Goal: Information Seeking & Learning: Learn about a topic

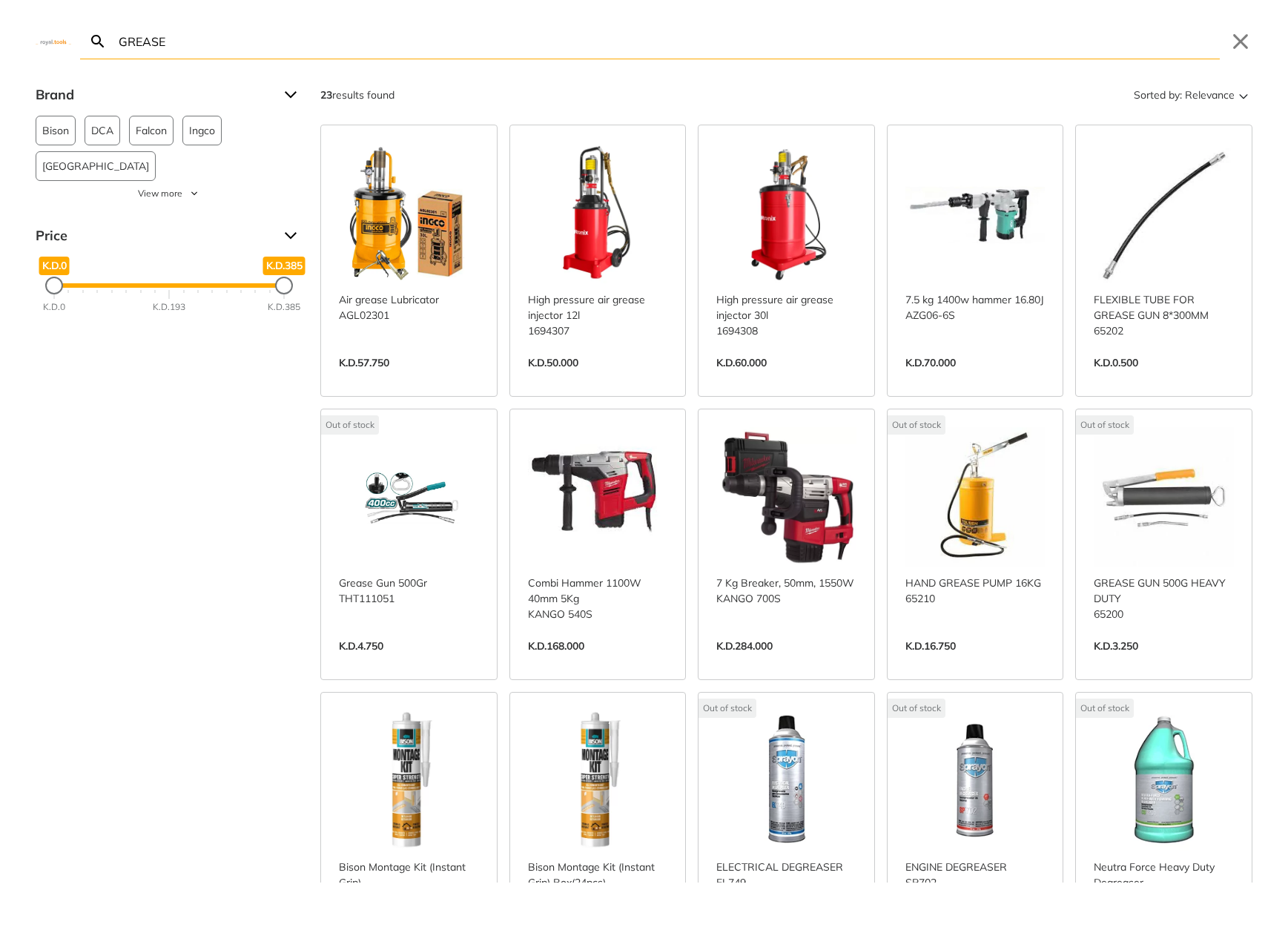
type input "GREASE"
click at [391, 379] on link "View more →" at bounding box center [409, 379] width 140 height 0
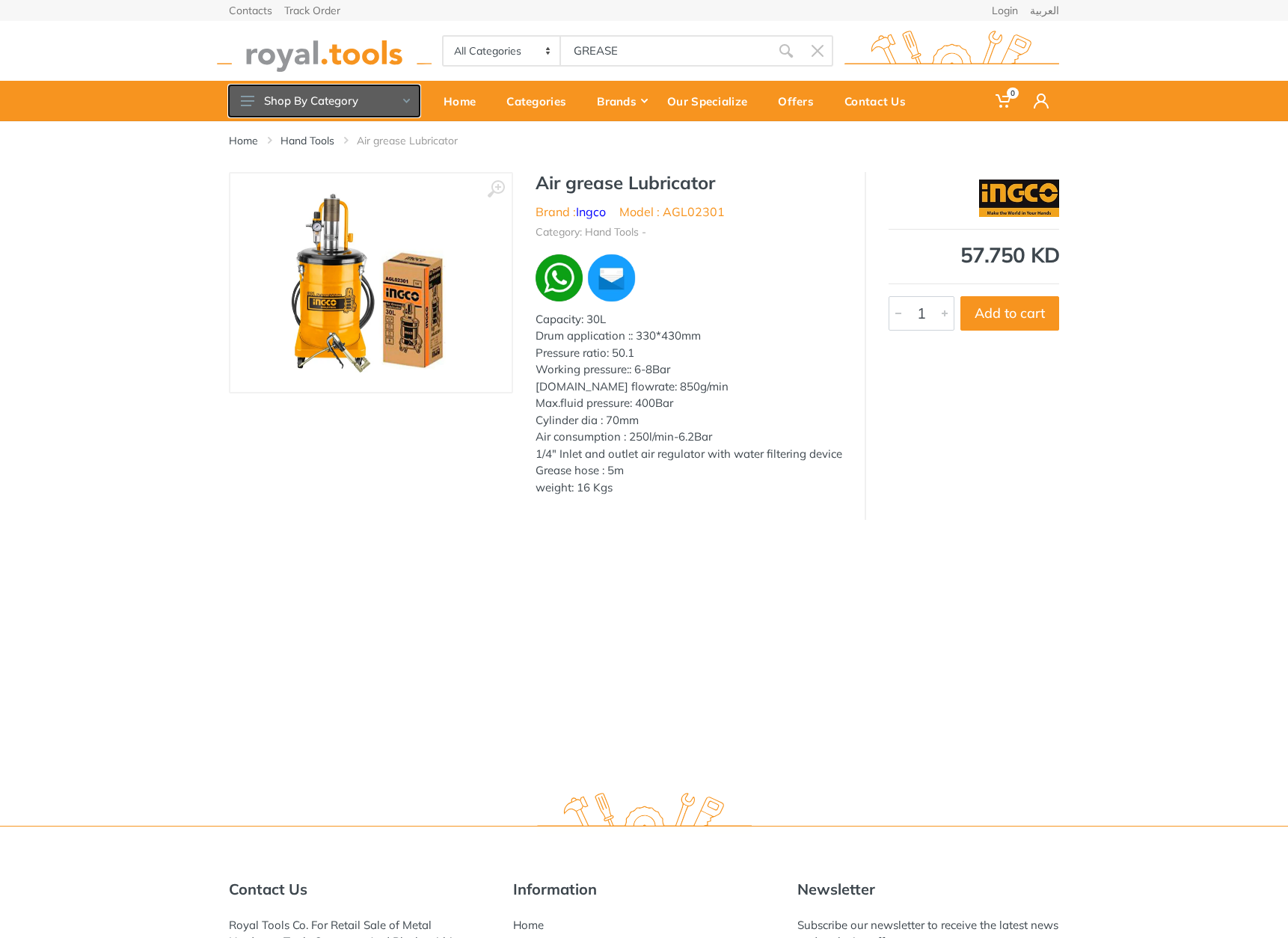
click at [347, 96] on button "Shop By Category" at bounding box center [325, 101] width 191 height 32
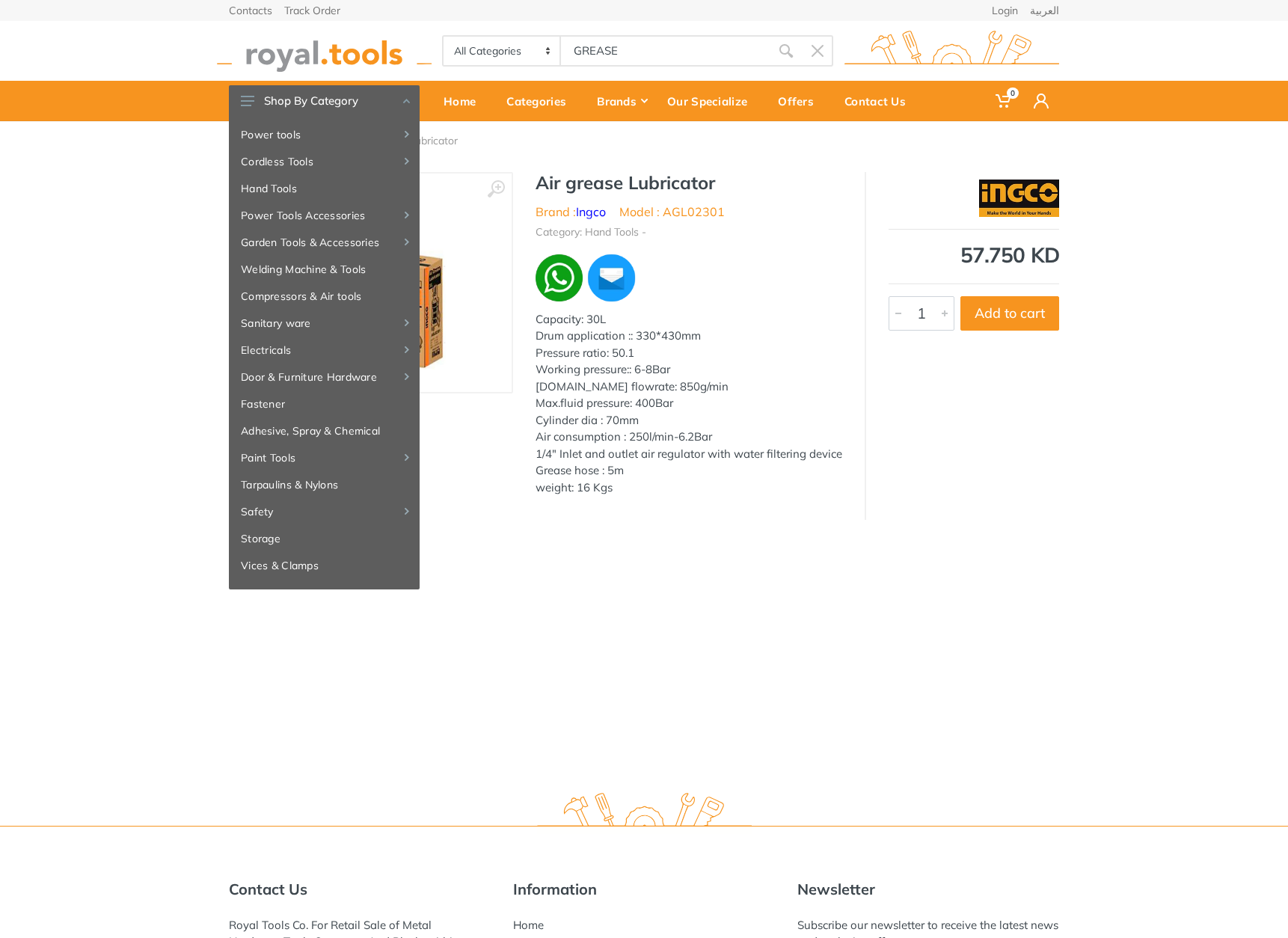
click at [266, 65] on img at bounding box center [325, 51] width 215 height 41
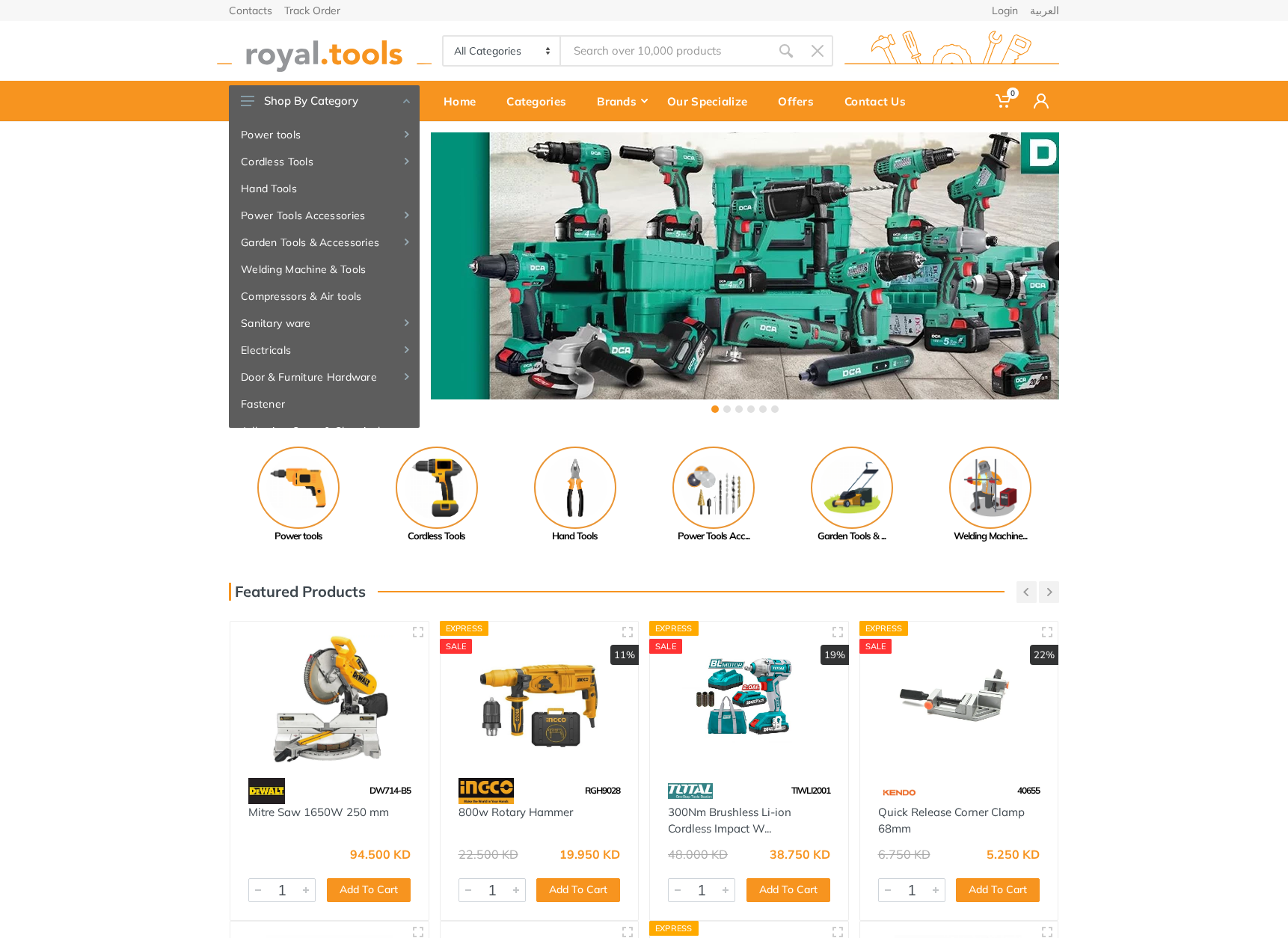
click at [1147, 395] on div "‹ ›" at bounding box center [644, 274] width 1288 height 307
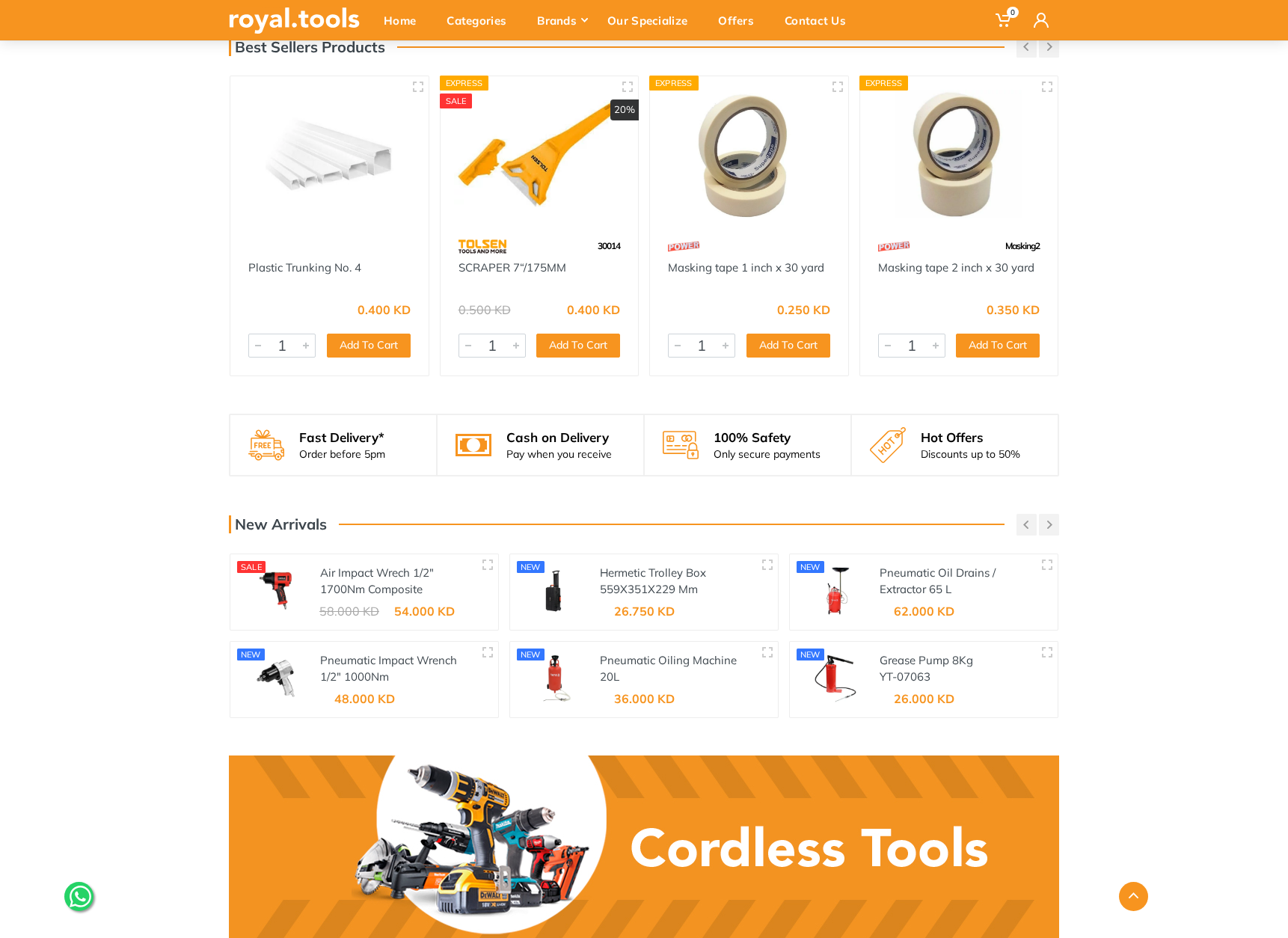
scroll to position [1619, 0]
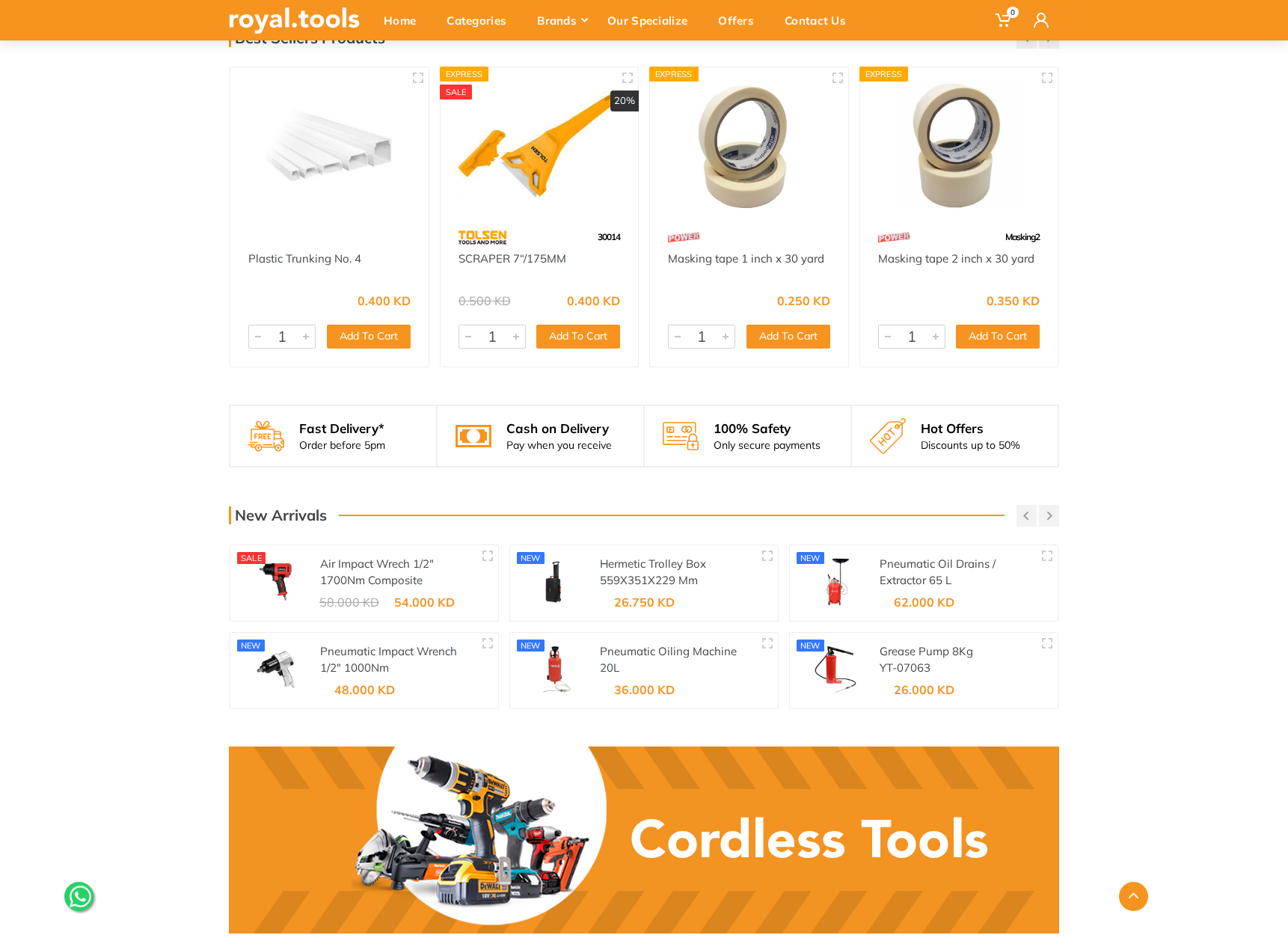
click at [283, 507] on h3 "New Arrivals" at bounding box center [278, 516] width 98 height 18
click at [1042, 505] on button "button" at bounding box center [1049, 516] width 20 height 22
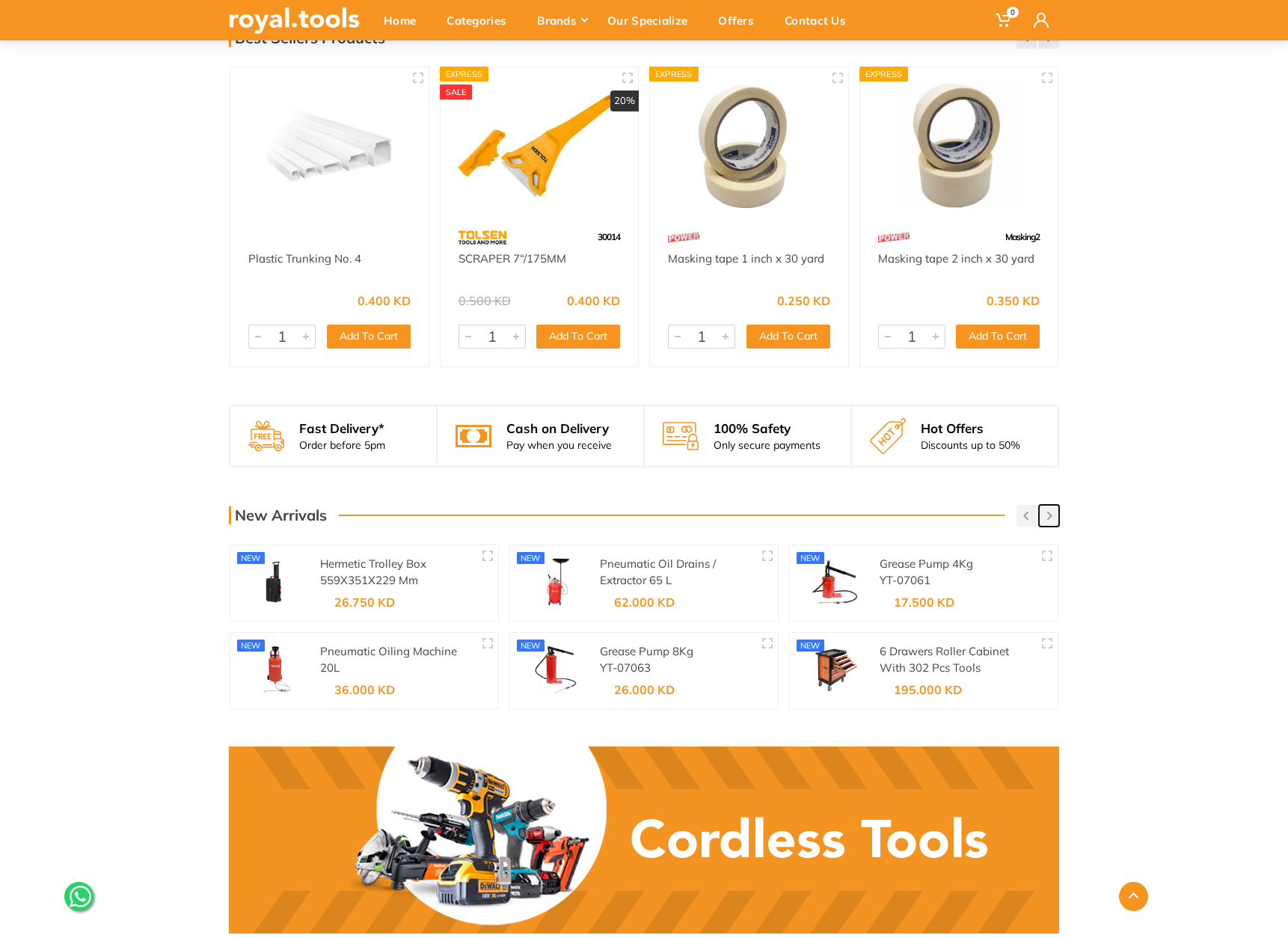
click at [1040, 505] on button "button" at bounding box center [1049, 516] width 20 height 22
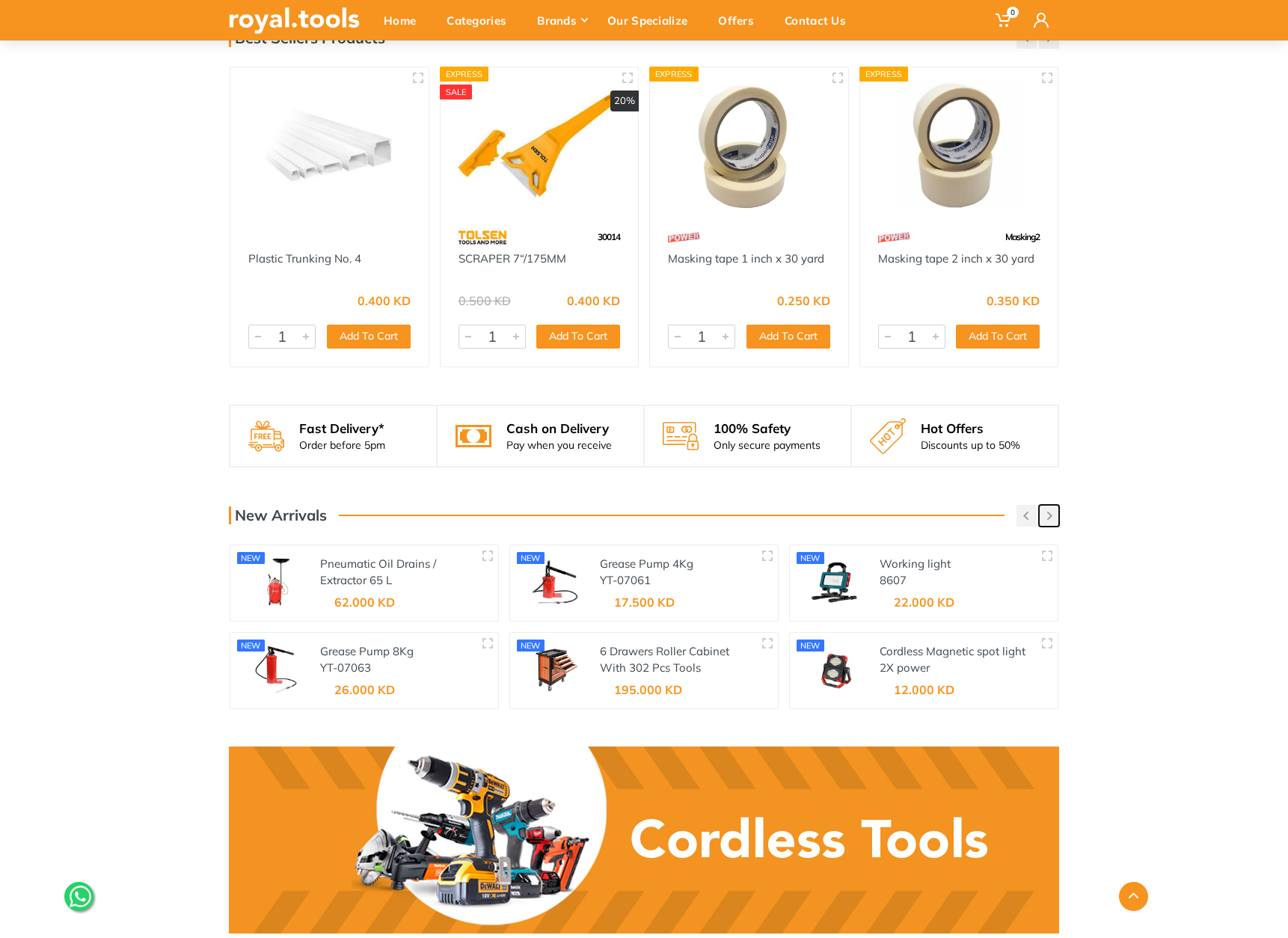
click at [1040, 505] on button "button" at bounding box center [1049, 516] width 20 height 22
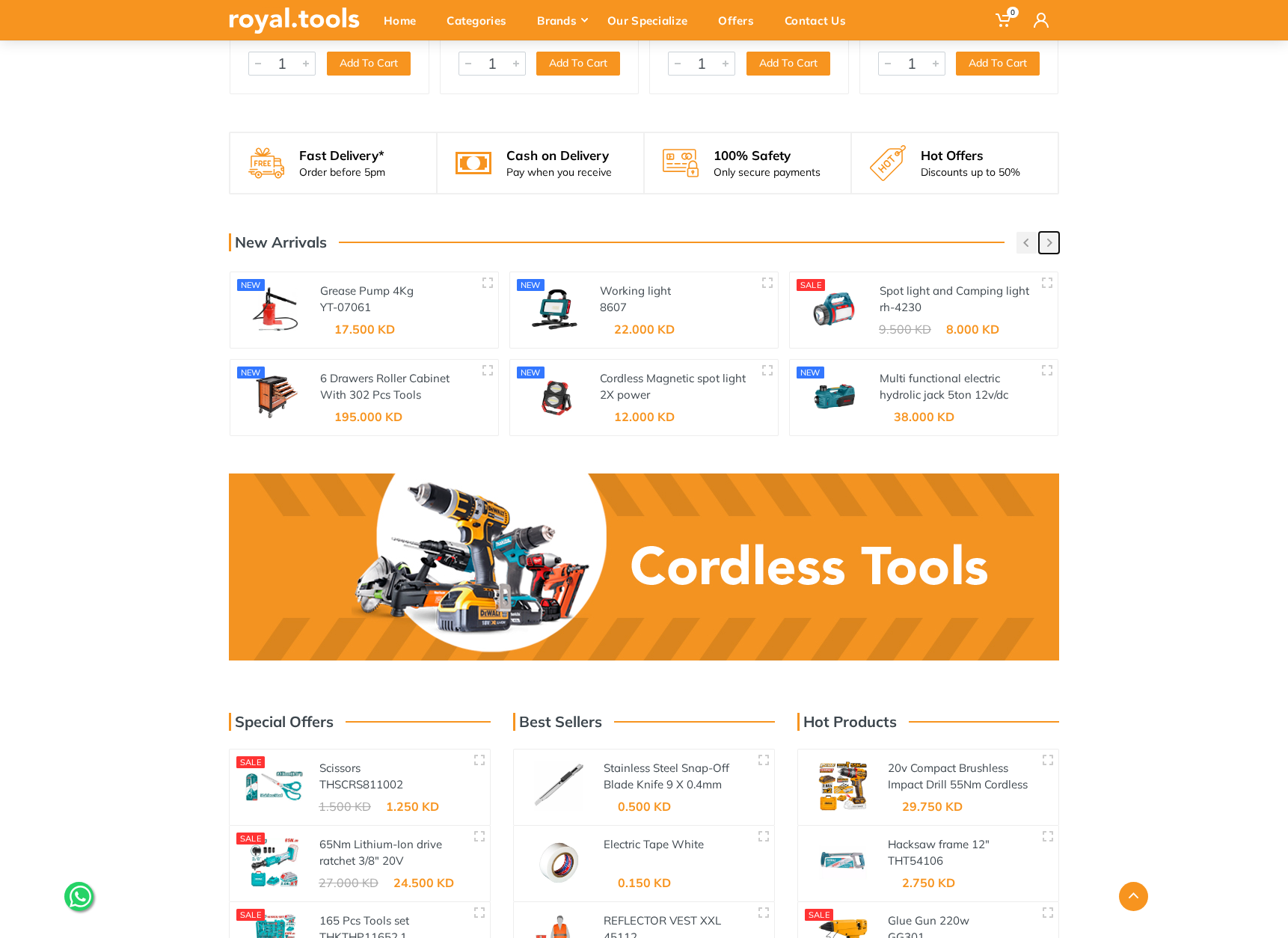
scroll to position [1920, 0]
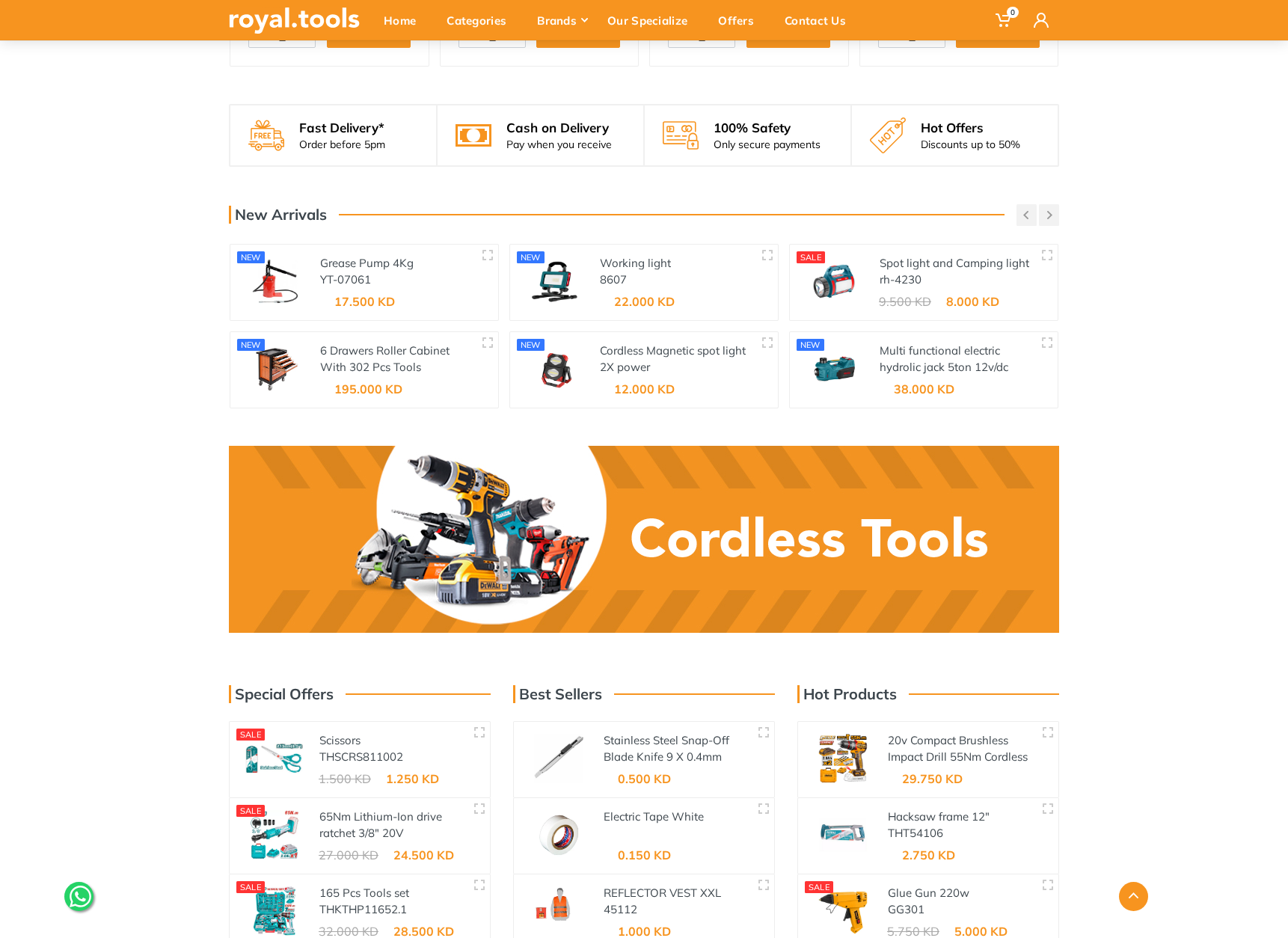
click at [700, 446] on link at bounding box center [644, 539] width 830 height 187
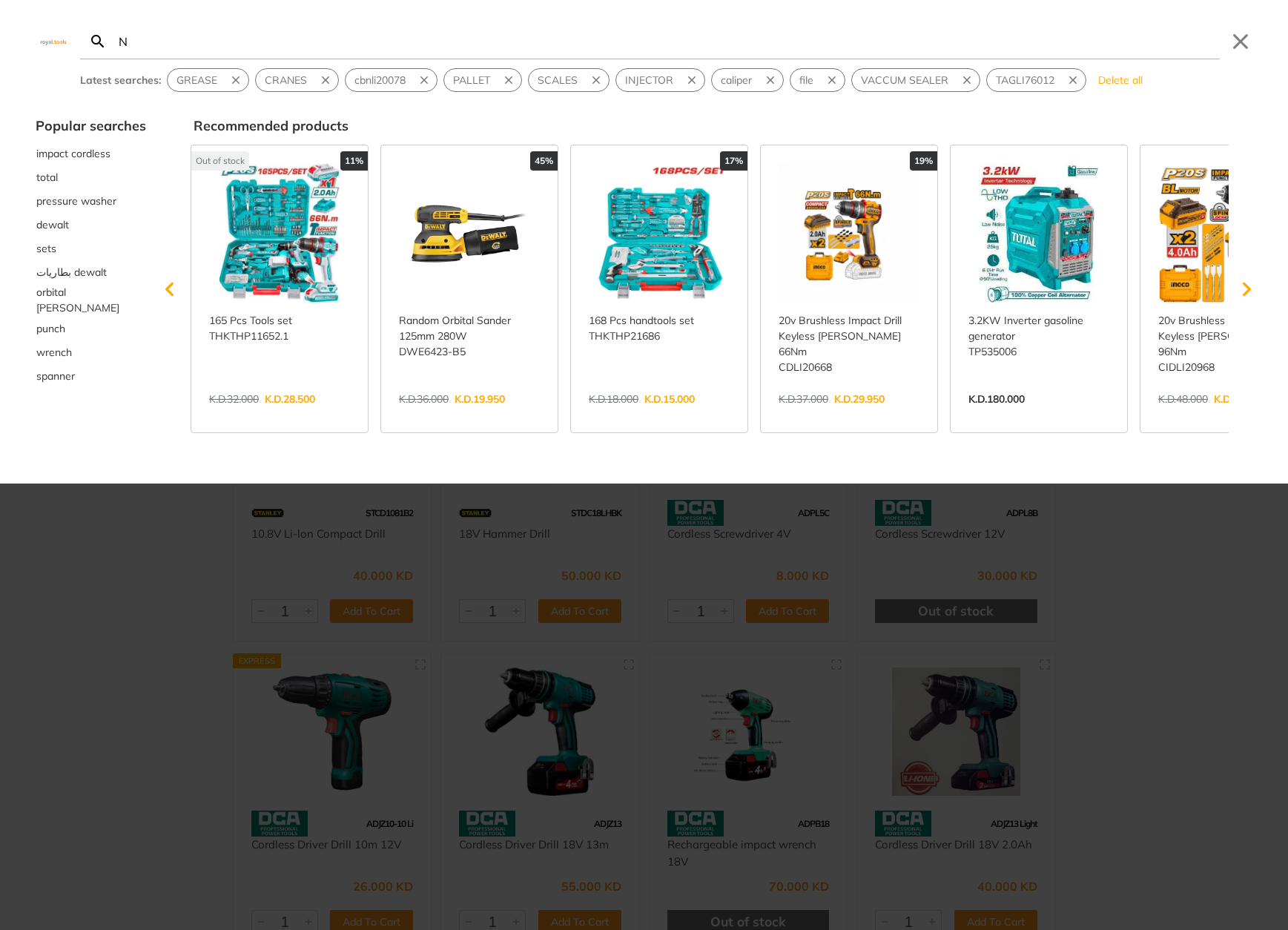
type input "N"
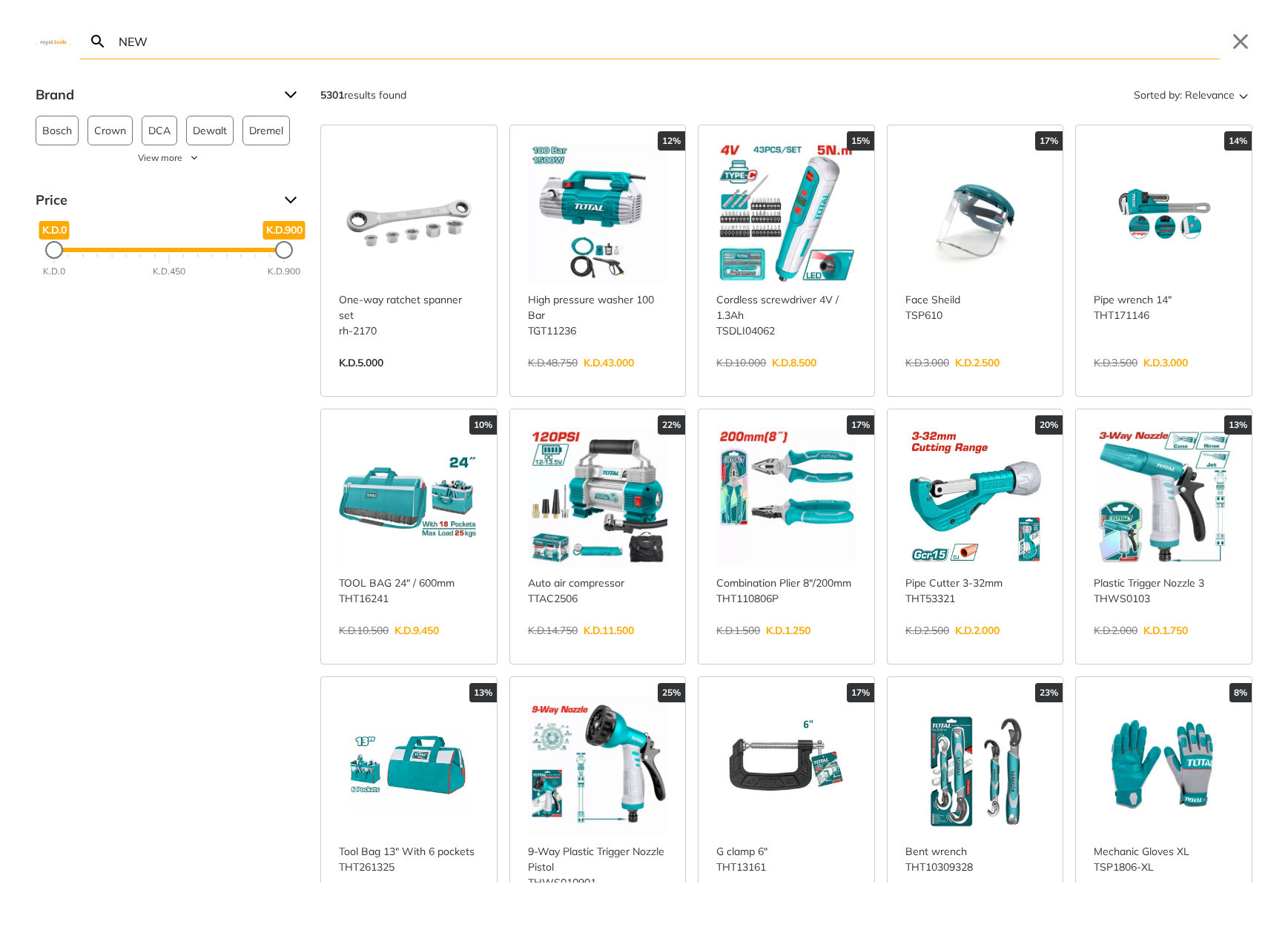
type input "NEW"
click at [278, 100] on div "Brand" at bounding box center [169, 95] width 267 height 24
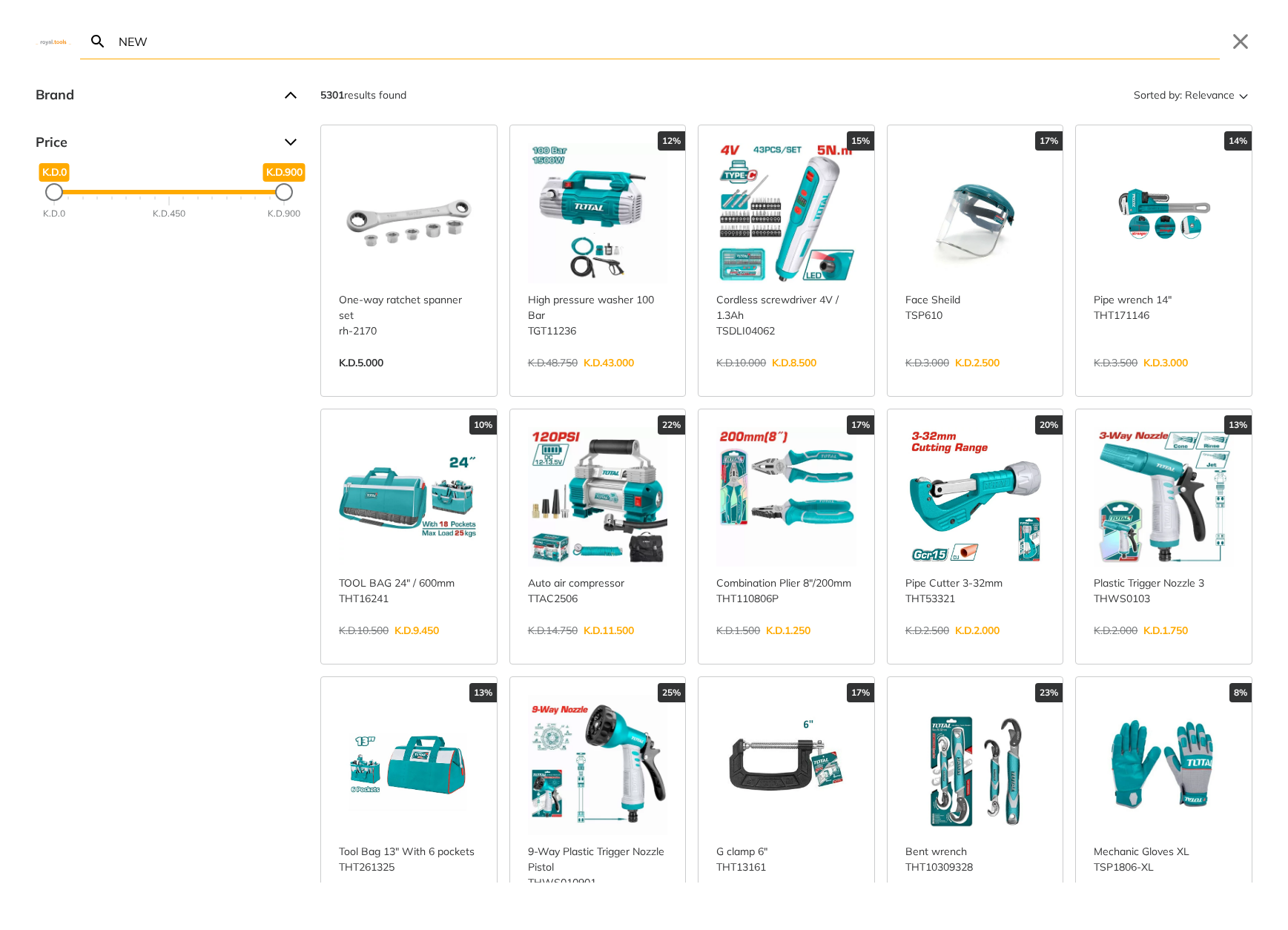
click at [278, 95] on div "Brand" at bounding box center [169, 95] width 267 height 24
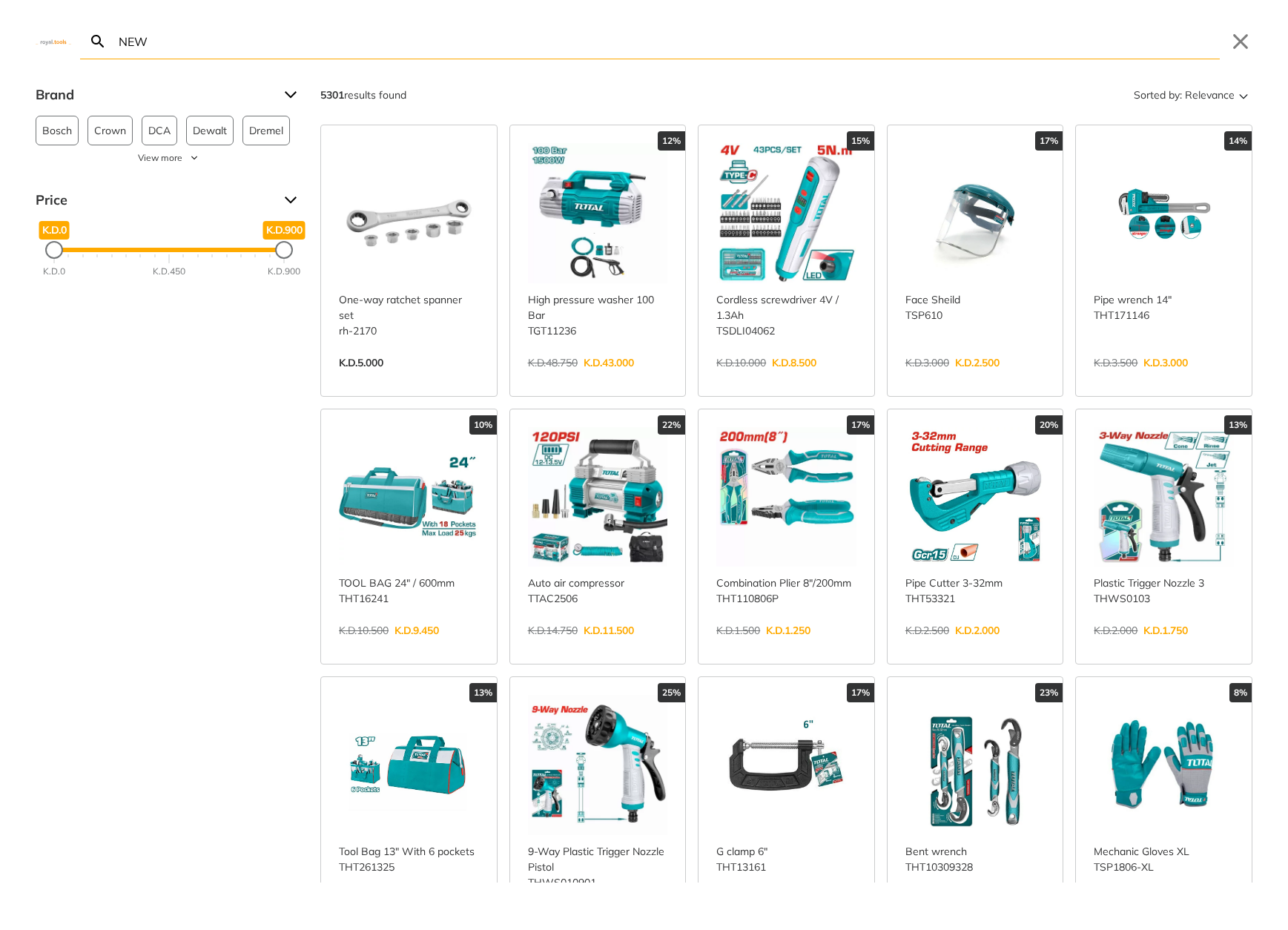
click at [171, 168] on div "Brand Bosch 232 Crown 73 DCA 275 Dewalt 147 Dremel 103 Edon 40 Fixtec 291 Ingco…" at bounding box center [169, 185] width 267 height 205
click at [174, 162] on span "View more" at bounding box center [160, 158] width 45 height 13
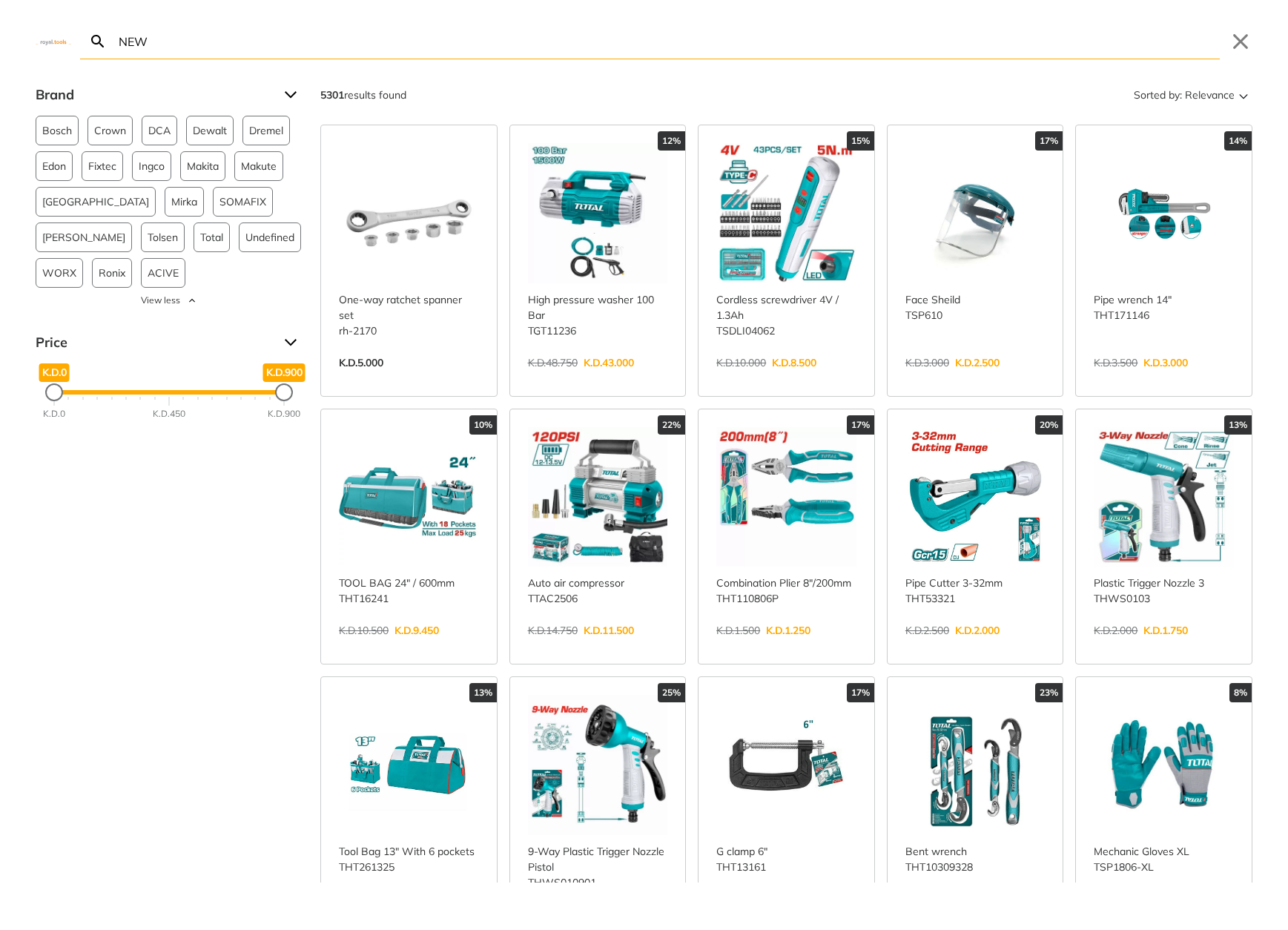
click at [216, 45] on input "NEW" at bounding box center [667, 41] width 1104 height 35
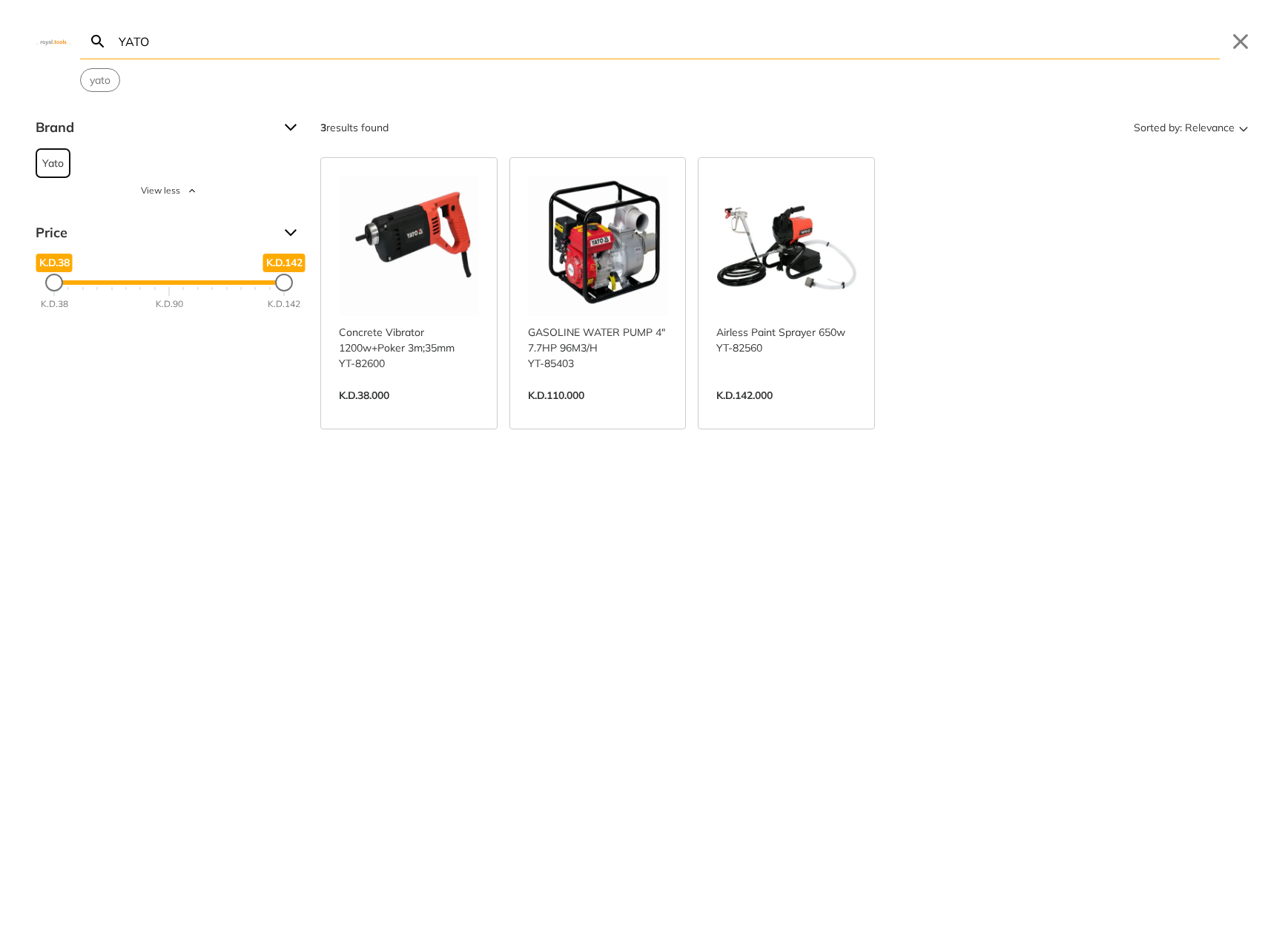
click at [46, 165] on span "Yato" at bounding box center [53, 163] width 22 height 28
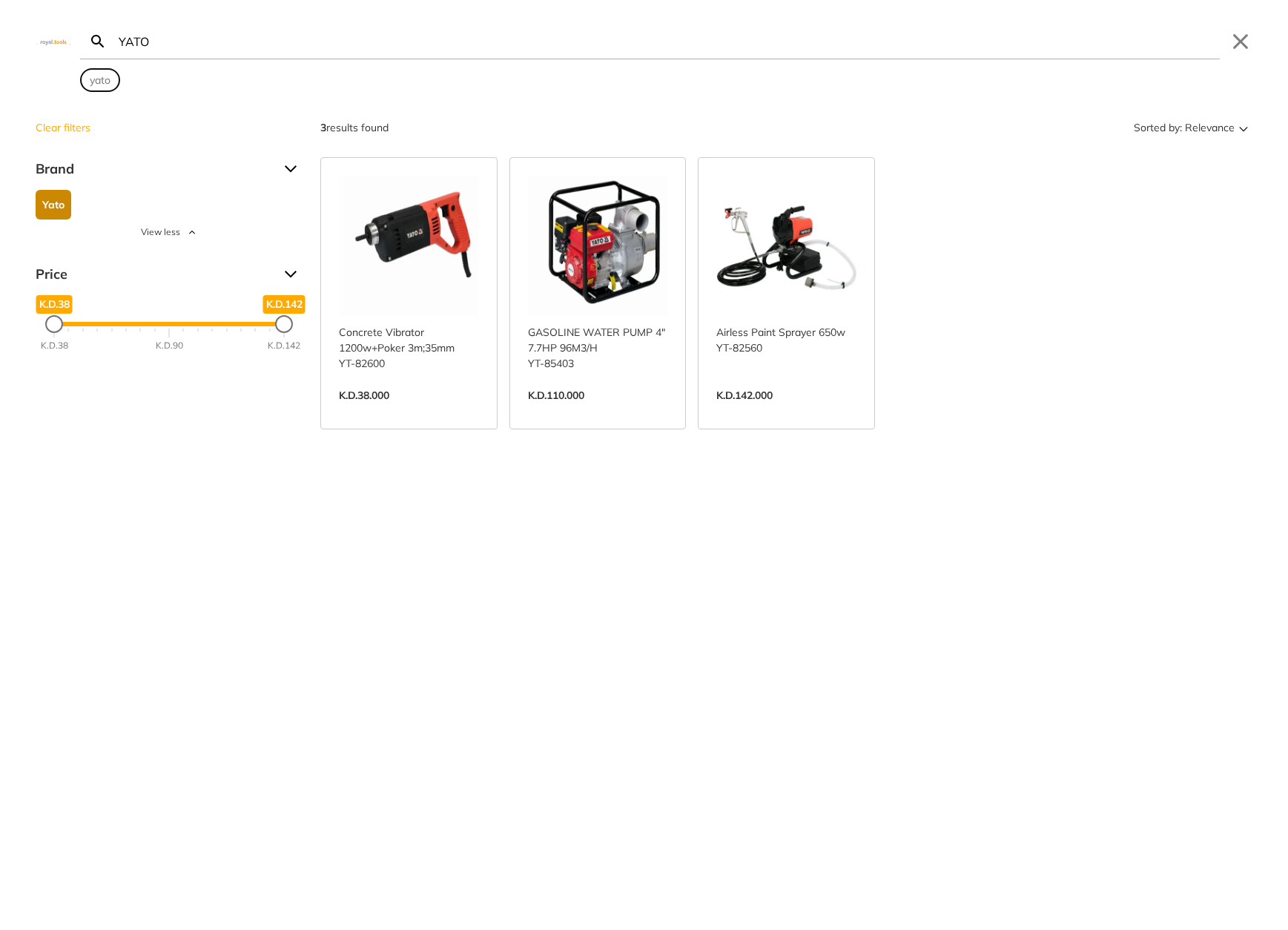
click at [108, 88] on button "yato" at bounding box center [100, 80] width 39 height 22
type input "yato"
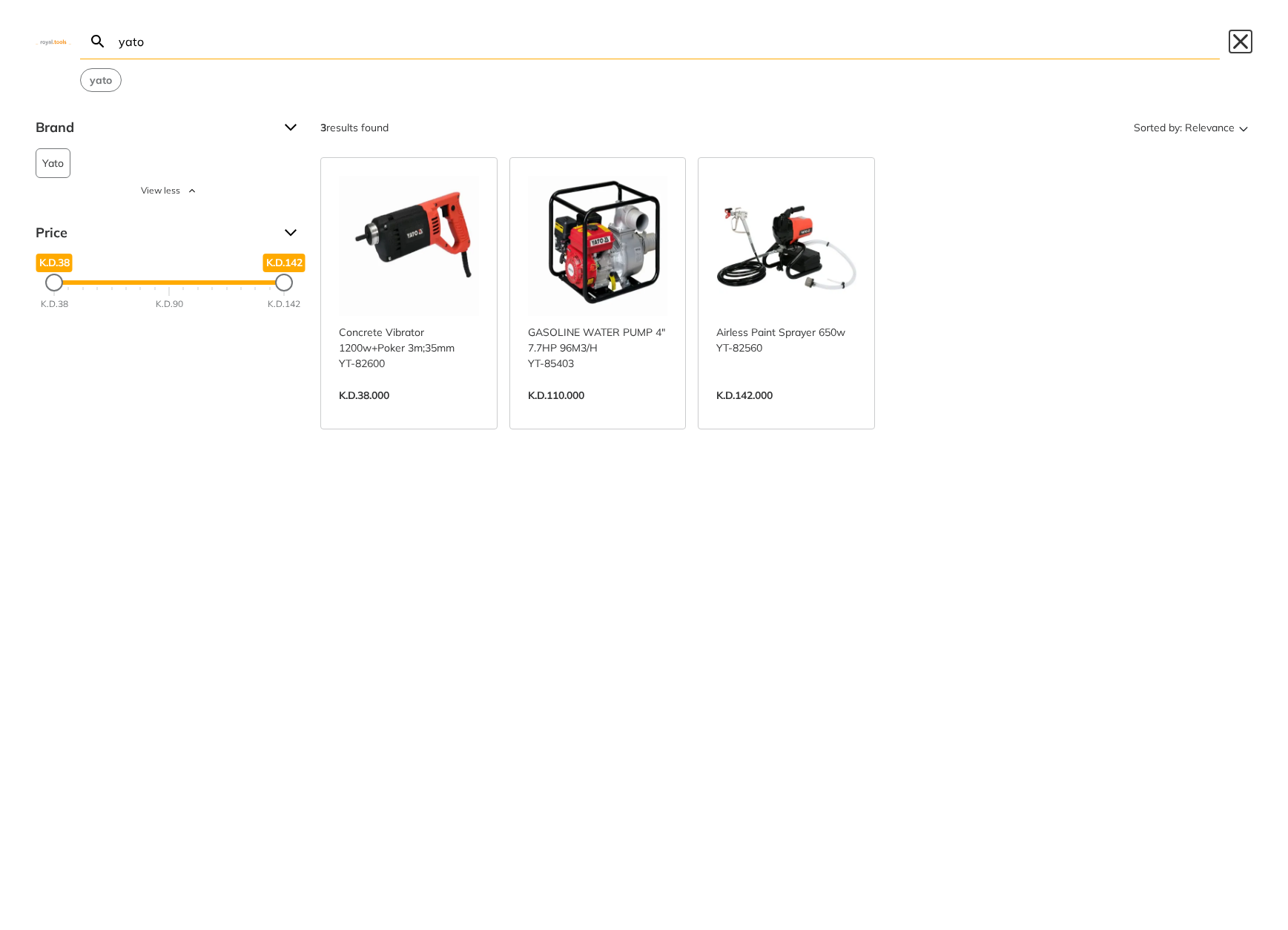
click at [1246, 35] on button "Close" at bounding box center [1240, 42] width 24 height 24
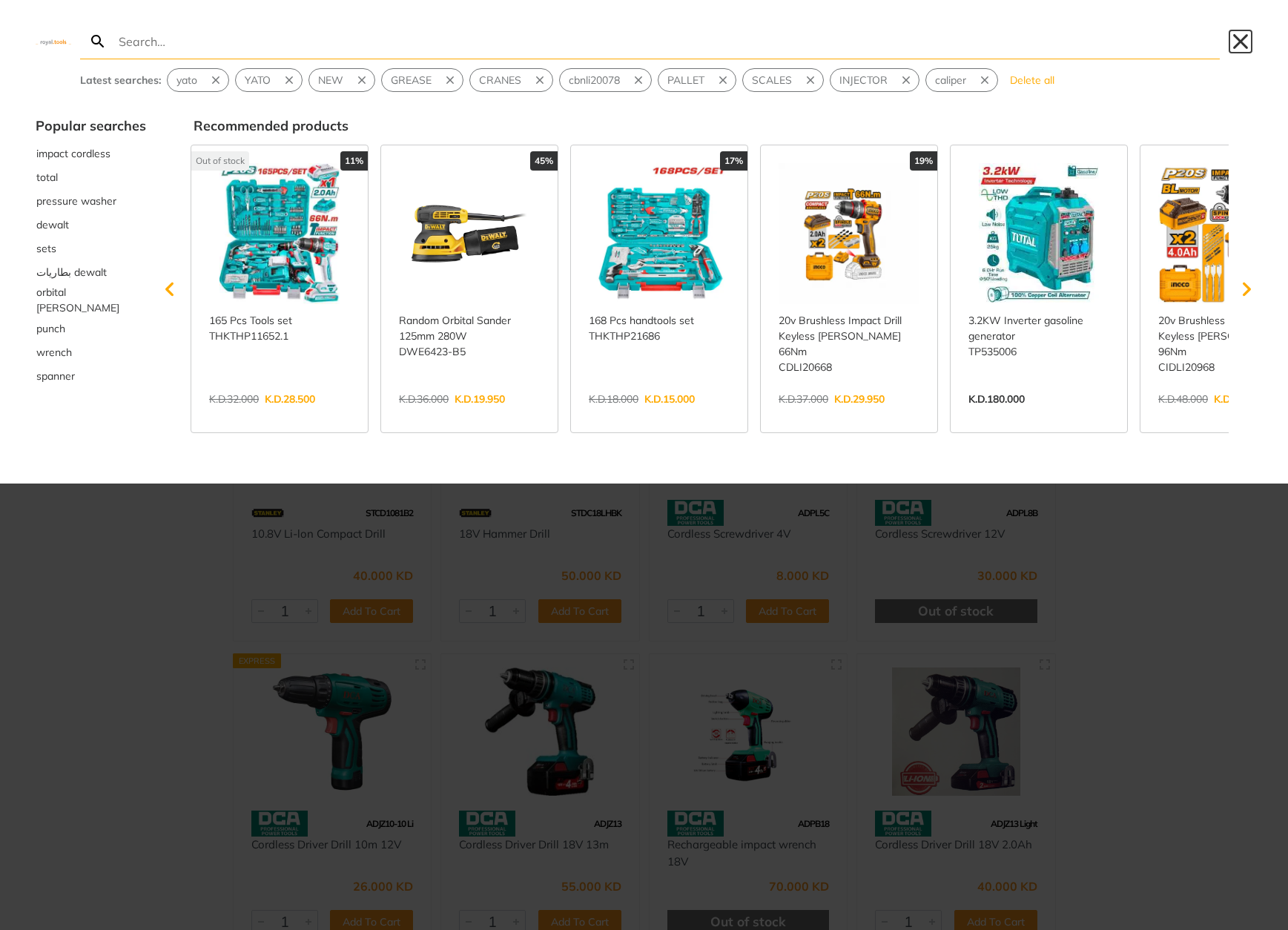
click at [1242, 45] on button "Close" at bounding box center [1240, 42] width 24 height 24
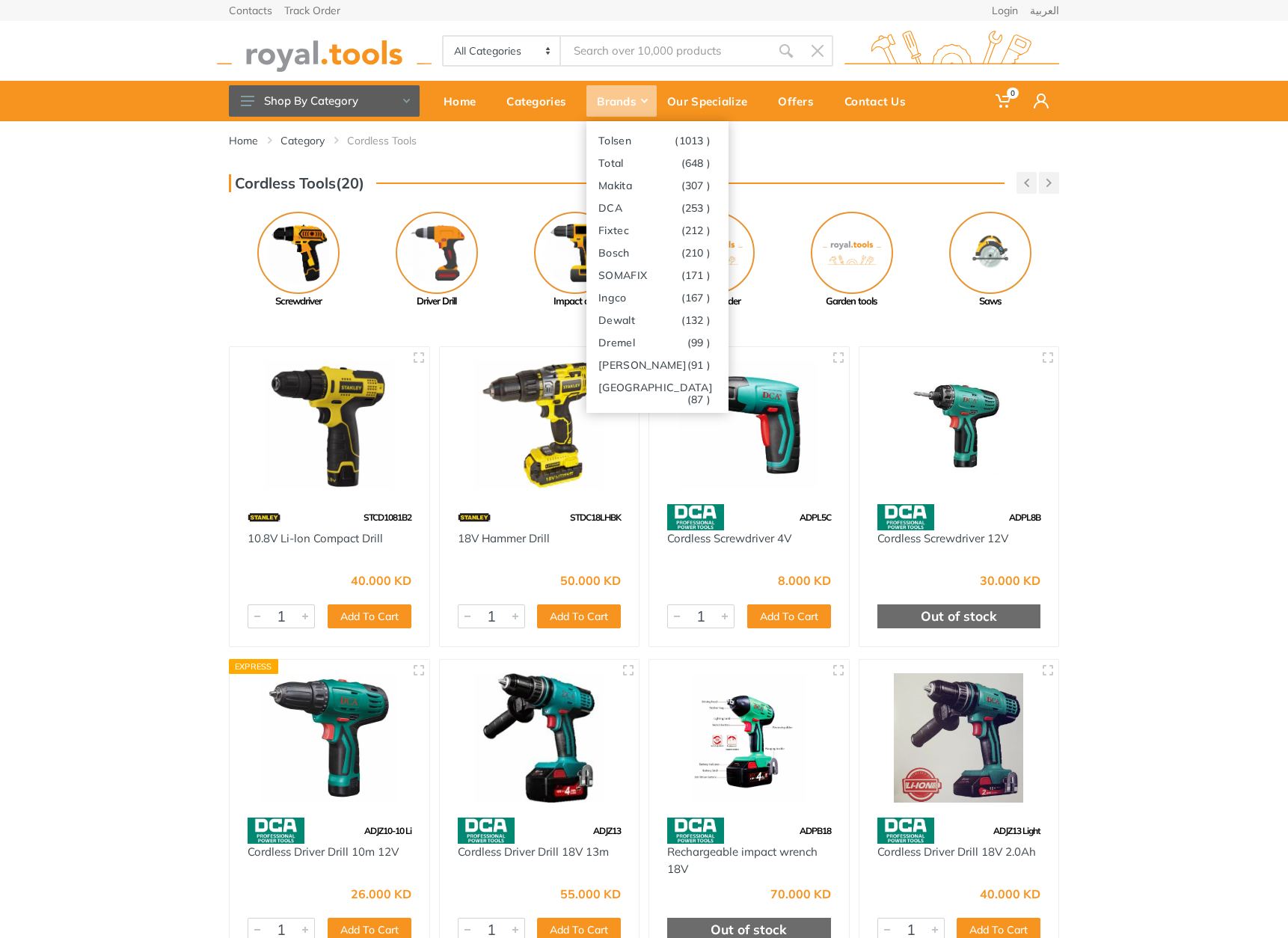
click at [646, 107] on div "Brands" at bounding box center [621, 101] width 71 height 32
click at [629, 106] on div "Brands" at bounding box center [621, 101] width 71 height 32
click at [614, 103] on div "Brands" at bounding box center [621, 101] width 71 height 32
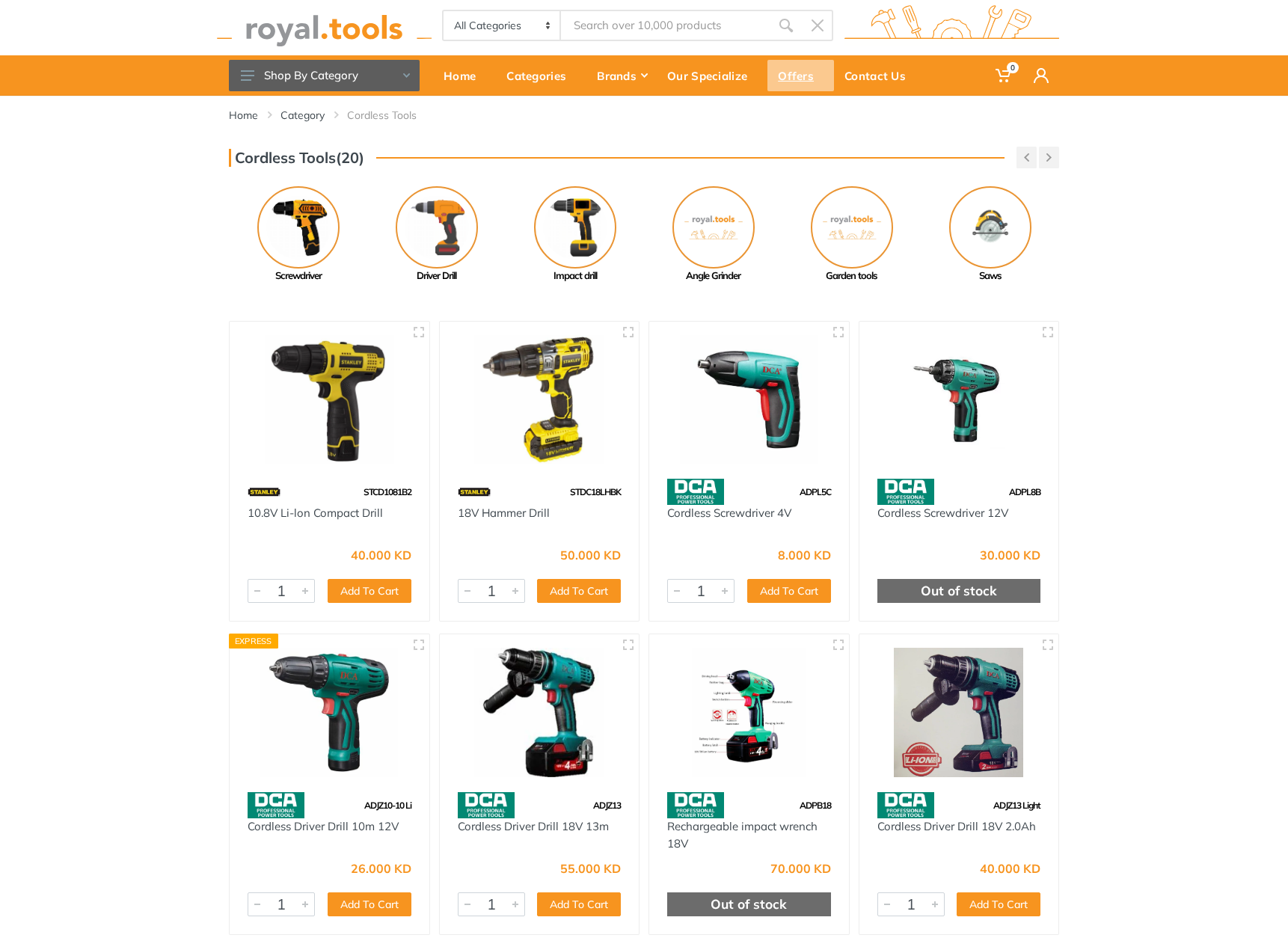
click at [801, 74] on div "Offers" at bounding box center [800, 76] width 67 height 32
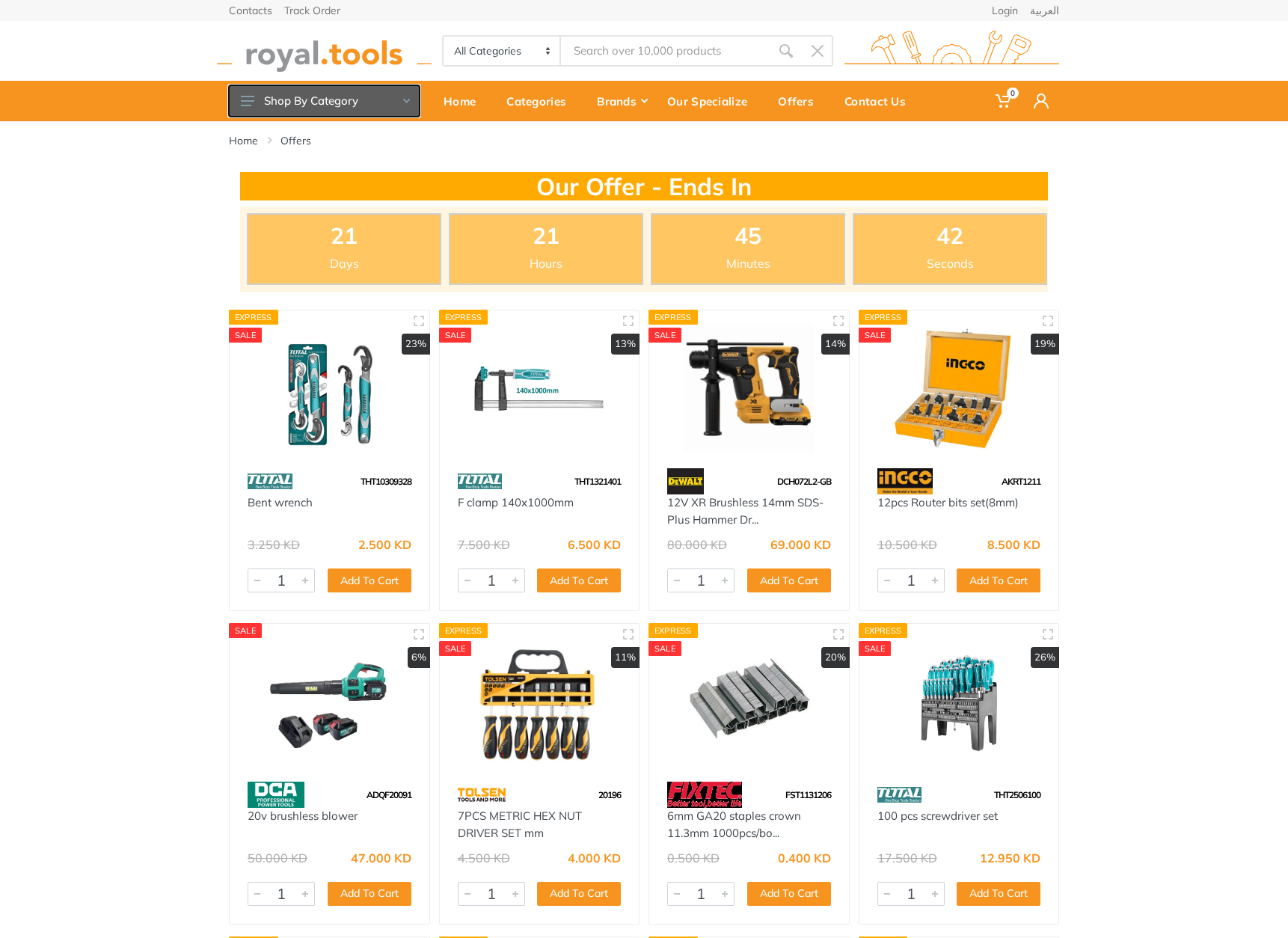
click at [252, 98] on icon at bounding box center [248, 101] width 14 height 11
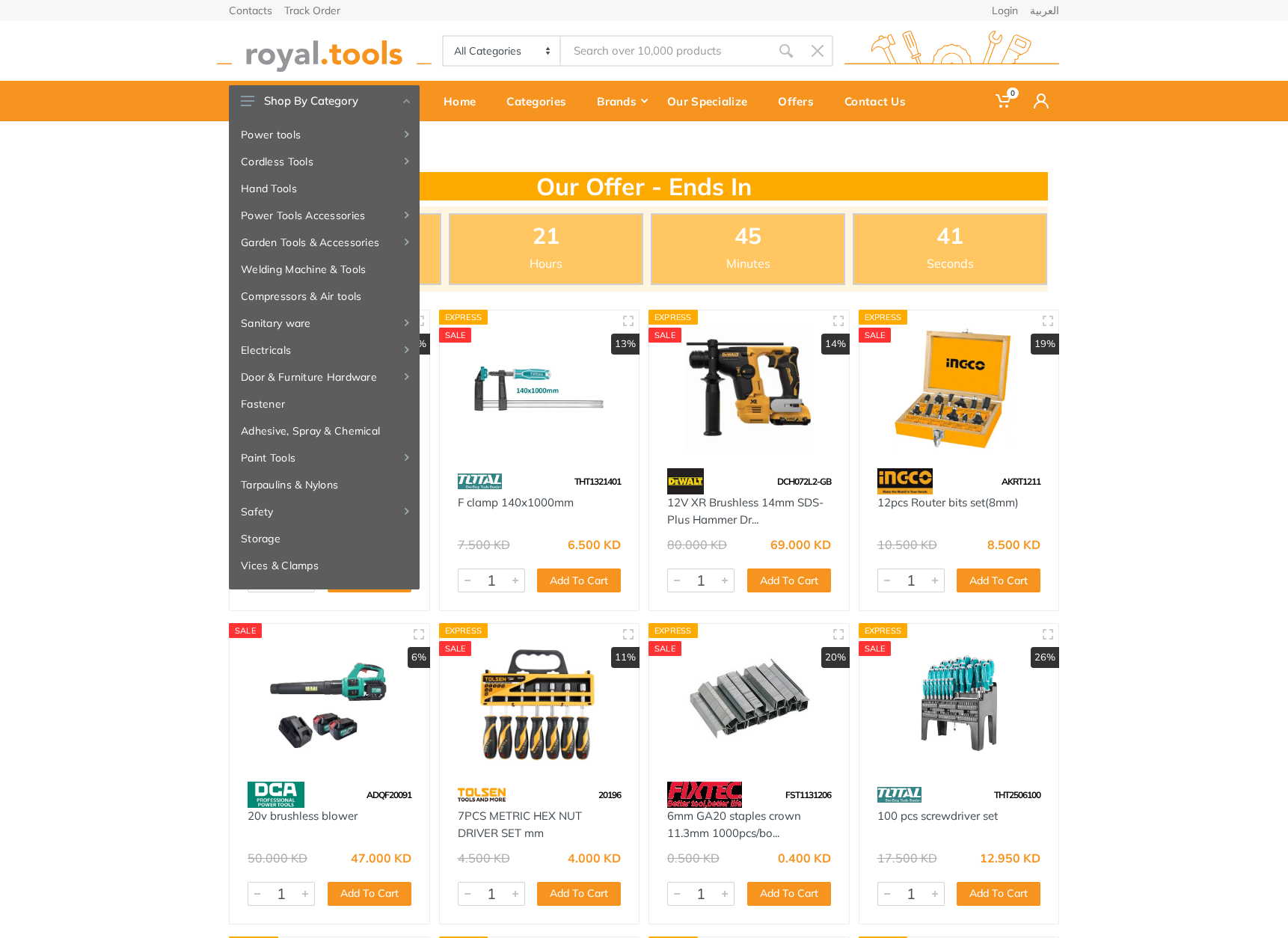
click at [85, 162] on div "Home Offers" at bounding box center [644, 147] width 1288 height 51
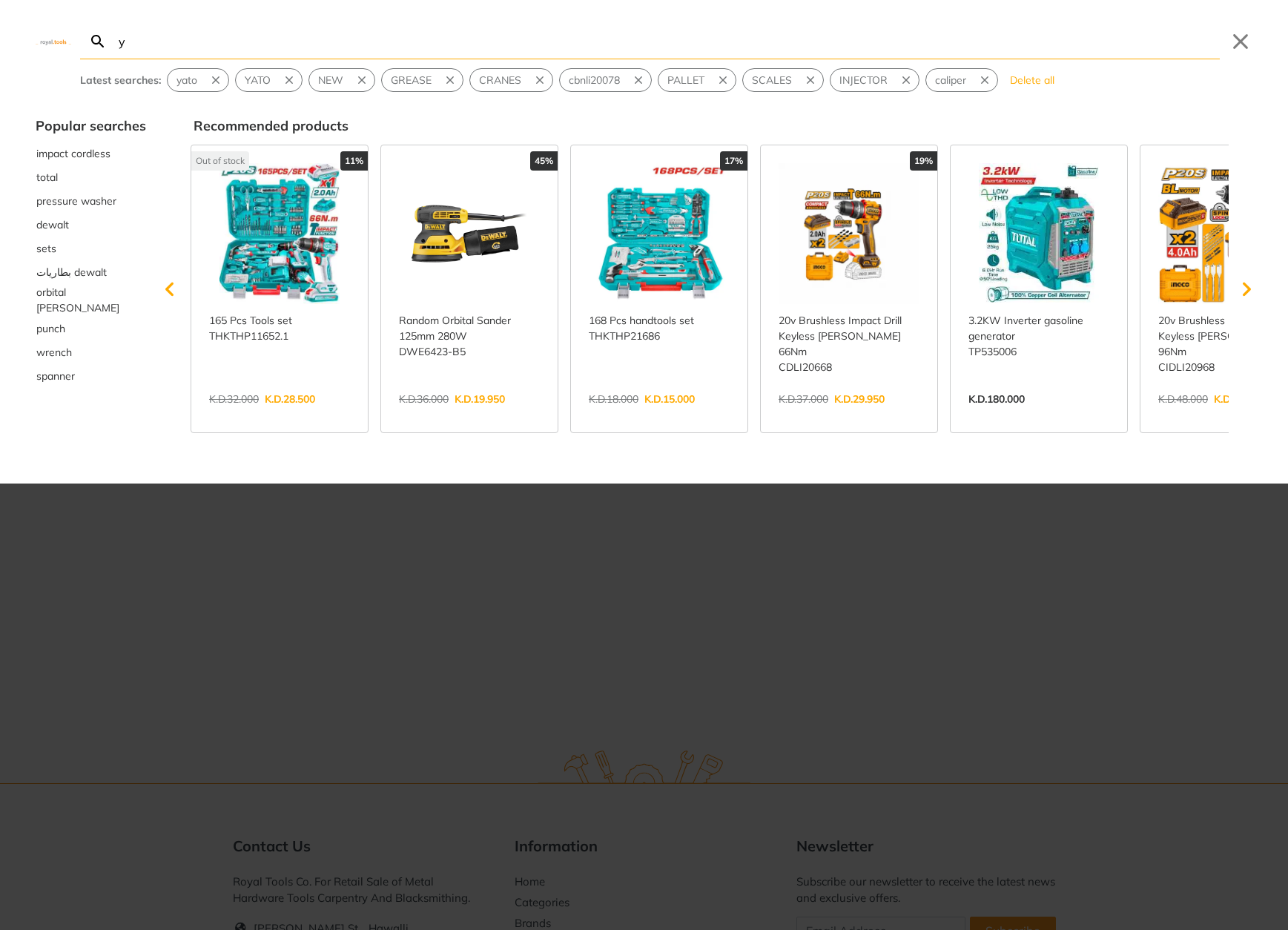
type input "ya"
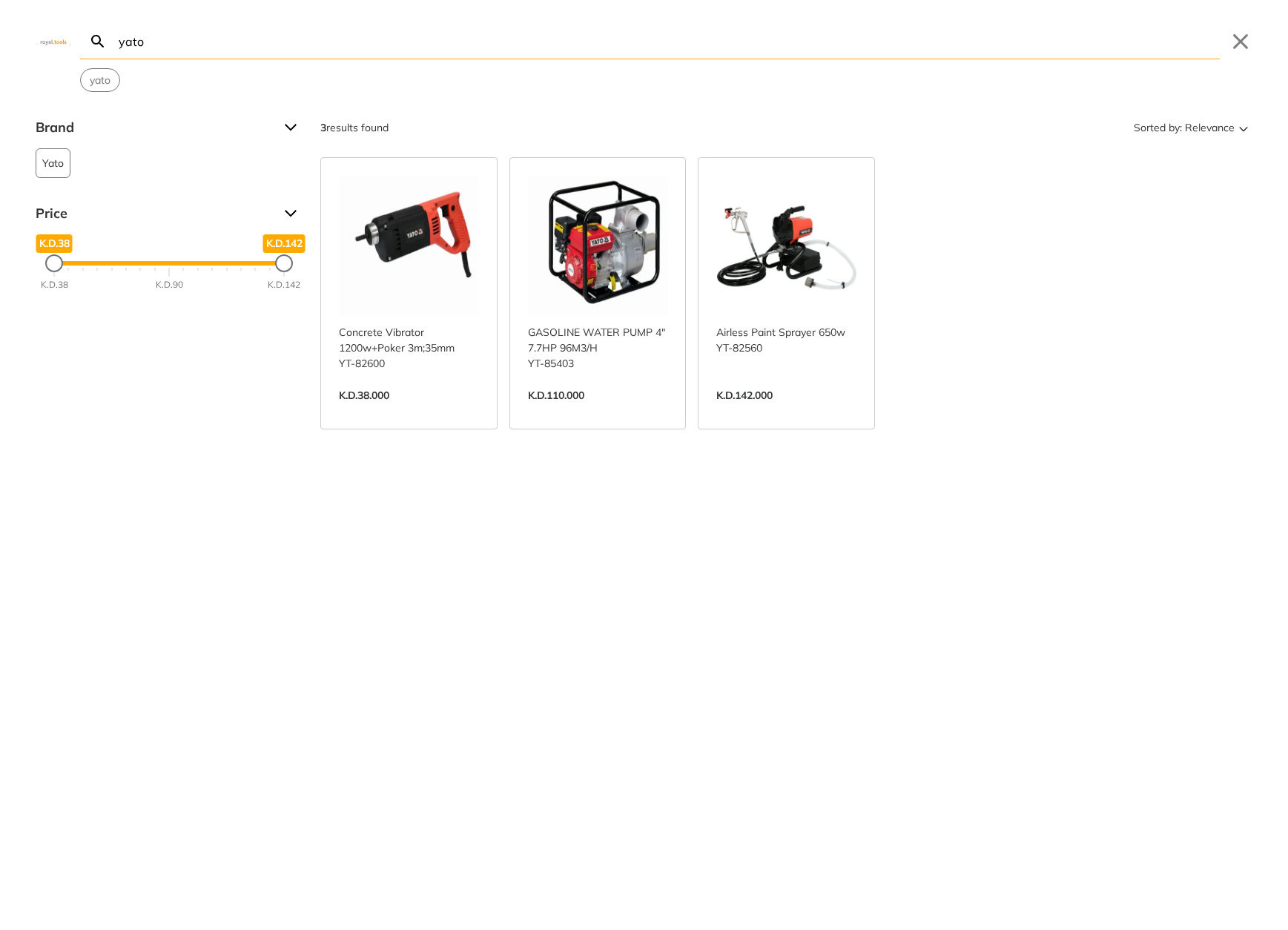
type input "yato"
click at [61, 172] on span "Yato" at bounding box center [53, 163] width 22 height 28
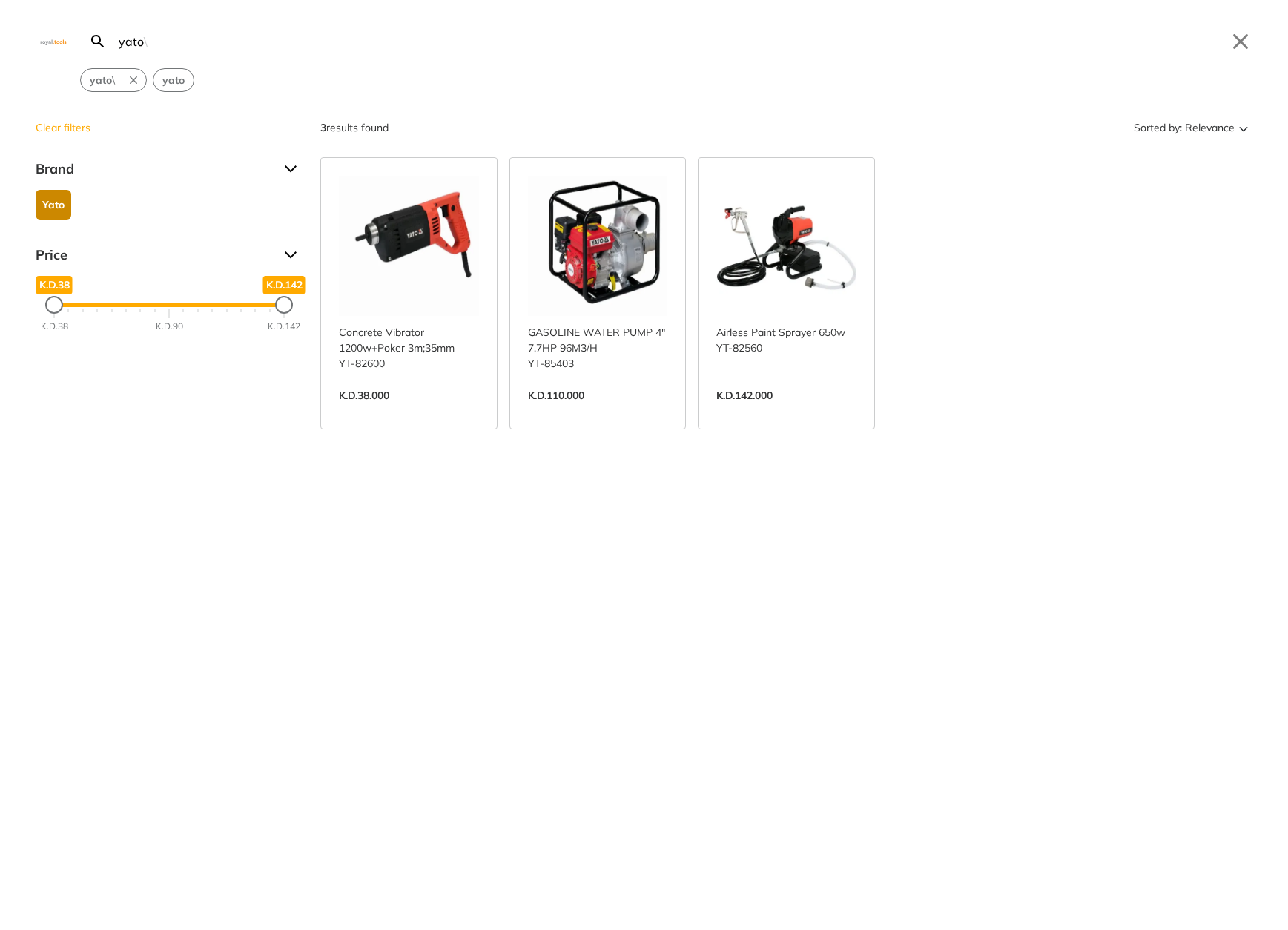
click at [61, 172] on span "Brand" at bounding box center [154, 169] width 238 height 24
click at [58, 194] on span "Yato" at bounding box center [54, 196] width 22 height 28
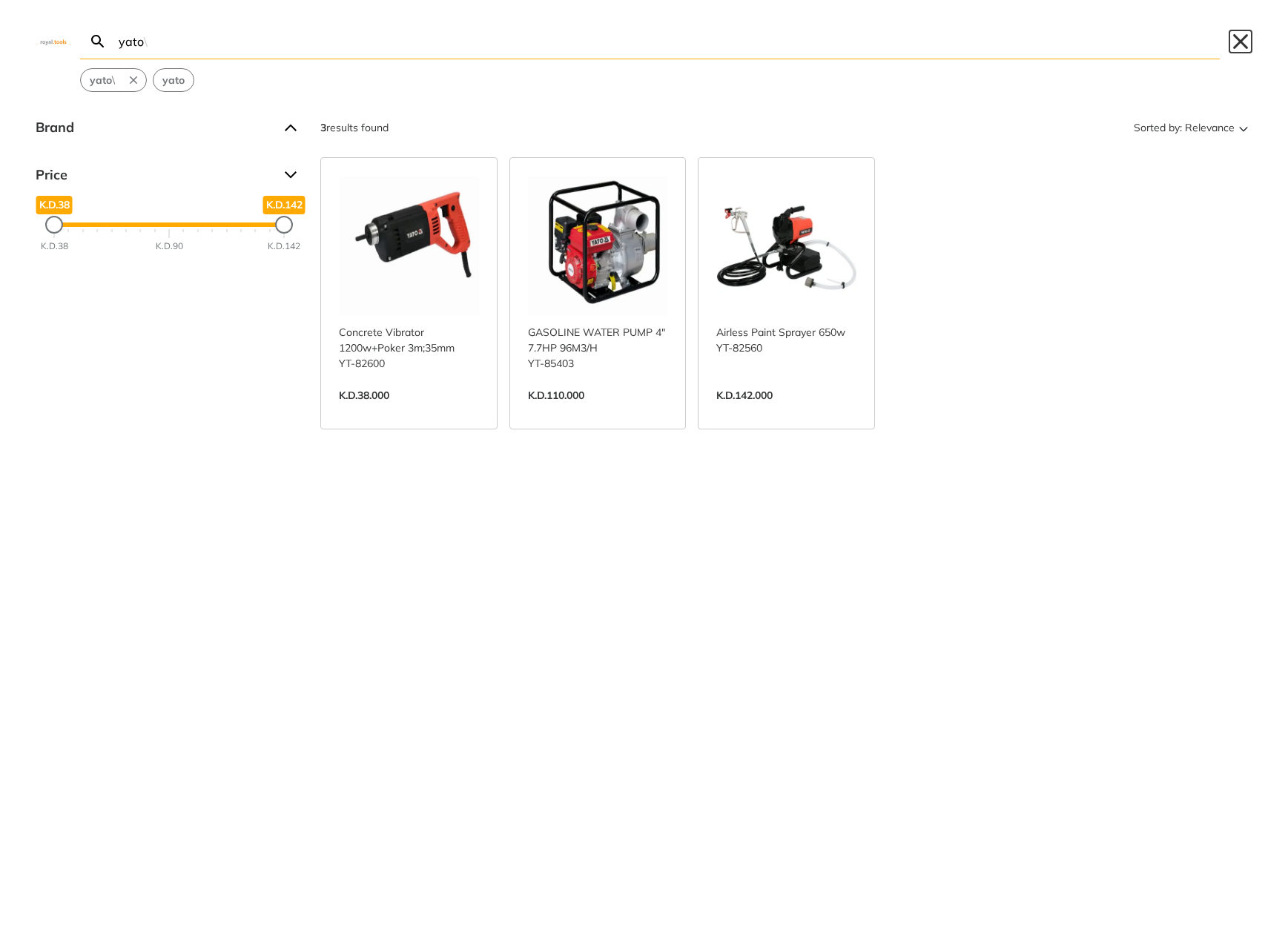
click at [1241, 45] on button "Close" at bounding box center [1240, 42] width 24 height 24
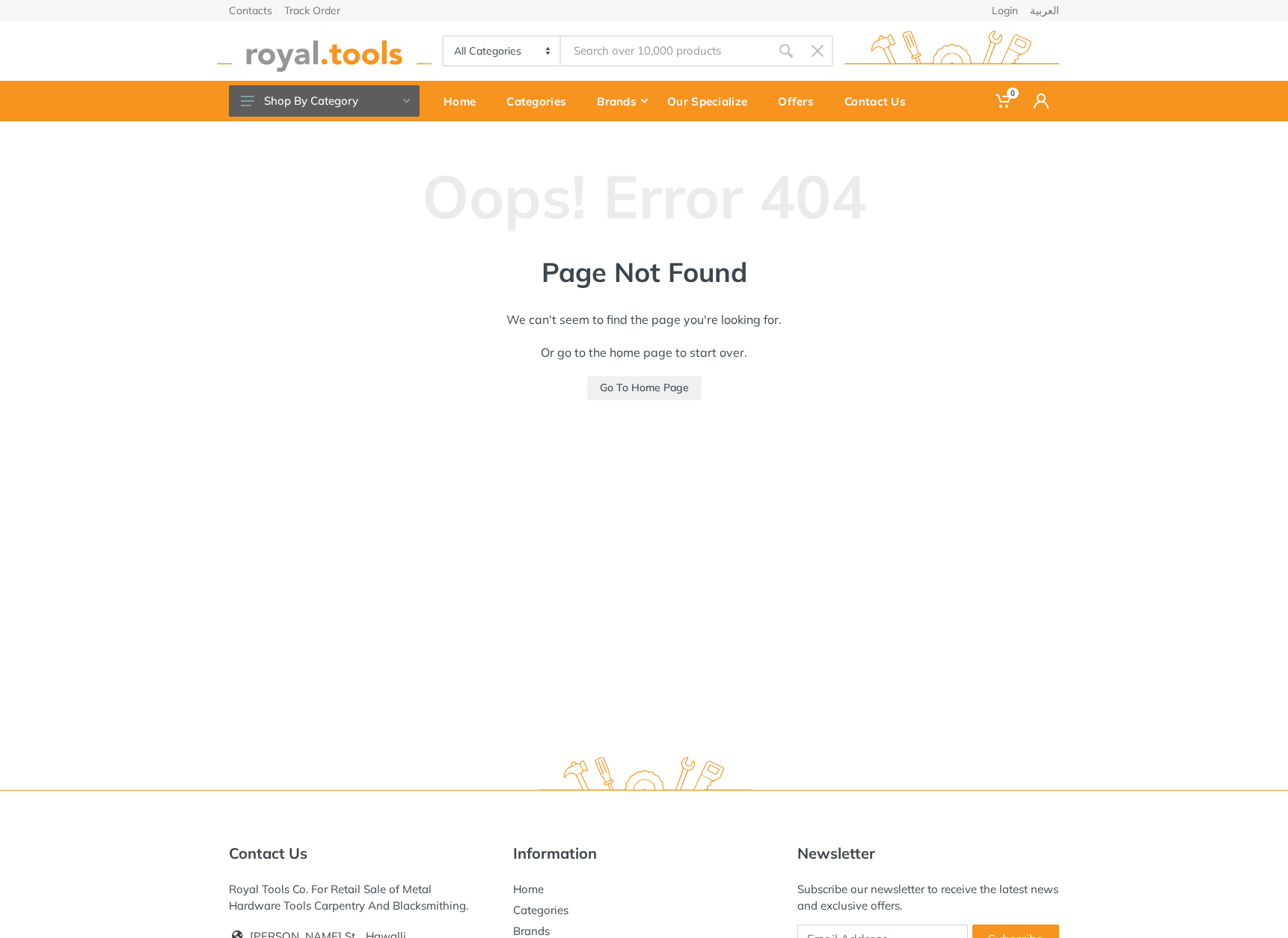
click at [289, 64] on img at bounding box center [325, 51] width 215 height 41
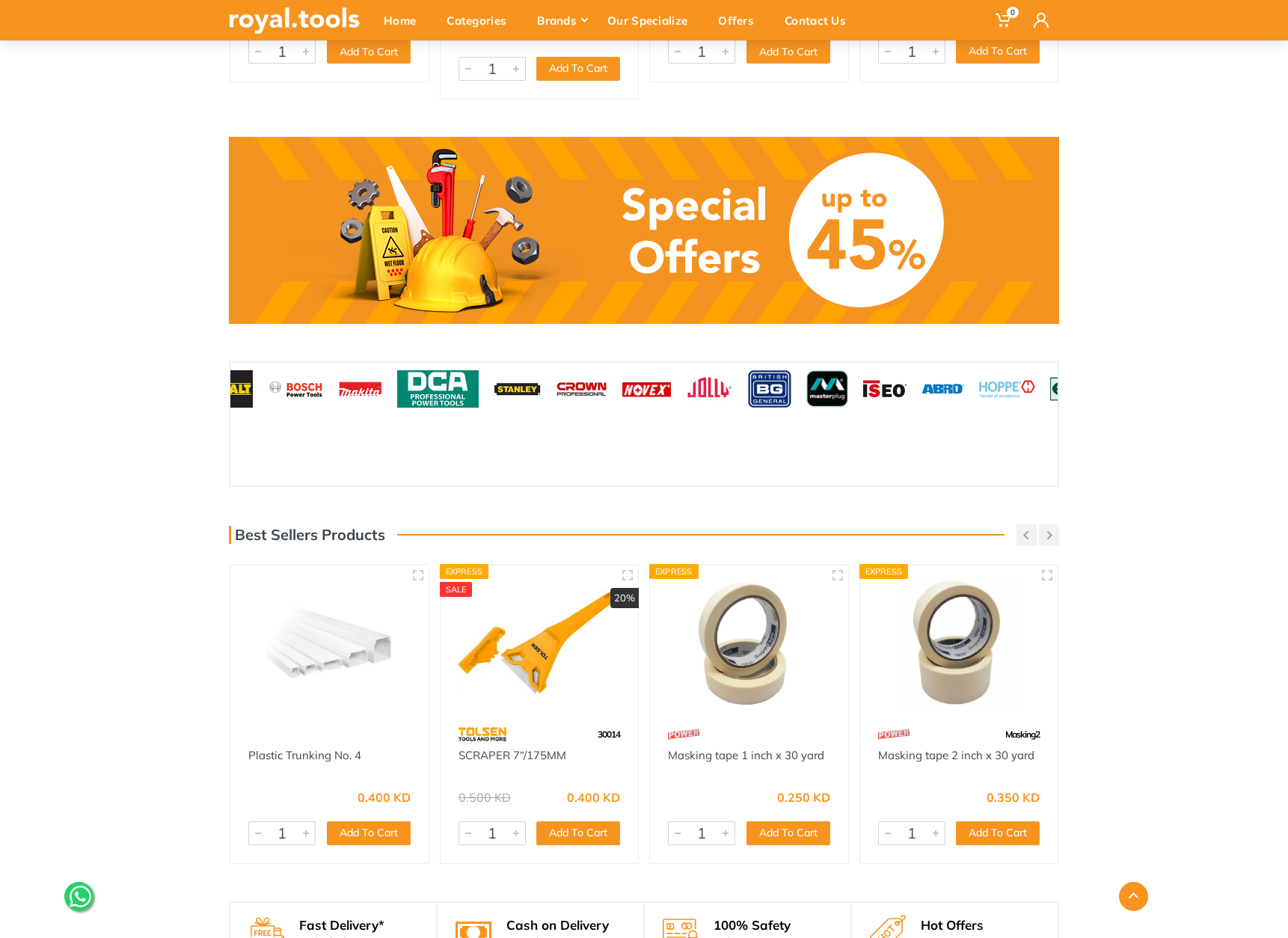
scroll to position [1039, 0]
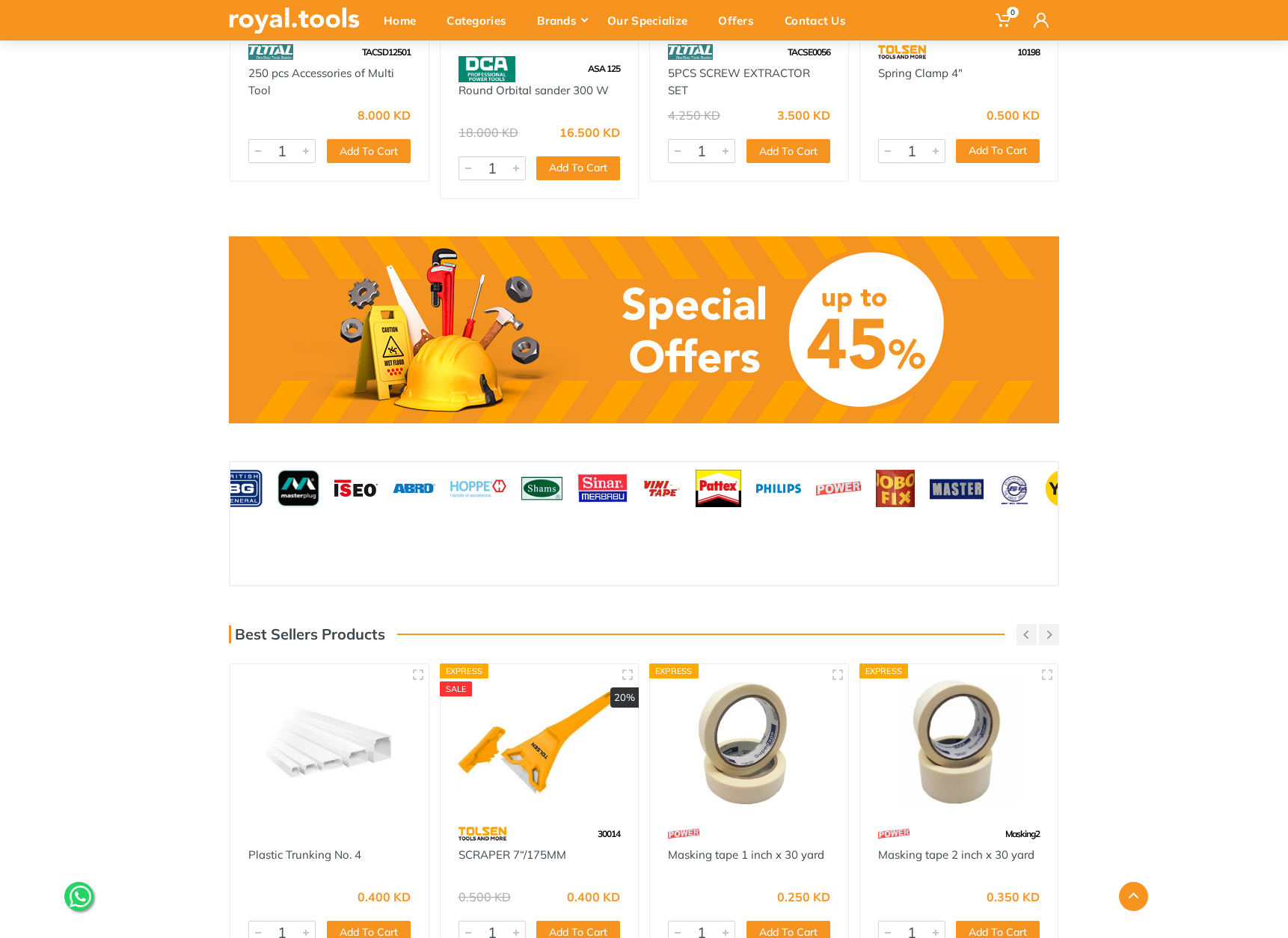
drag, startPoint x: 872, startPoint y: 458, endPoint x: 332, endPoint y: 454, distance: 540.0
click at [334, 470] on img at bounding box center [356, 489] width 44 height 38
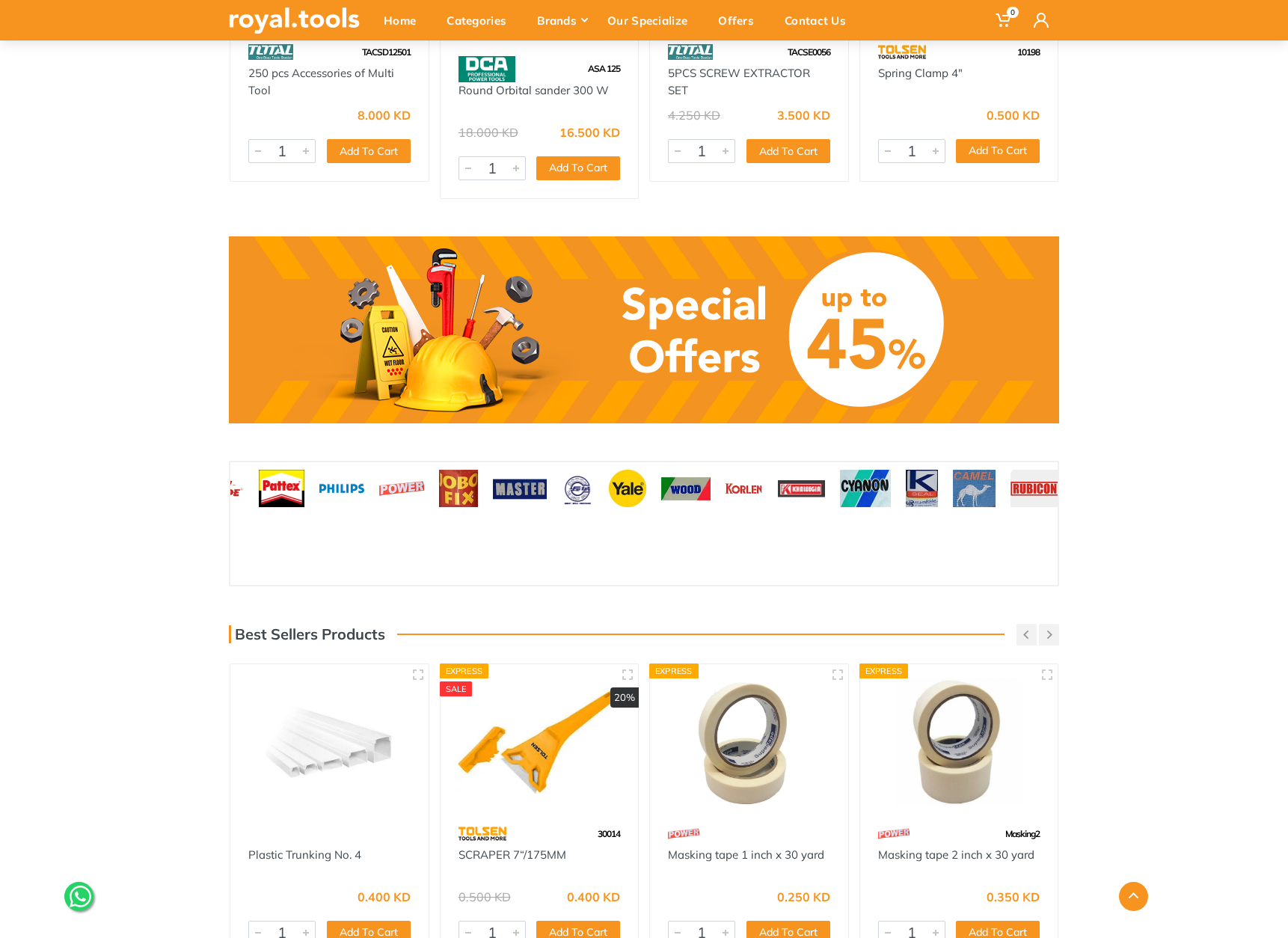
drag, startPoint x: 1023, startPoint y: 473, endPoint x: 539, endPoint y: 474, distance: 484.0
click at [601, 474] on div at bounding box center [627, 489] width 53 height 53
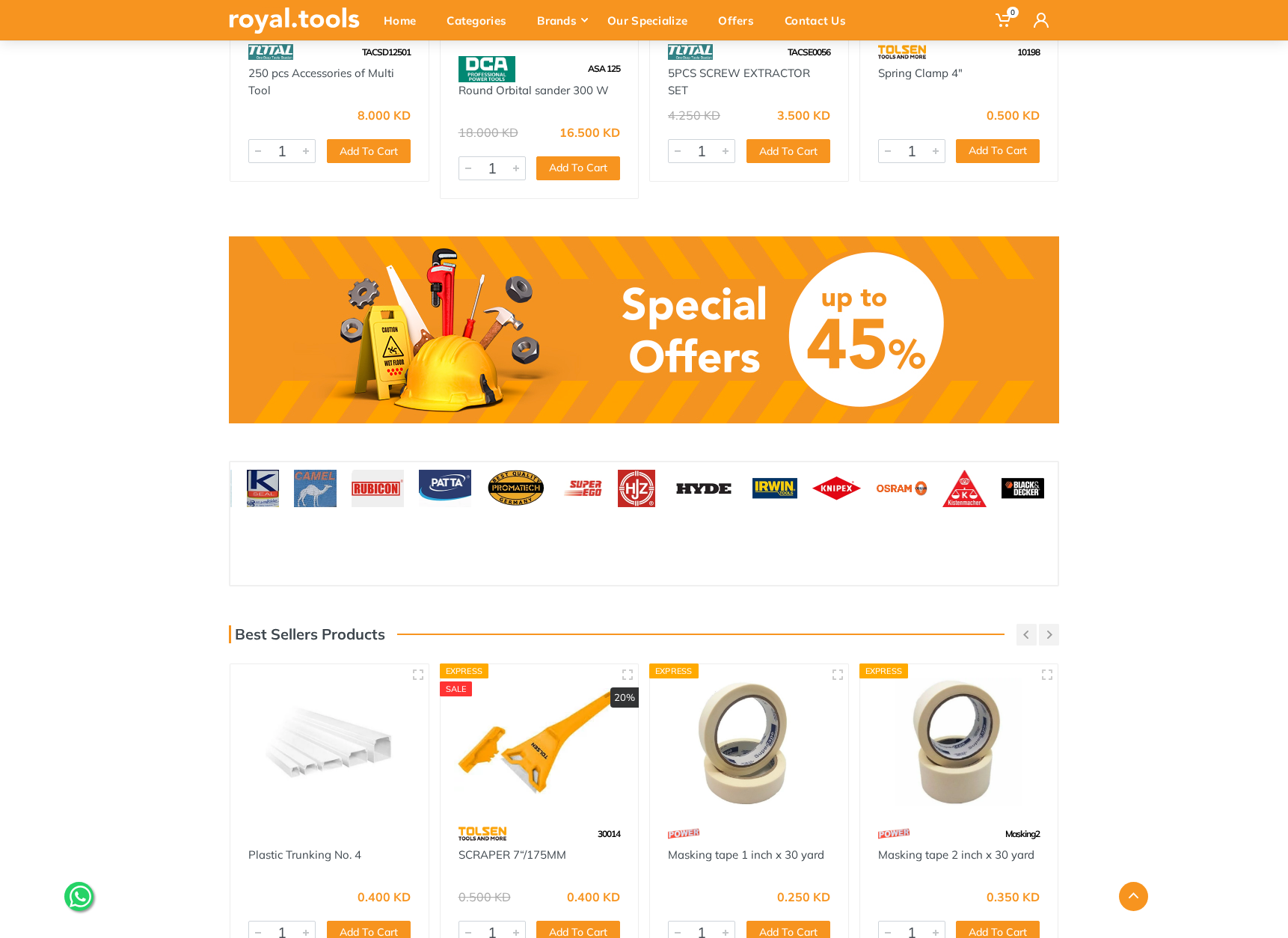
drag, startPoint x: 920, startPoint y: 471, endPoint x: 313, endPoint y: 466, distance: 607.0
click at [352, 470] on img at bounding box center [378, 489] width 53 height 38
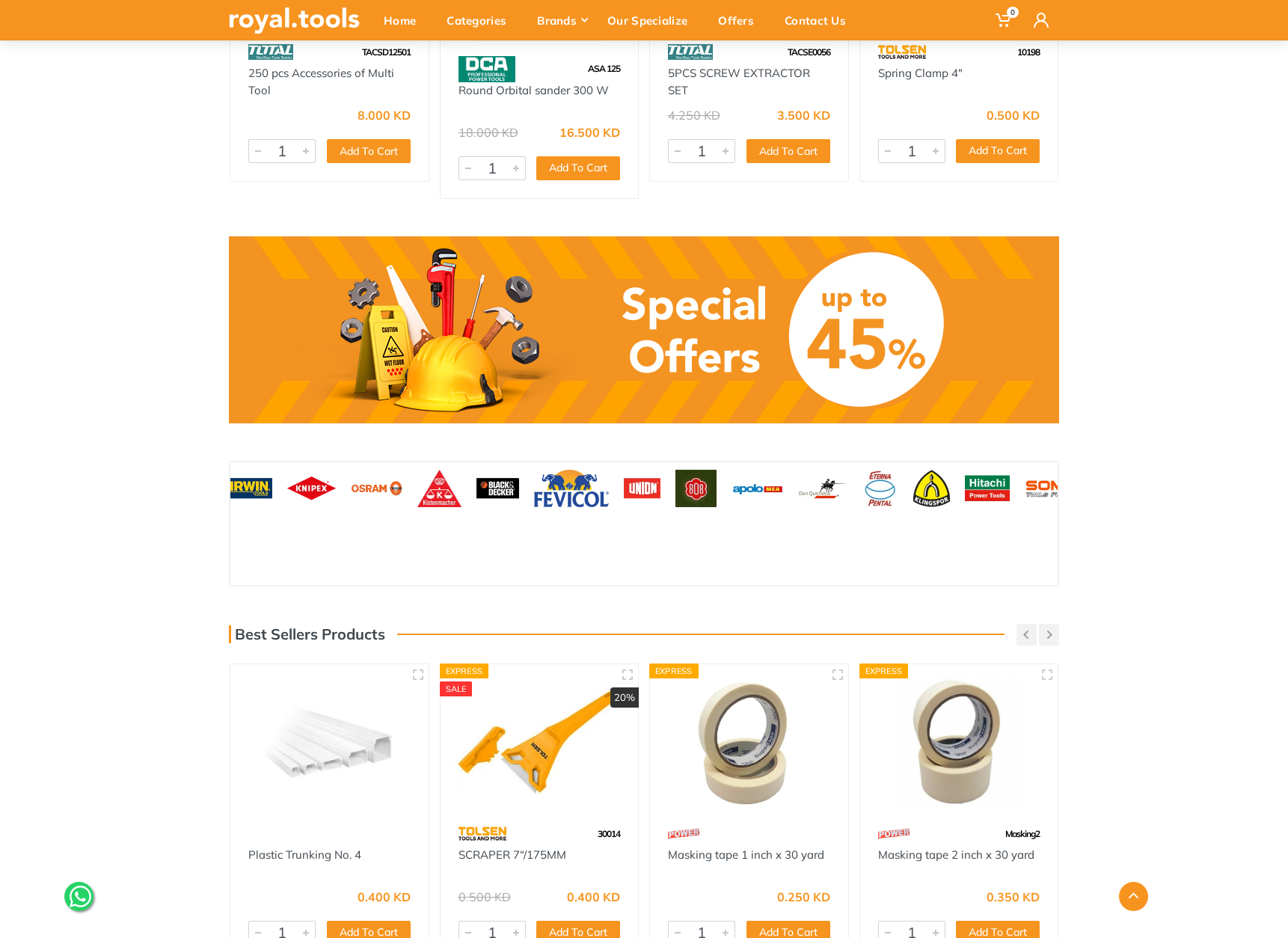
drag, startPoint x: 1034, startPoint y: 472, endPoint x: 520, endPoint y: 470, distance: 514.0
click at [534, 470] on img at bounding box center [572, 489] width 75 height 38
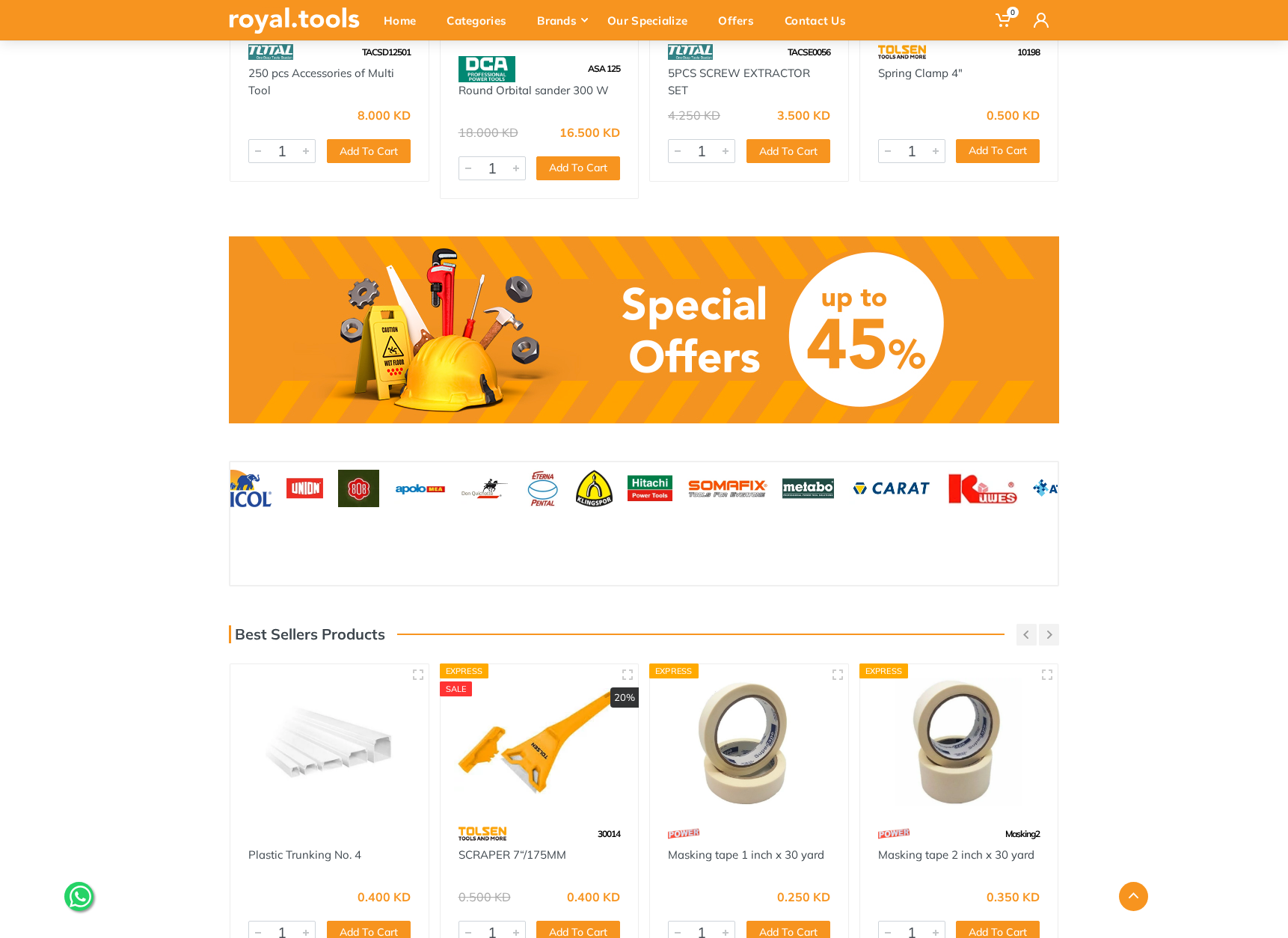
drag, startPoint x: 1001, startPoint y: 470, endPoint x: 511, endPoint y: 474, distance: 490.0
click at [688, 475] on img at bounding box center [727, 489] width 80 height 38
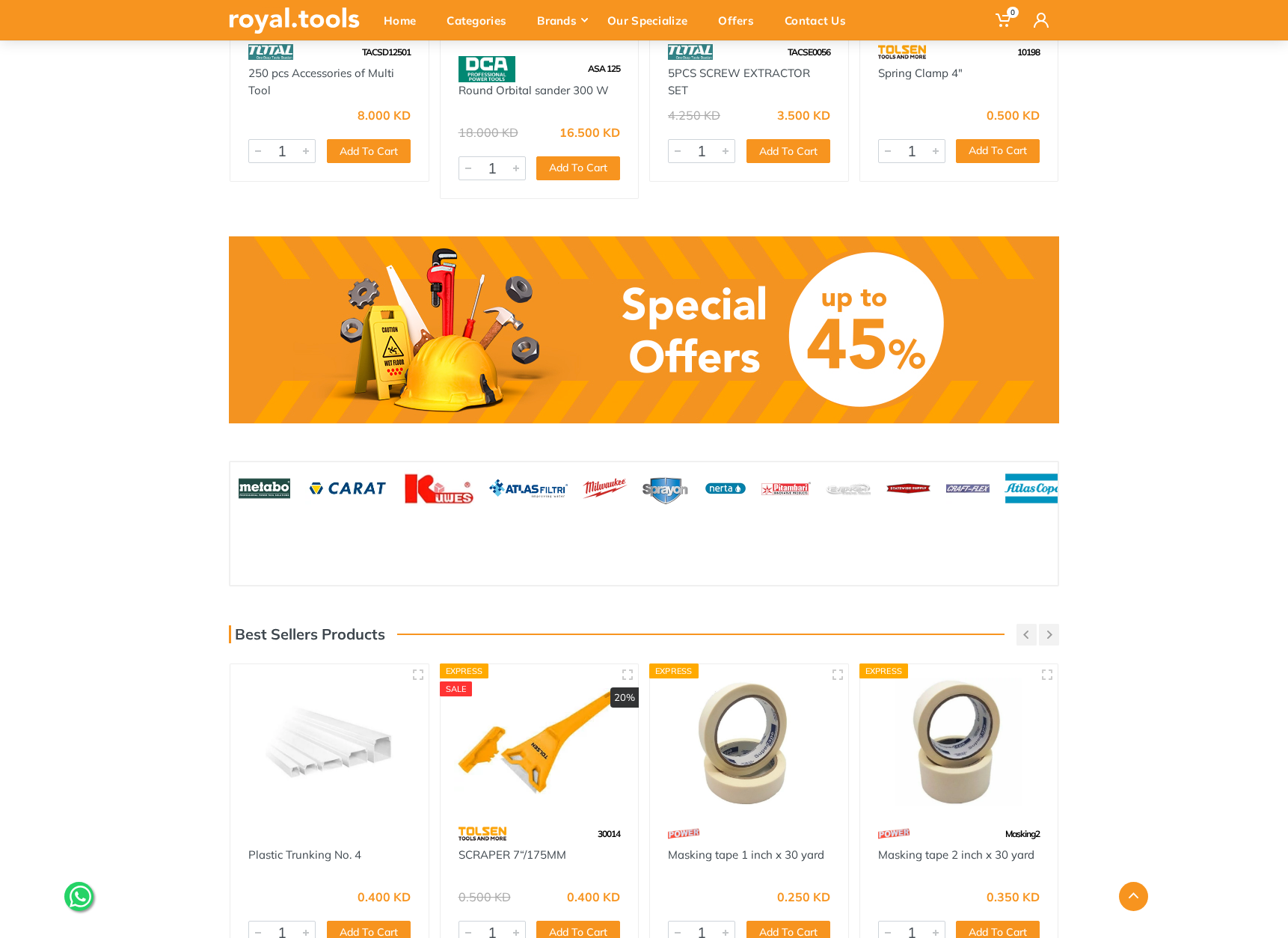
drag, startPoint x: 993, startPoint y: 468, endPoint x: 597, endPoint y: 473, distance: 396.0
click at [597, 473] on img at bounding box center [605, 489] width 45 height 38
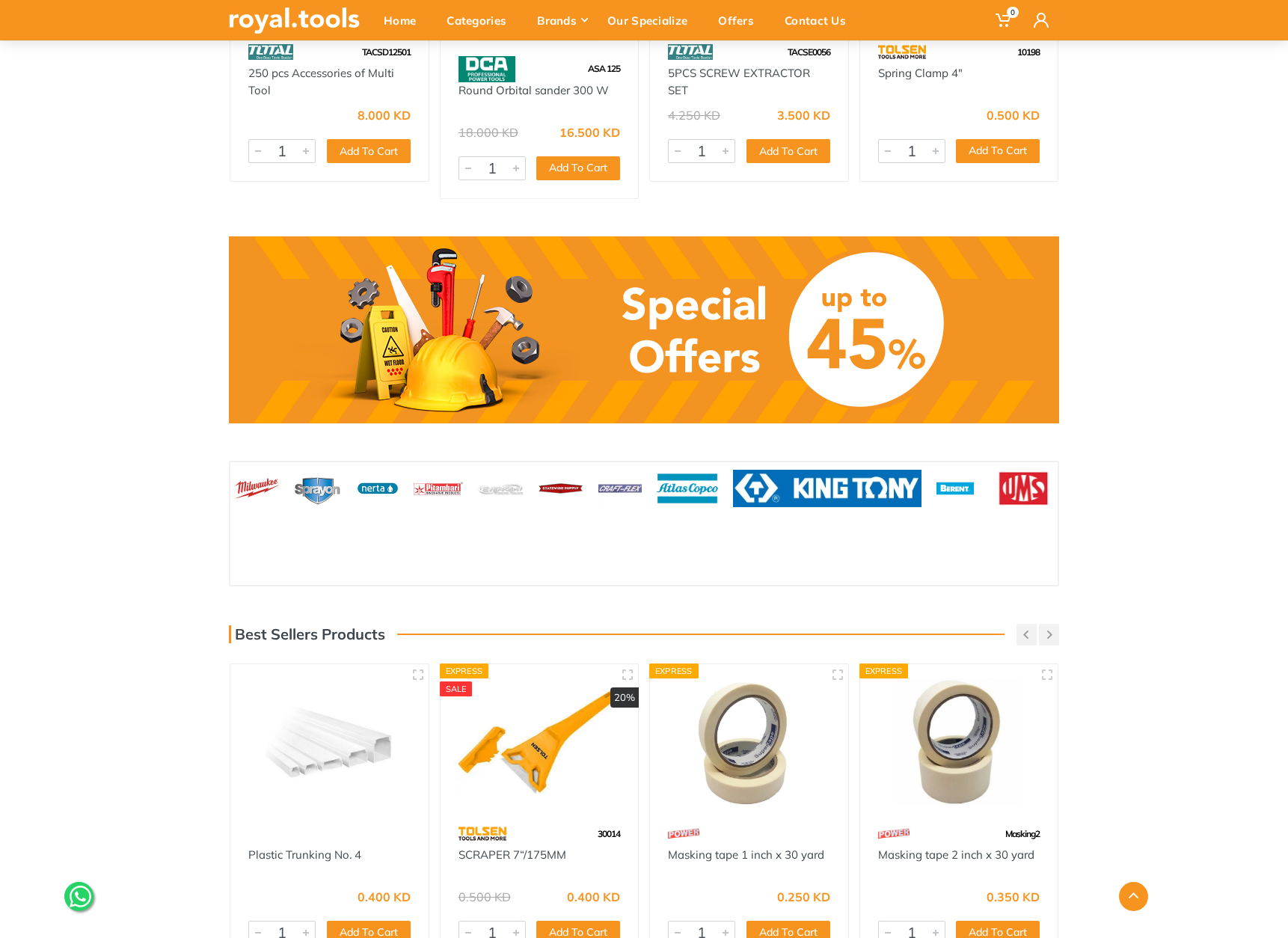
drag, startPoint x: 832, startPoint y: 474, endPoint x: 641, endPoint y: 474, distance: 191.0
click at [641, 474] on div at bounding box center [620, 489] width 59 height 53
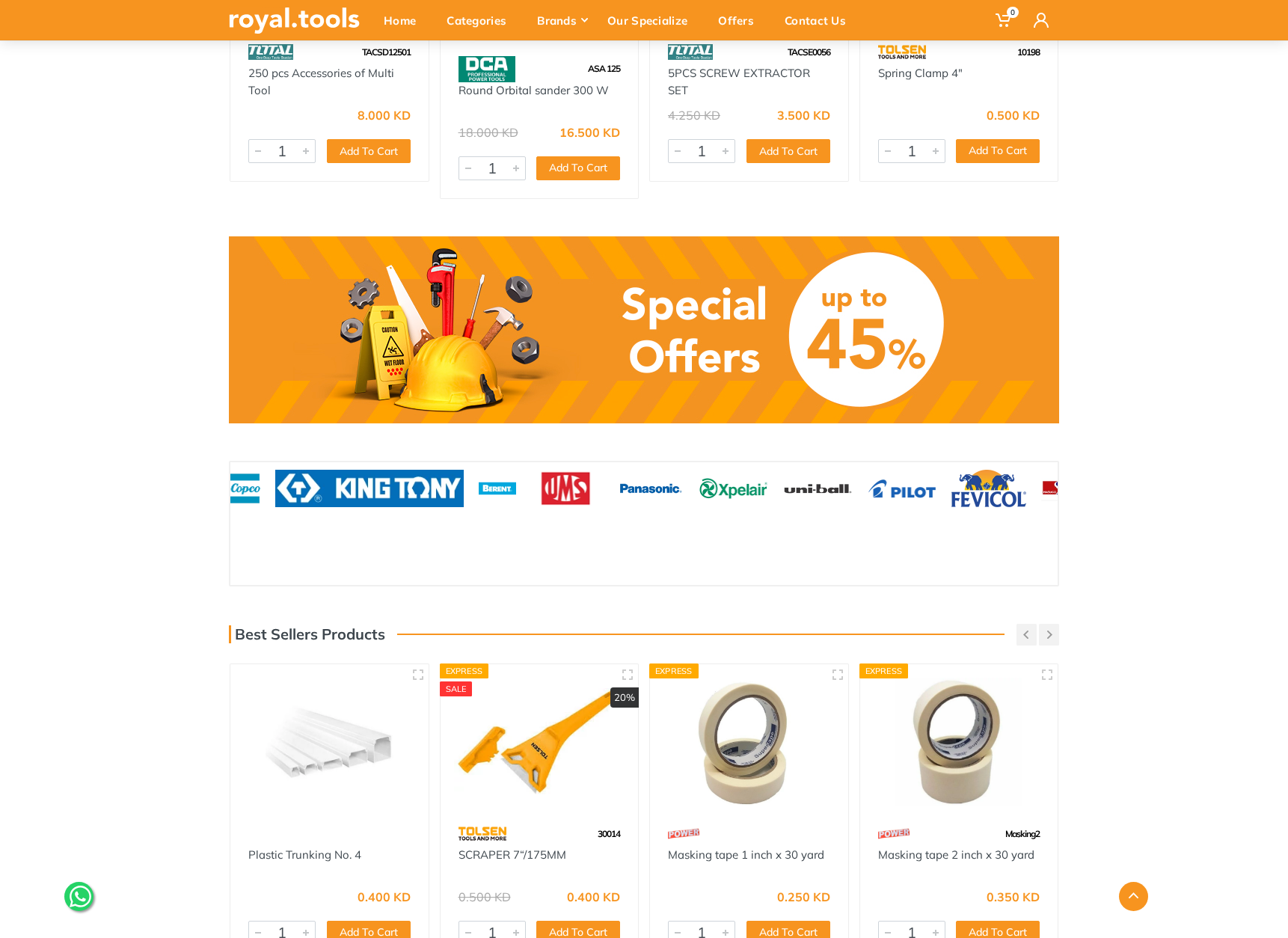
drag, startPoint x: 942, startPoint y: 474, endPoint x: 569, endPoint y: 480, distance: 373.0
click at [569, 480] on img at bounding box center [566, 489] width 70 height 38
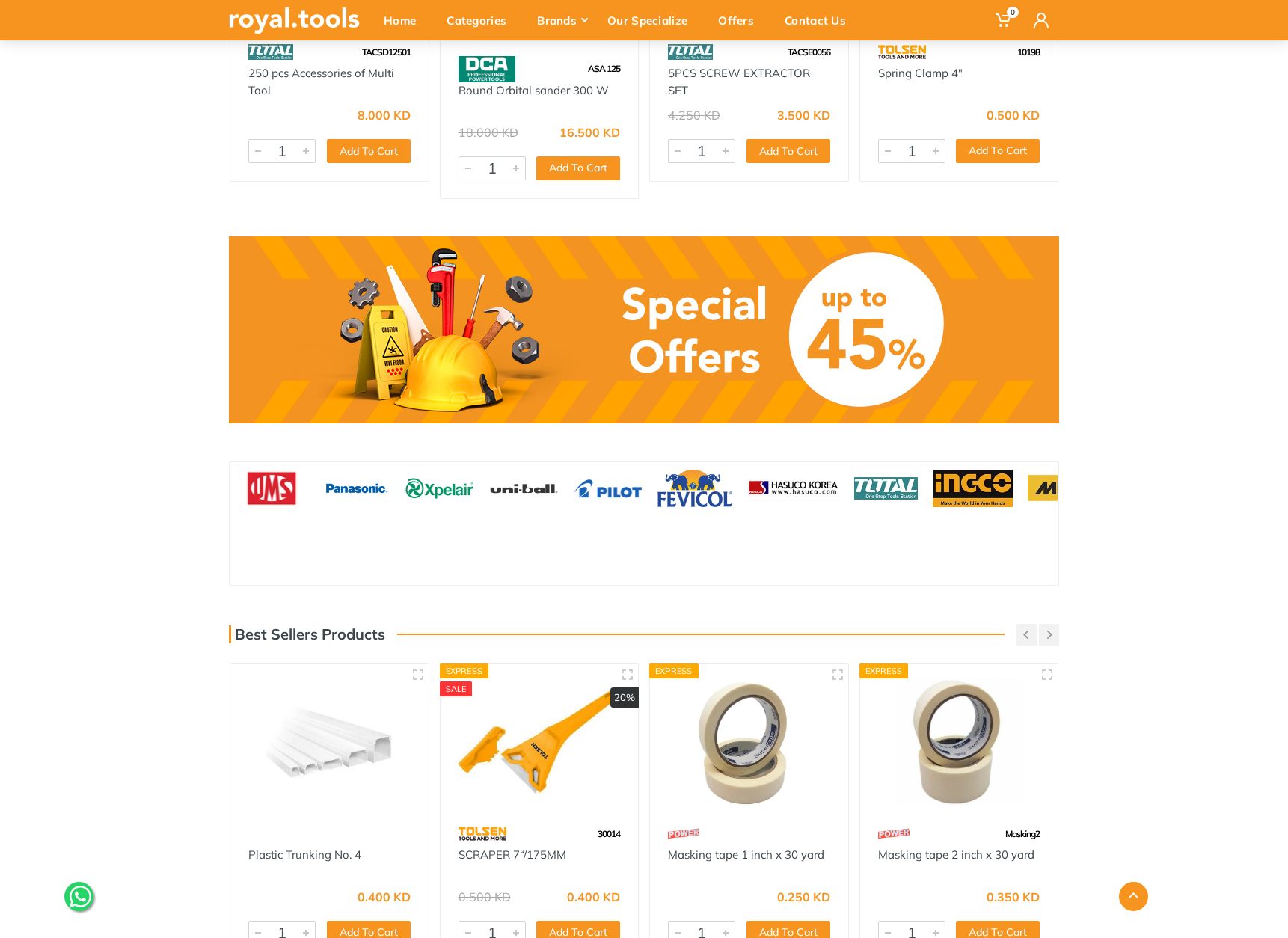
drag, startPoint x: 857, startPoint y: 459, endPoint x: 497, endPoint y: 474, distance: 360.3
click at [567, 474] on div at bounding box center [609, 489] width 84 height 53
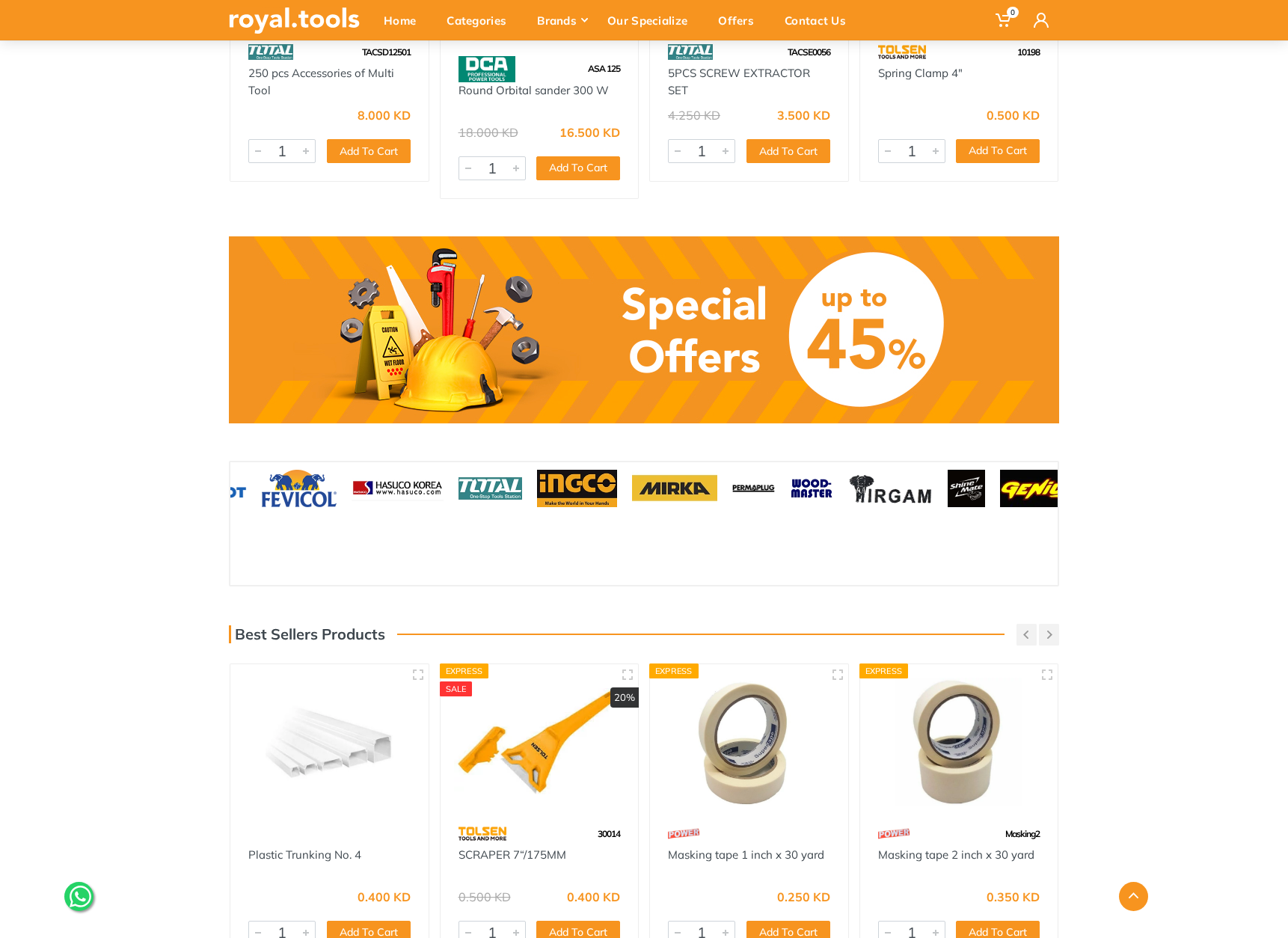
drag, startPoint x: 908, startPoint y: 471, endPoint x: 412, endPoint y: 475, distance: 496.0
click at [537, 477] on img at bounding box center [577, 489] width 80 height 38
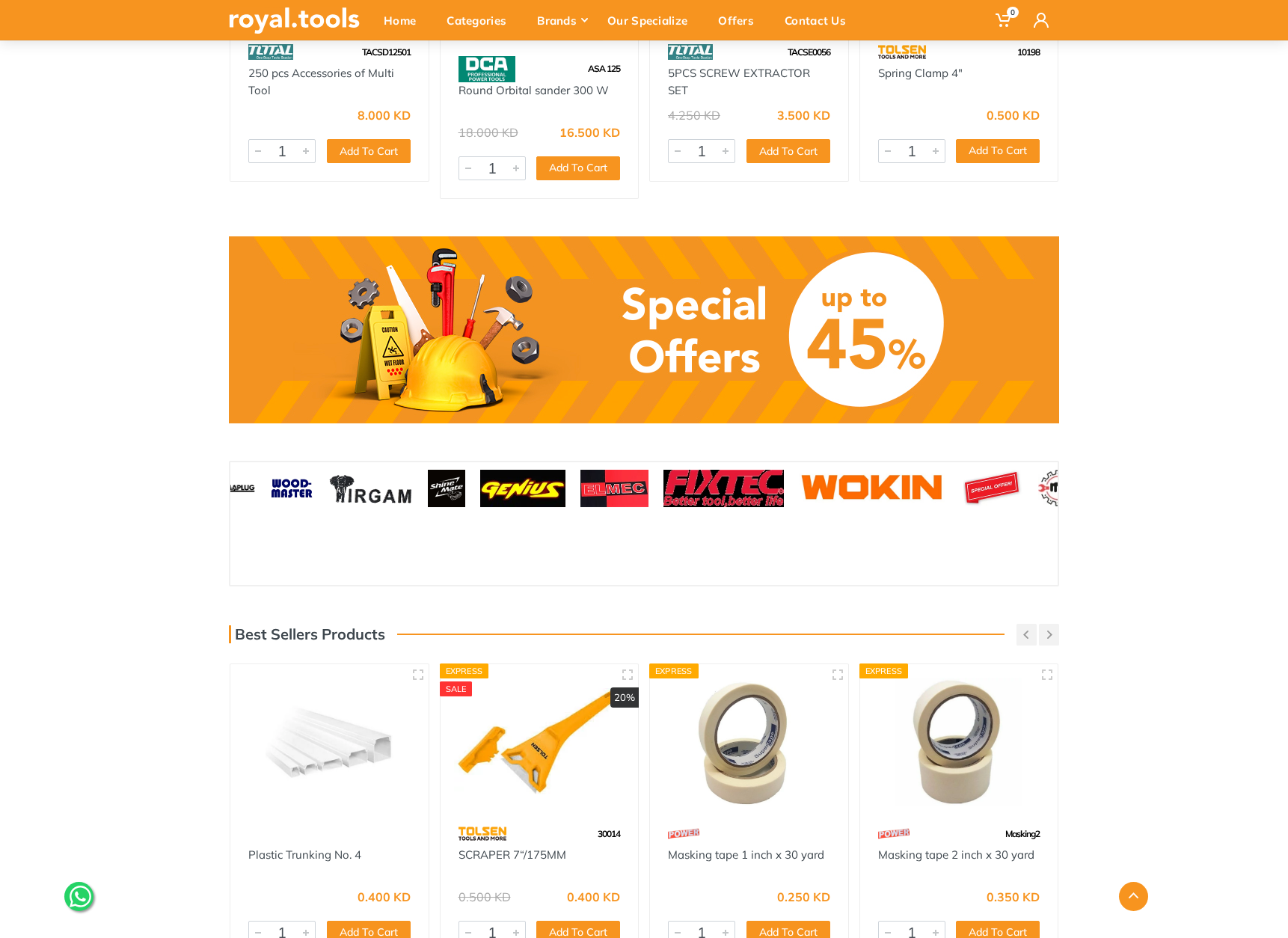
drag, startPoint x: 992, startPoint y: 481, endPoint x: 576, endPoint y: 486, distance: 416.0
click at [580, 486] on img at bounding box center [614, 489] width 68 height 38
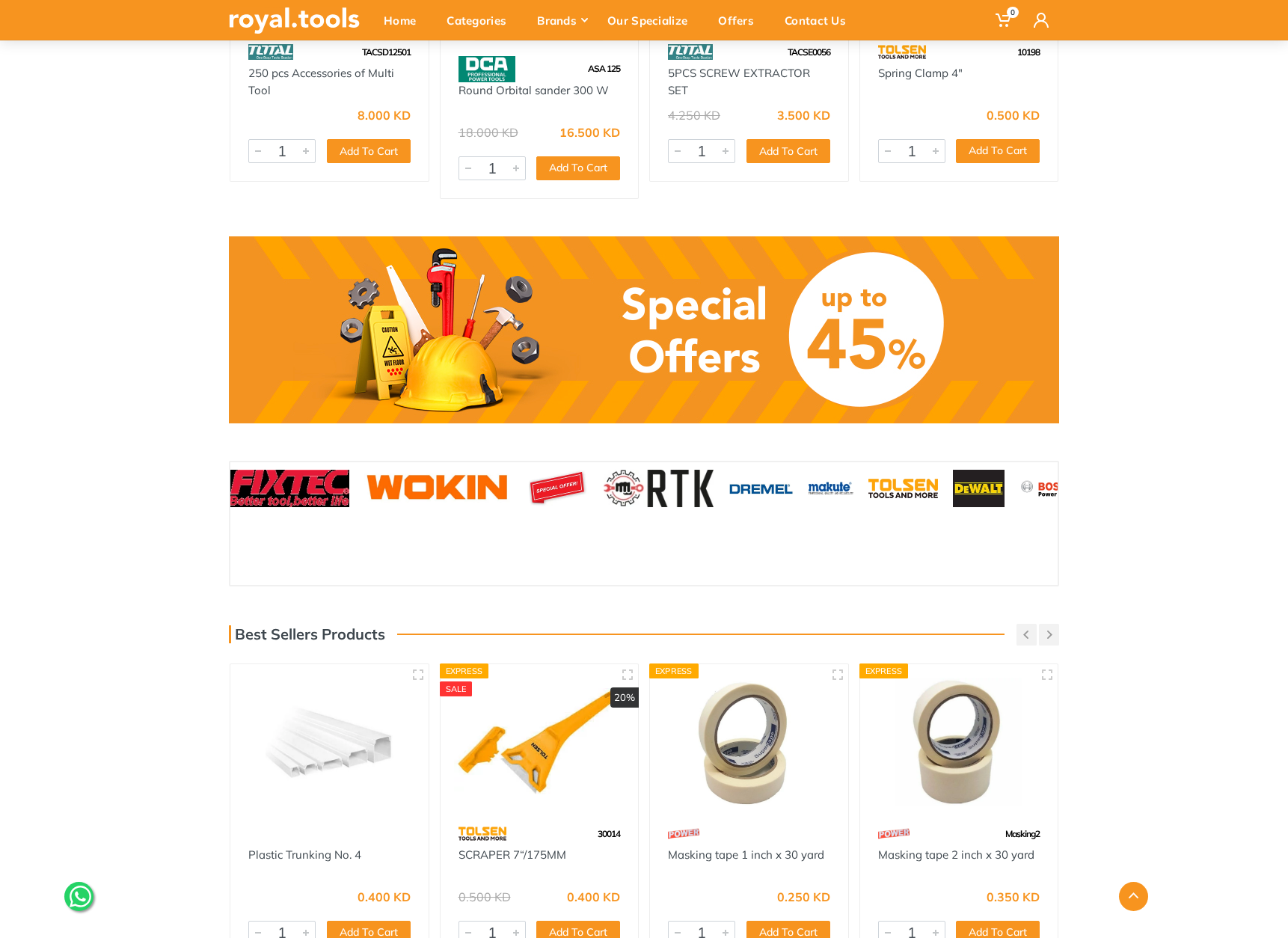
drag, startPoint x: 827, startPoint y: 474, endPoint x: 569, endPoint y: 483, distance: 258.2
click at [603, 483] on img at bounding box center [658, 489] width 110 height 38
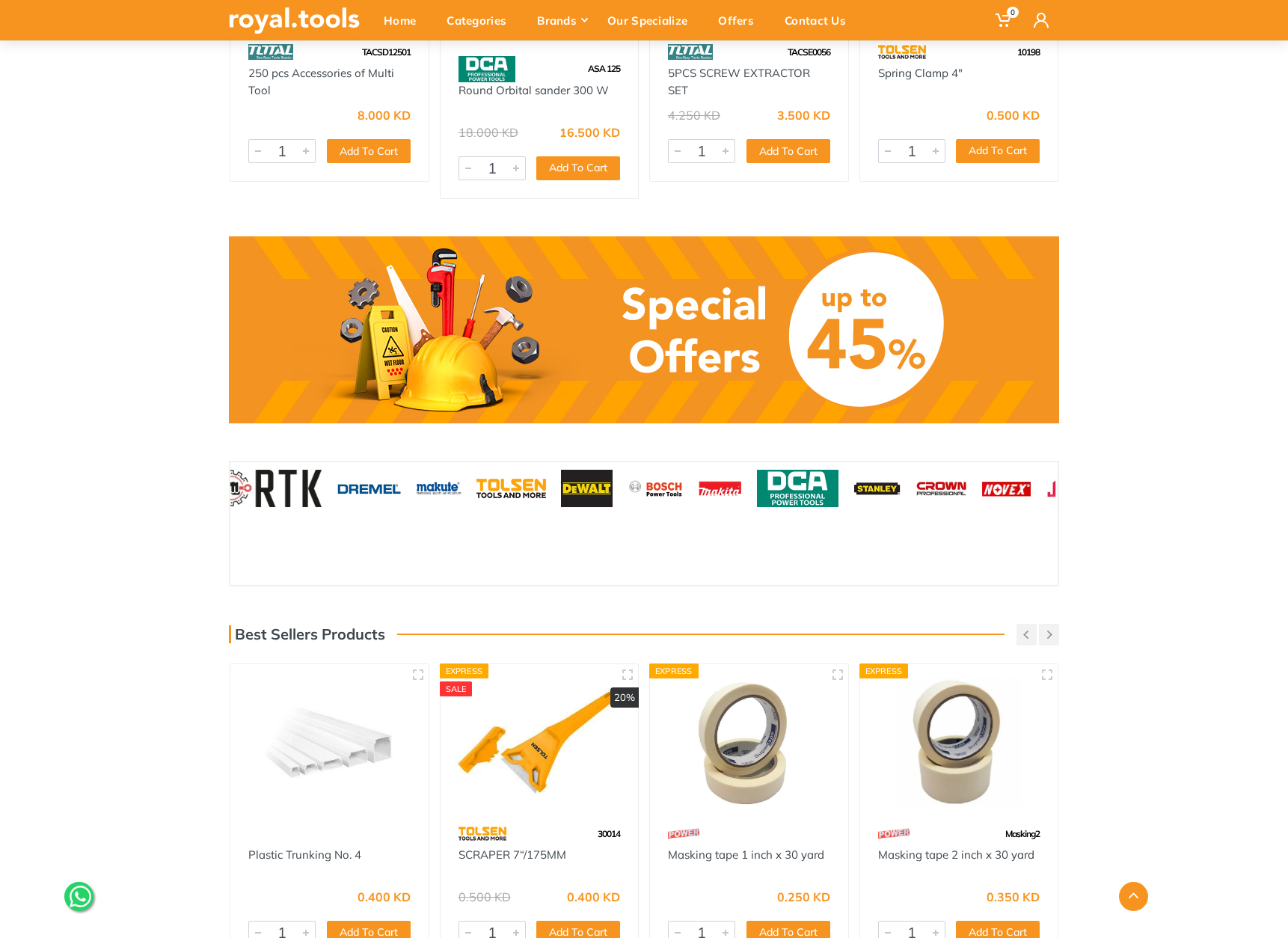
drag, startPoint x: 998, startPoint y: 474, endPoint x: 637, endPoint y: 480, distance: 361.0
click at [699, 480] on img at bounding box center [721, 489] width 44 height 38
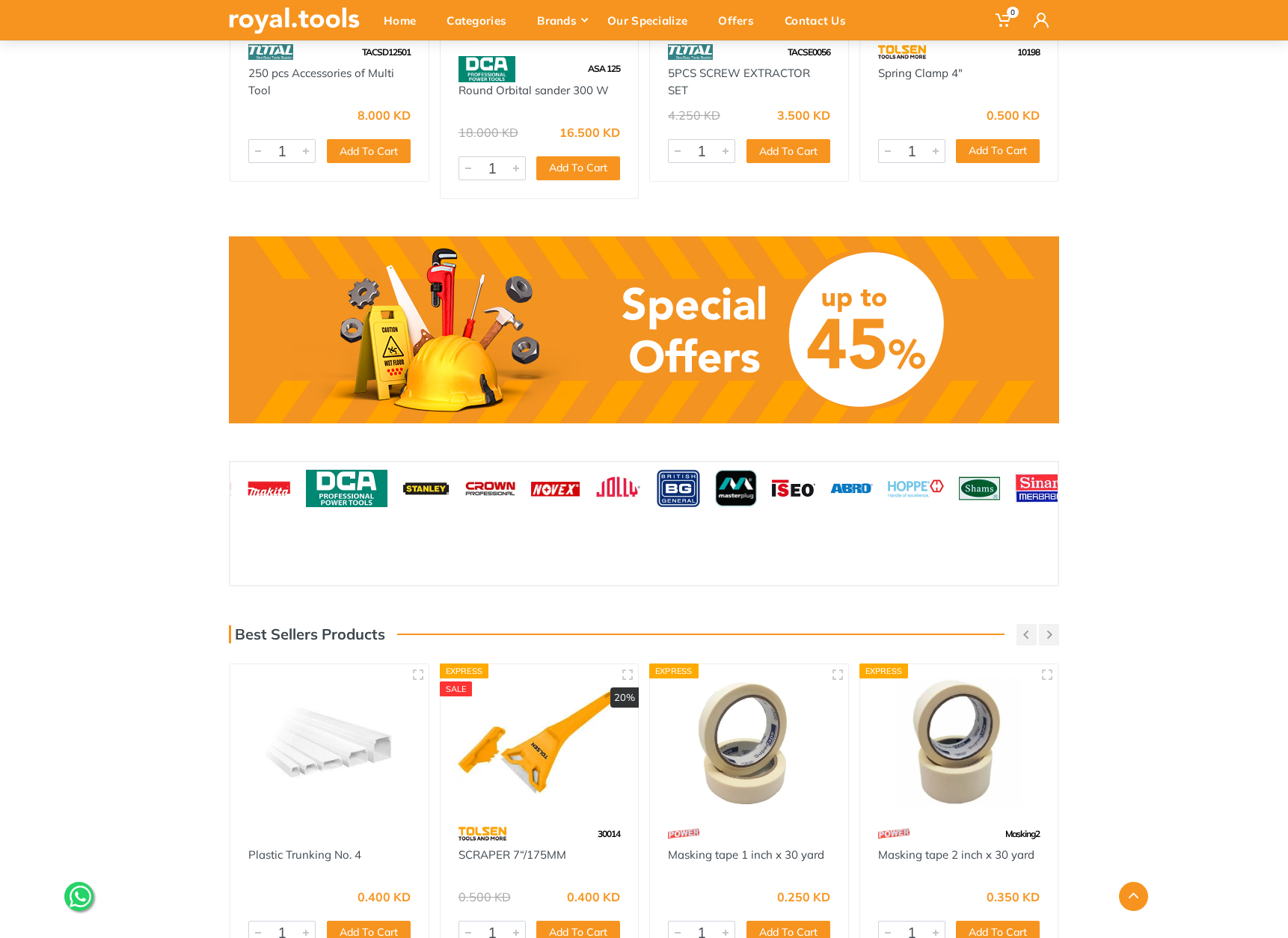
drag, startPoint x: 982, startPoint y: 468, endPoint x: 570, endPoint y: 473, distance: 412.0
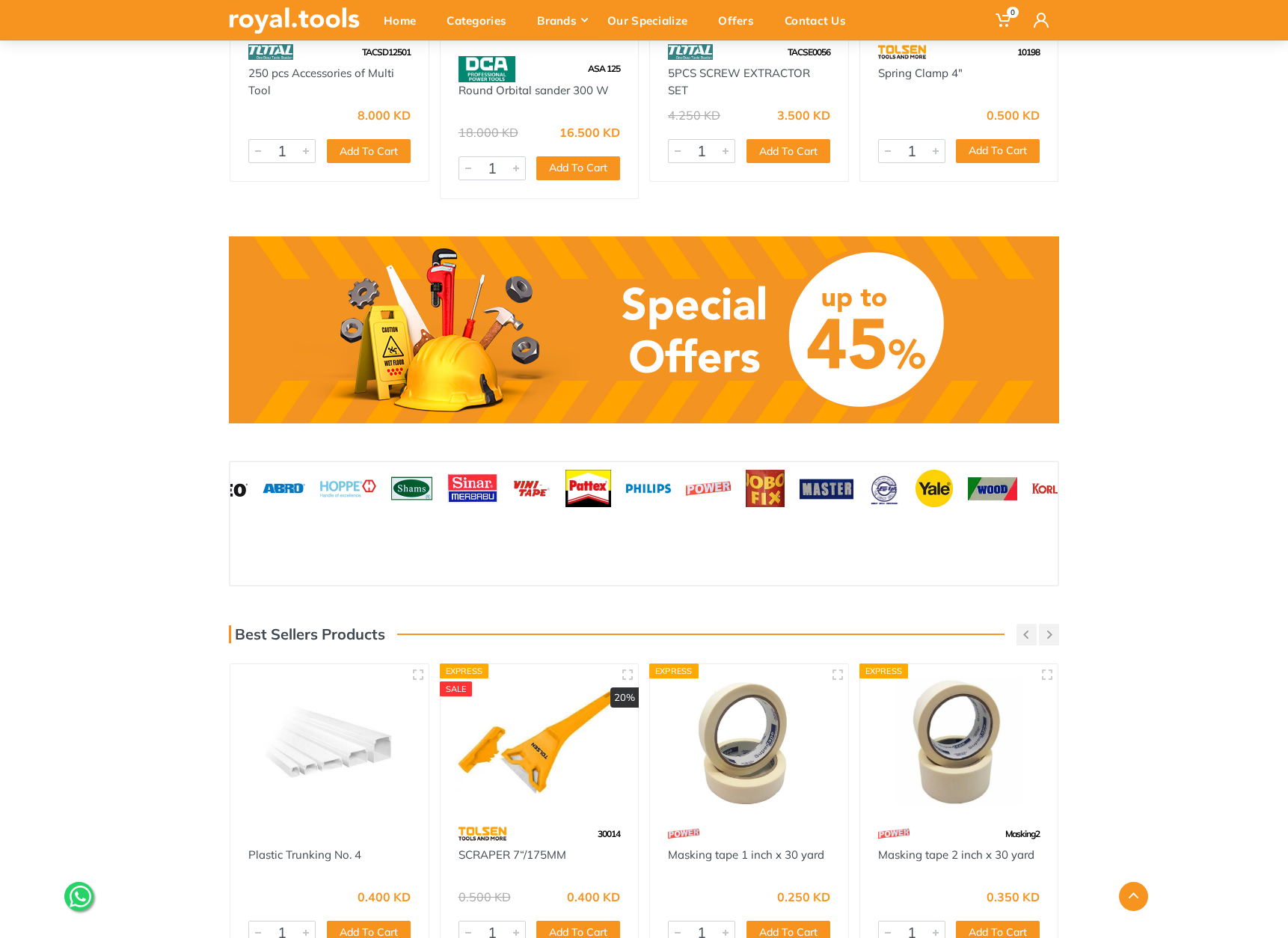
drag, startPoint x: 1022, startPoint y: 461, endPoint x: 544, endPoint y: 471, distance: 478.1
click at [544, 471] on img at bounding box center [532, 489] width 38 height 38
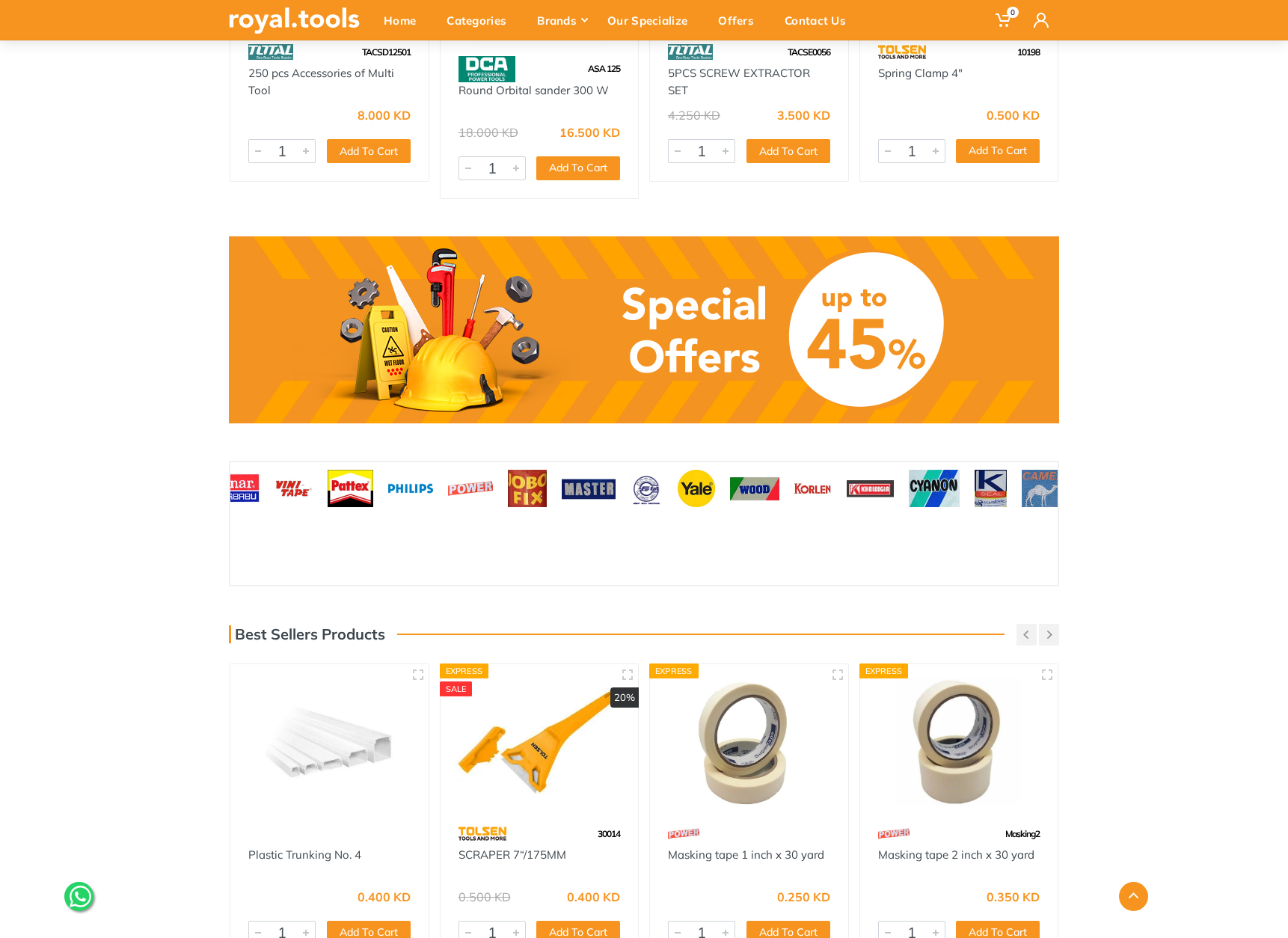
drag, startPoint x: 994, startPoint y: 464, endPoint x: 757, endPoint y: 466, distance: 237.0
click at [758, 470] on img at bounding box center [755, 489] width 50 height 38
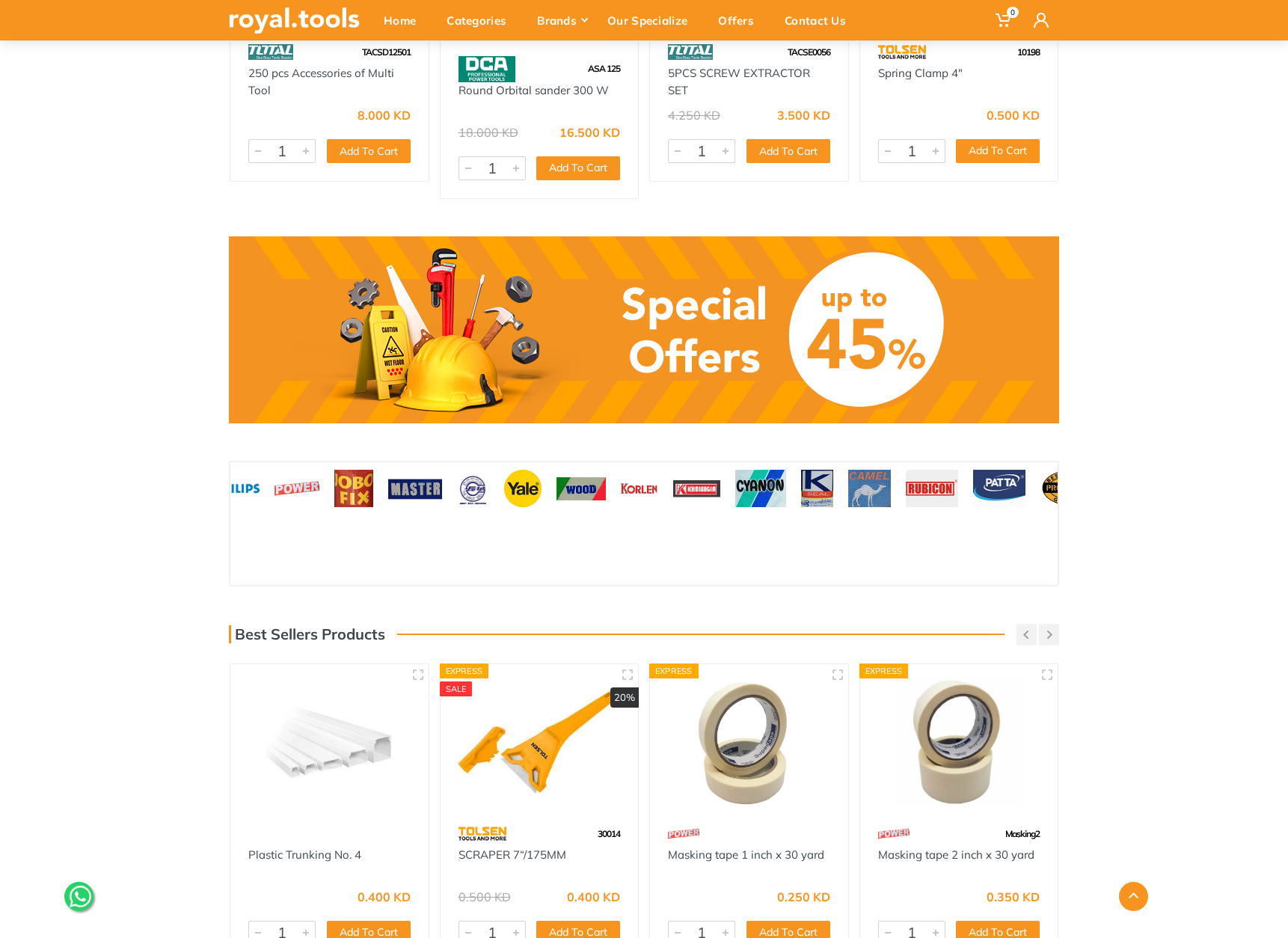
drag, startPoint x: 877, startPoint y: 465, endPoint x: 732, endPoint y: 467, distance: 145.0
click at [848, 470] on img at bounding box center [869, 489] width 43 height 38
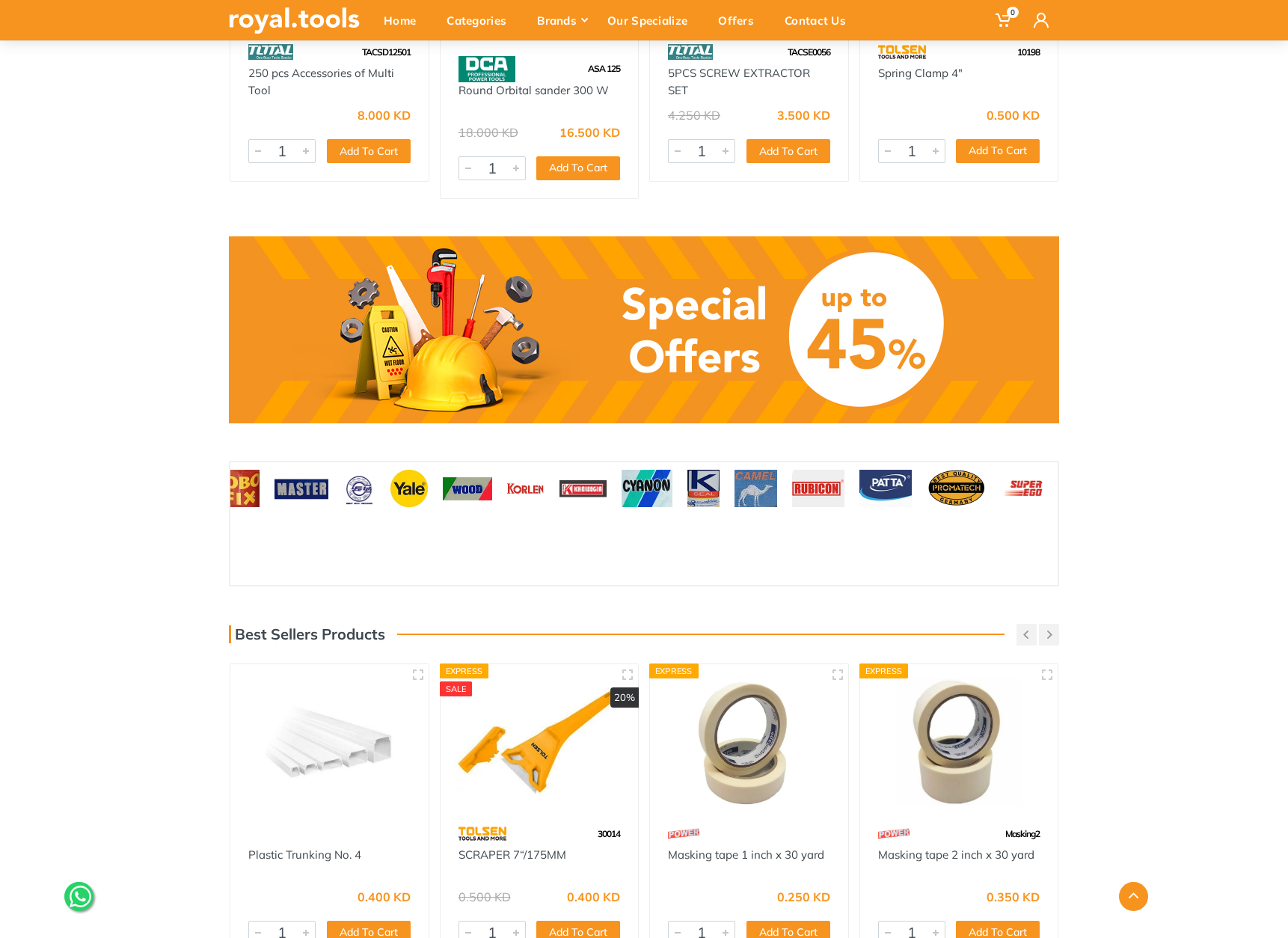
drag, startPoint x: 996, startPoint y: 464, endPoint x: 794, endPoint y: 466, distance: 202.0
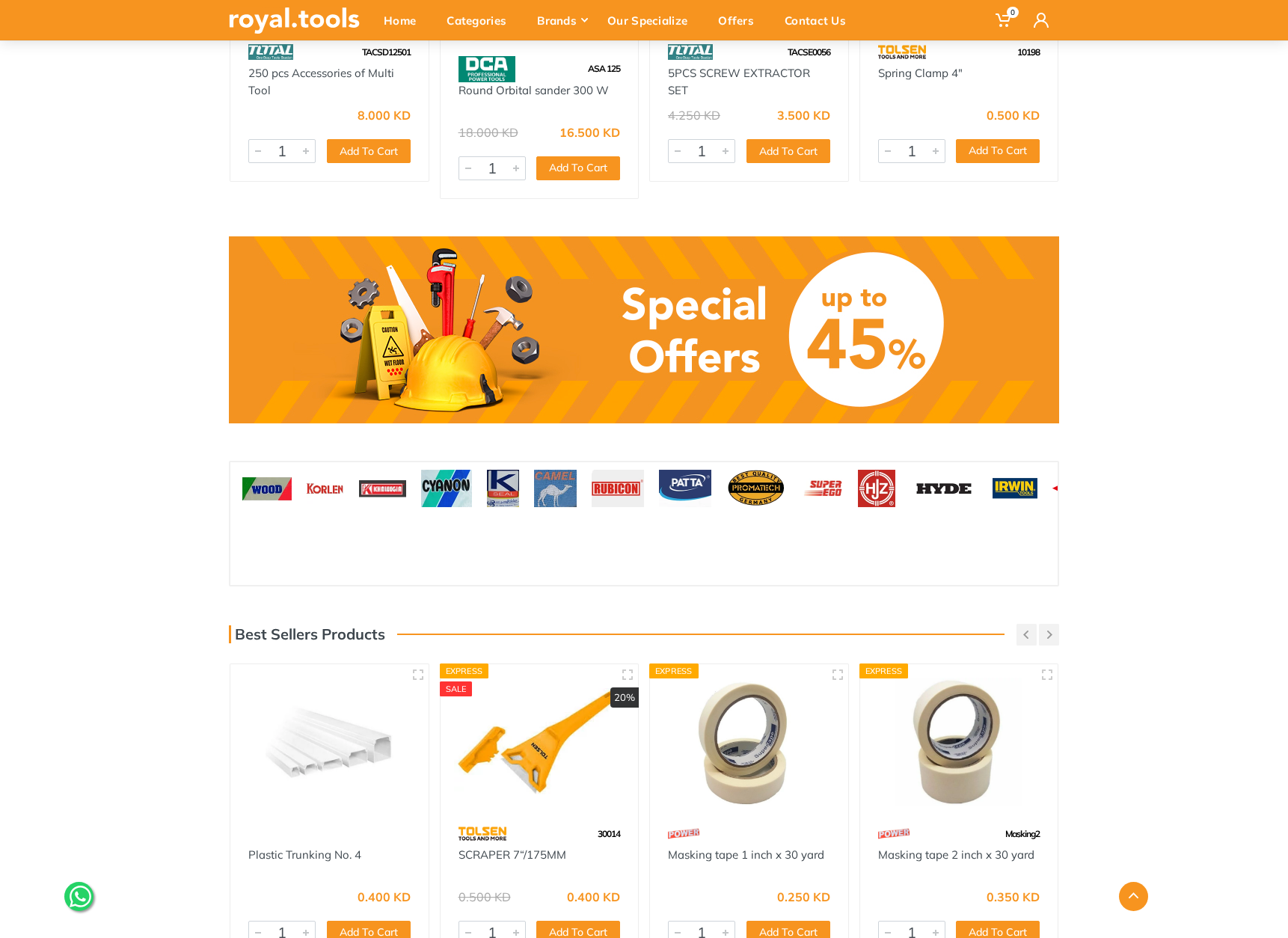
drag, startPoint x: 845, startPoint y: 474, endPoint x: 733, endPoint y: 474, distance: 112.0
click at [793, 474] on div at bounding box center [822, 489] width 59 height 53
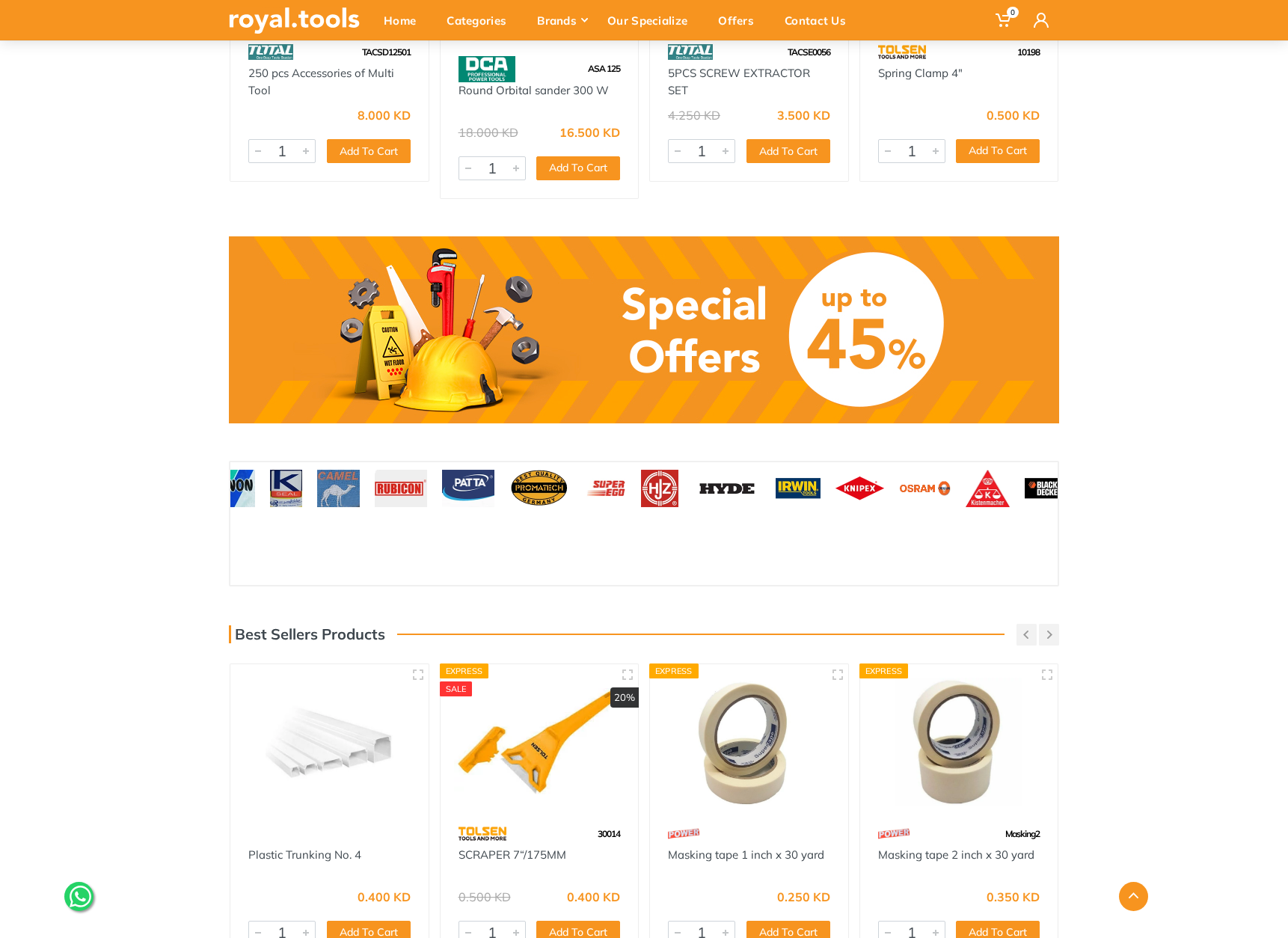
drag, startPoint x: 990, startPoint y: 472, endPoint x: 776, endPoint y: 470, distance: 214.0
click at [768, 474] on div at bounding box center [798, 489] width 60 height 53
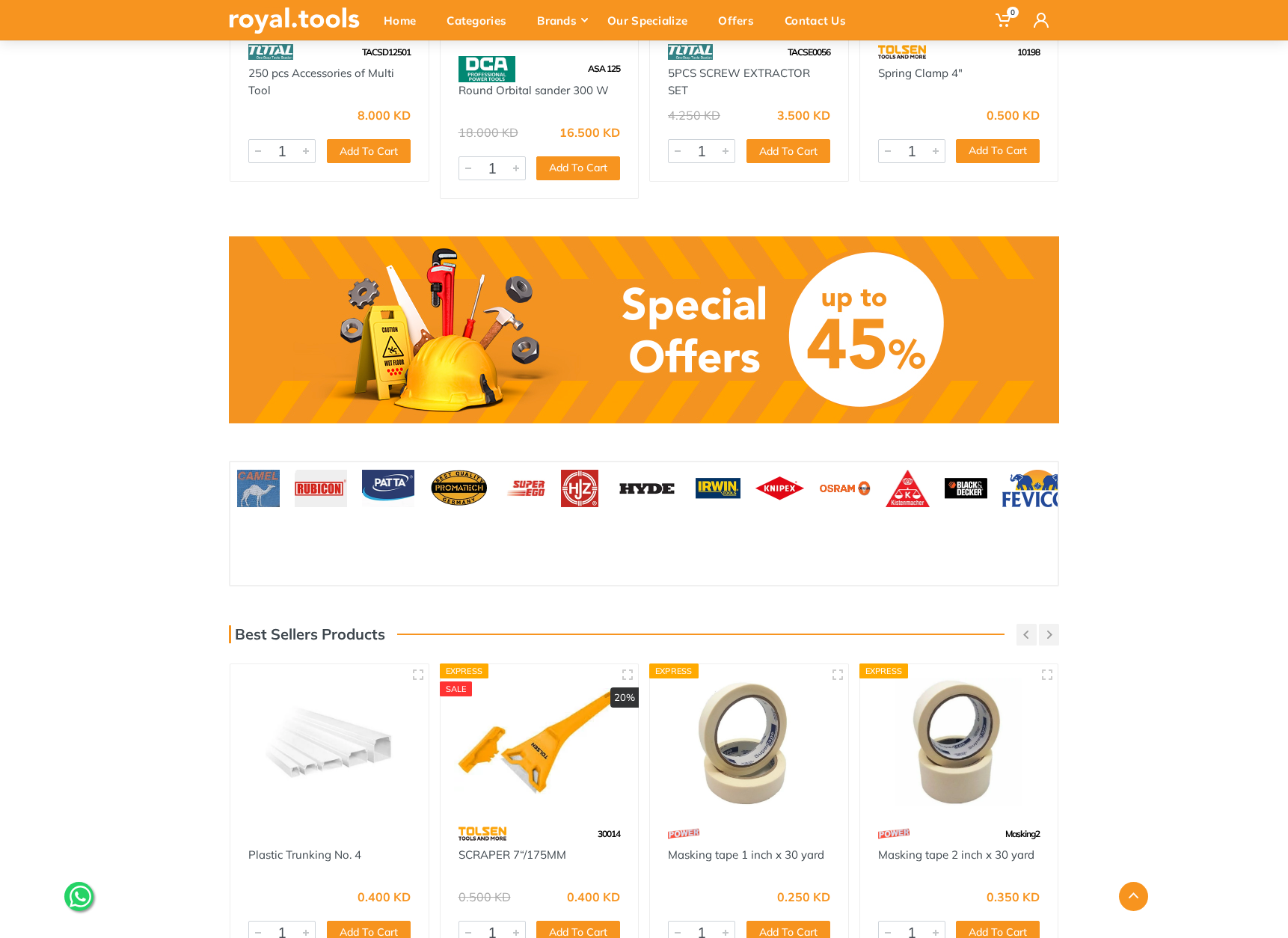
drag, startPoint x: 886, startPoint y: 468, endPoint x: 779, endPoint y: 469, distance: 107.0
click at [1002, 470] on img at bounding box center [1040, 489] width 75 height 38
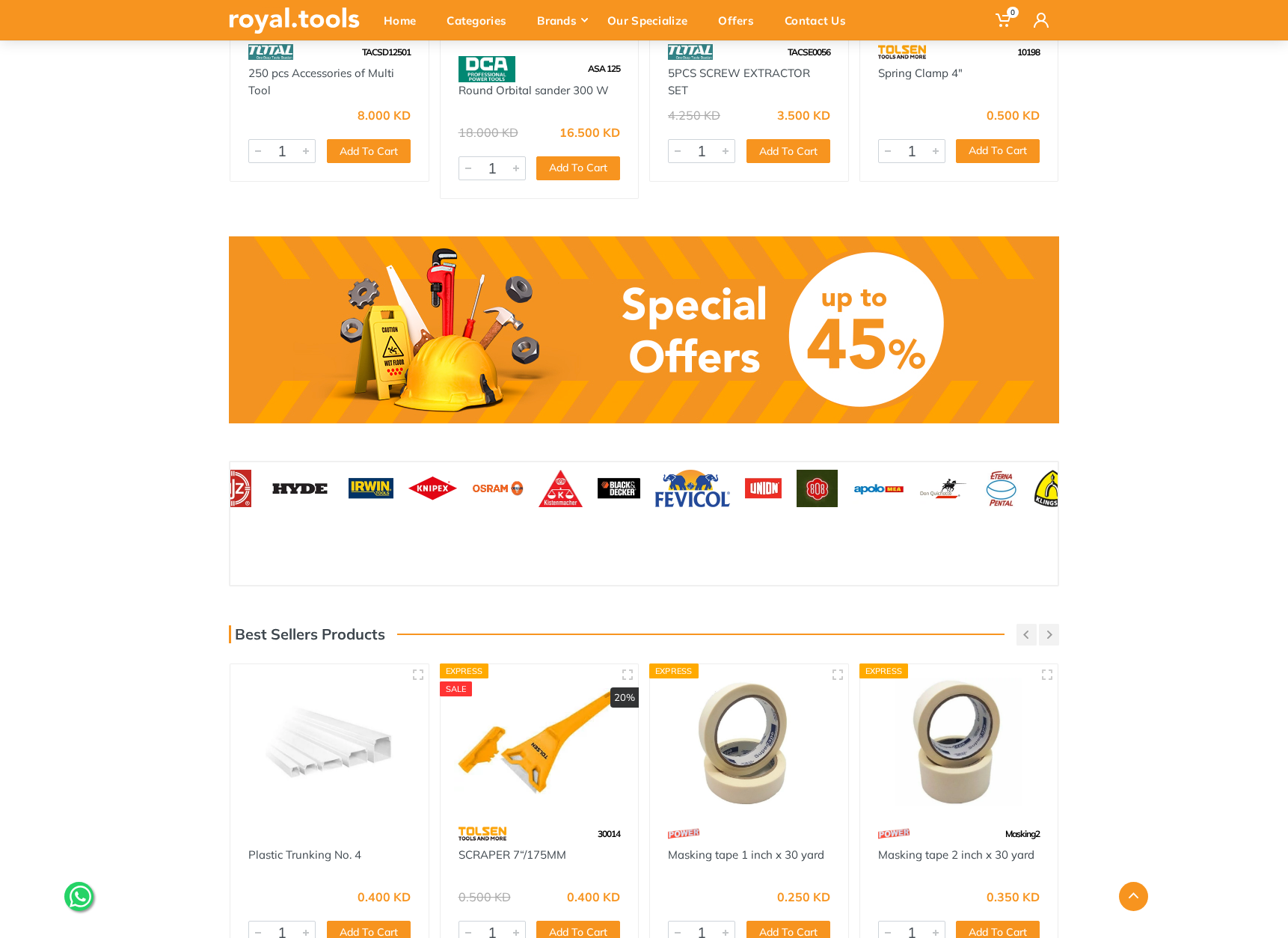
drag, startPoint x: 839, startPoint y: 481, endPoint x: 788, endPoint y: 478, distance: 51.1
click at [797, 480] on div at bounding box center [817, 489] width 56 height 53
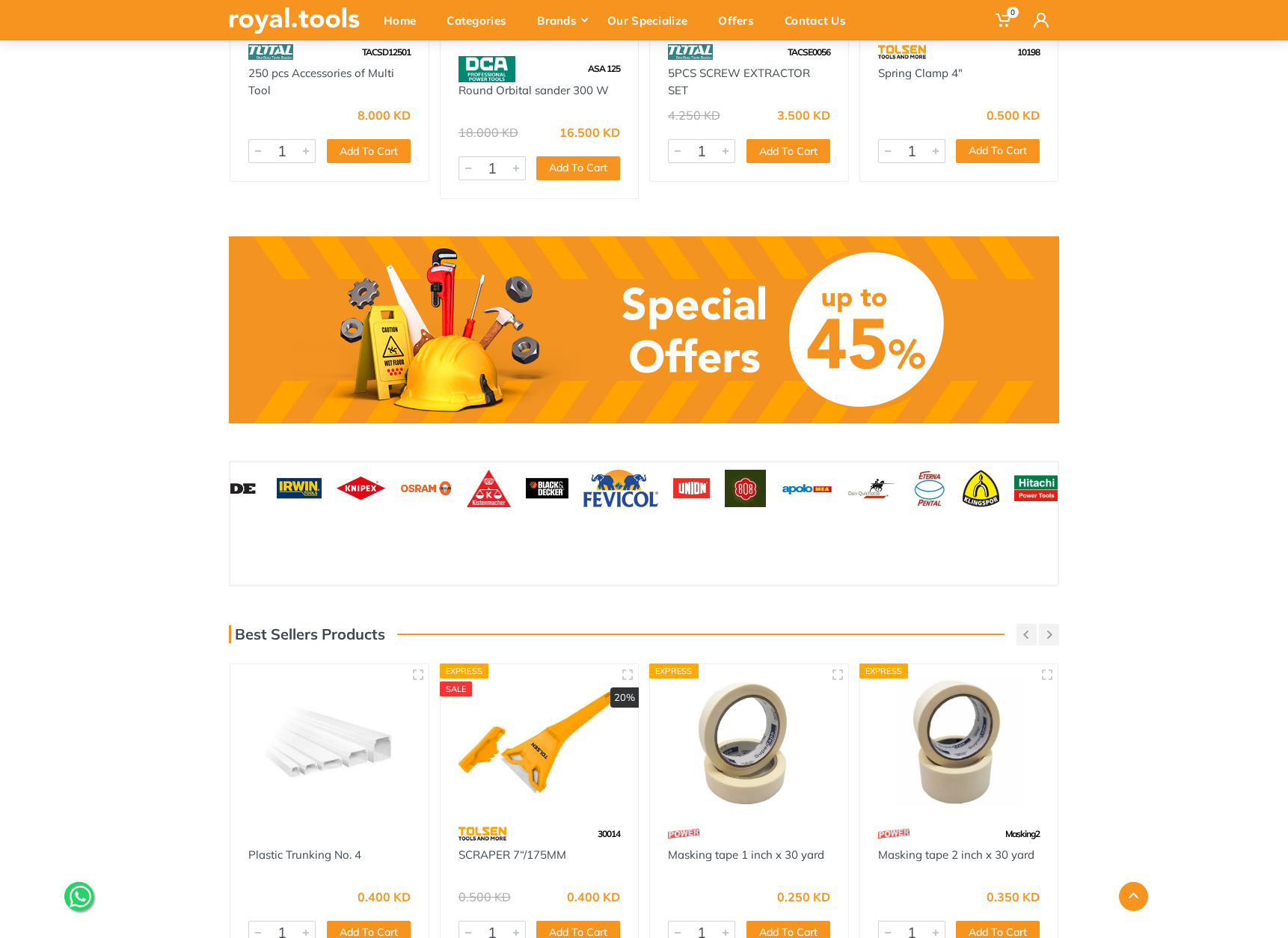
drag, startPoint x: 960, startPoint y: 477, endPoint x: 776, endPoint y: 477, distance: 184.0
click at [963, 477] on img at bounding box center [981, 489] width 37 height 38
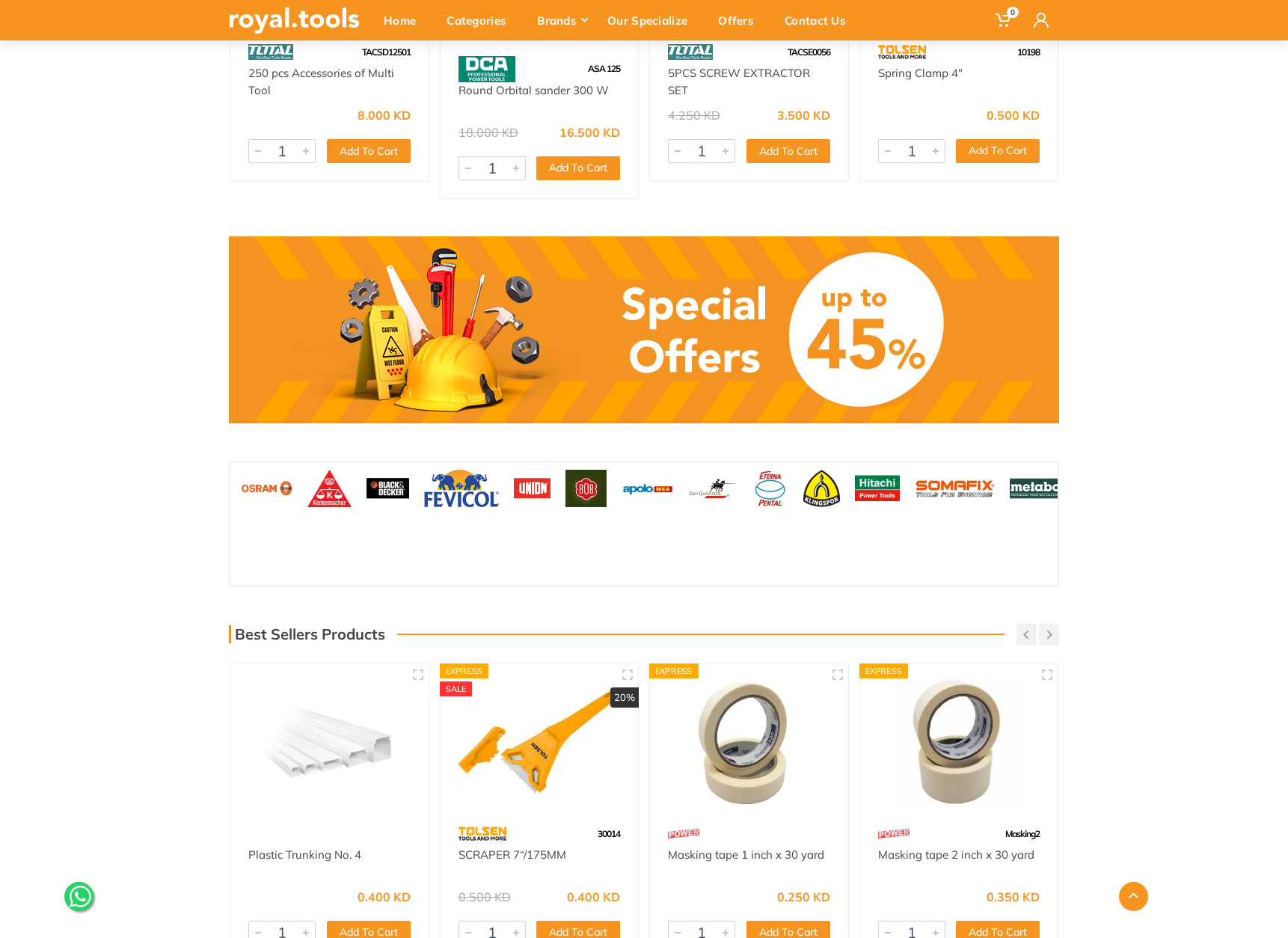
drag, startPoint x: 913, startPoint y: 478, endPoint x: 760, endPoint y: 477, distance: 153.0
click at [915, 477] on img at bounding box center [954, 489] width 80 height 38
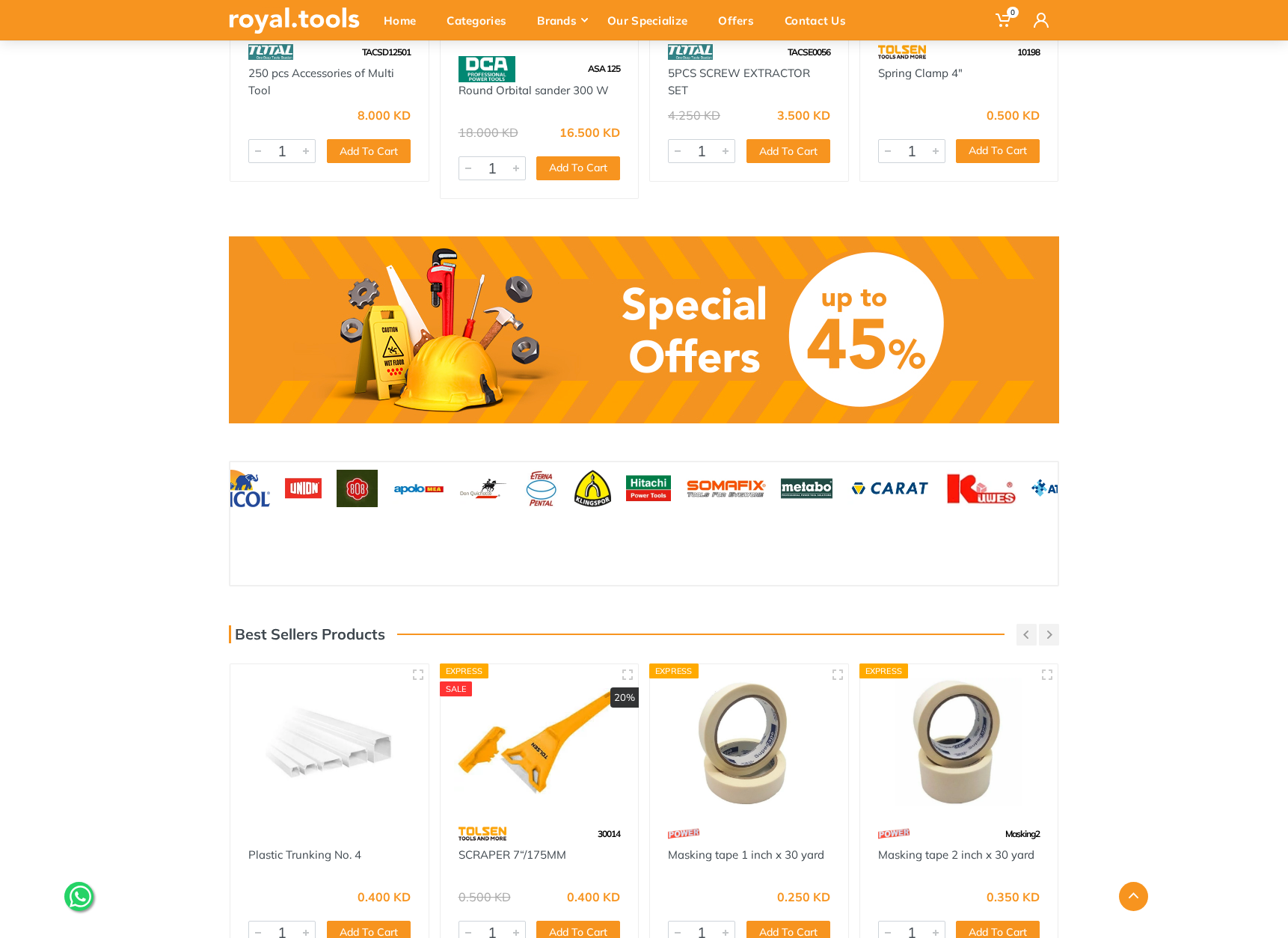
drag, startPoint x: 952, startPoint y: 480, endPoint x: 763, endPoint y: 478, distance: 189.0
click at [946, 479] on img at bounding box center [981, 489] width 71 height 38
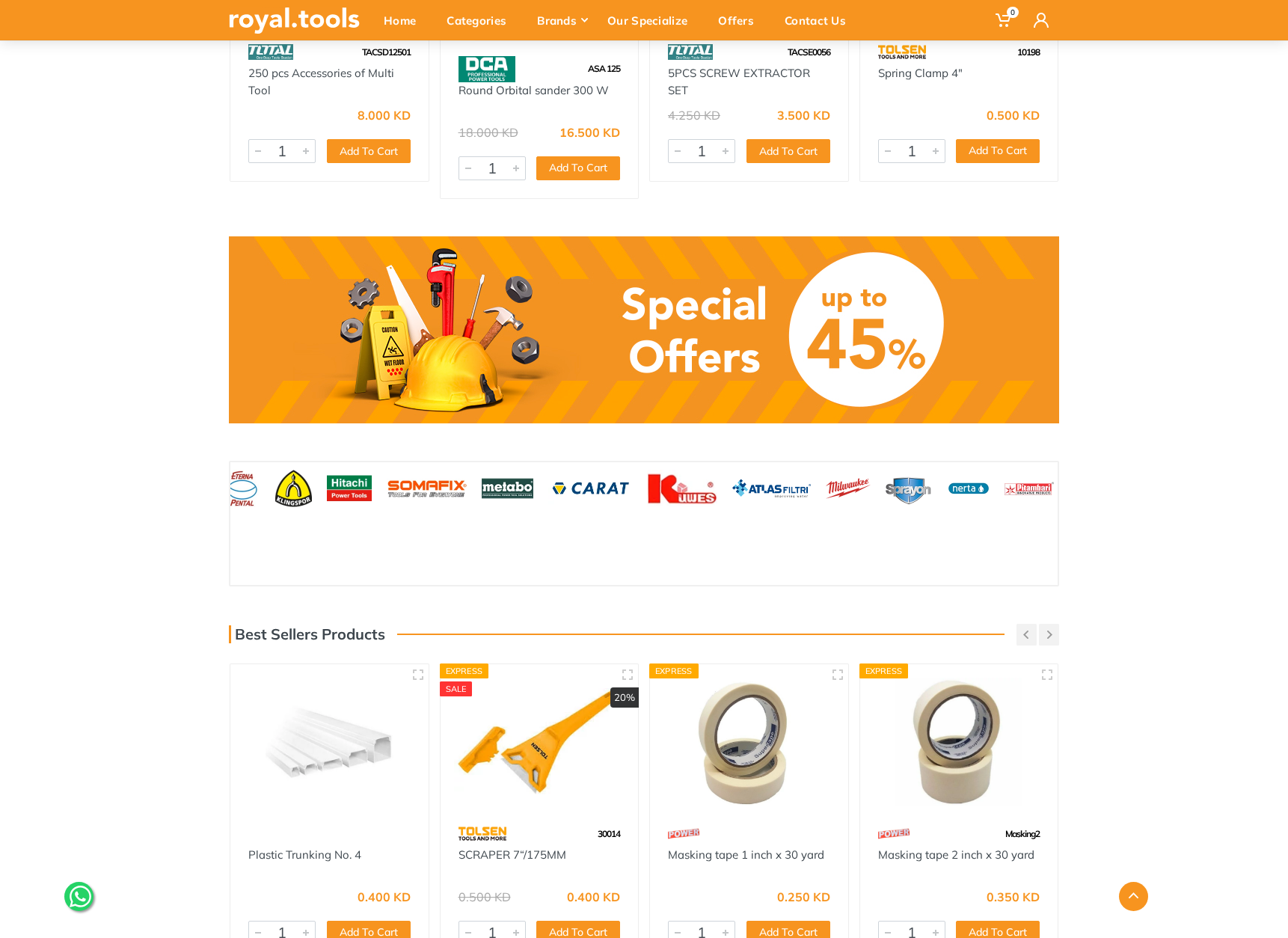
drag, startPoint x: 812, startPoint y: 477, endPoint x: 775, endPoint y: 480, distance: 37.1
click at [743, 477] on div at bounding box center [772, 489] width 93 height 53
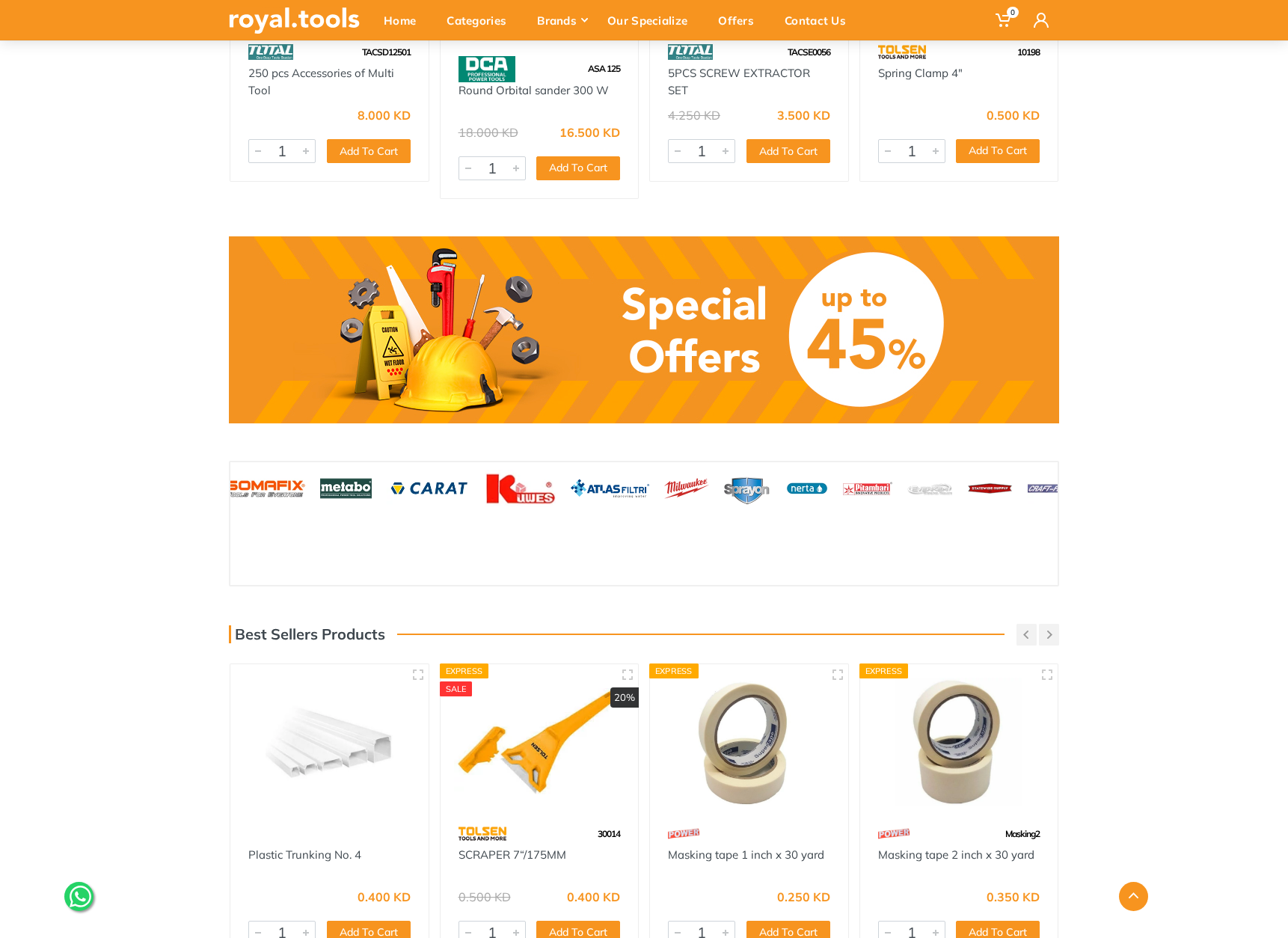
drag, startPoint x: 942, startPoint y: 466, endPoint x: 802, endPoint y: 467, distance: 140.0
click at [907, 470] on img at bounding box center [930, 489] width 45 height 38
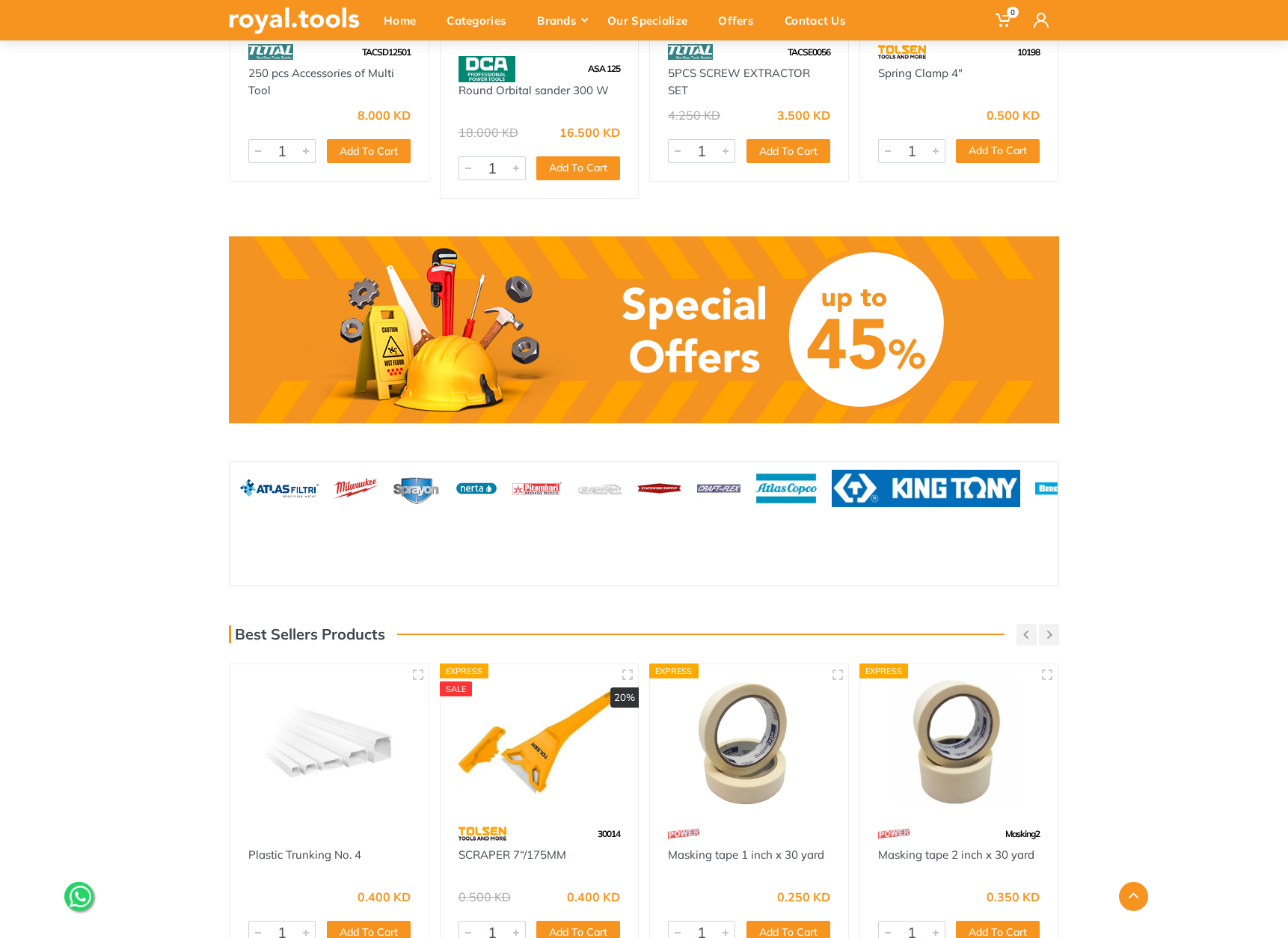
drag, startPoint x: 905, startPoint y: 470, endPoint x: 800, endPoint y: 468, distance: 105.0
click at [800, 470] on img at bounding box center [786, 489] width 62 height 38
drag, startPoint x: 959, startPoint y: 467, endPoint x: 779, endPoint y: 471, distance: 180.0
click at [818, 471] on img at bounding box center [912, 489] width 189 height 38
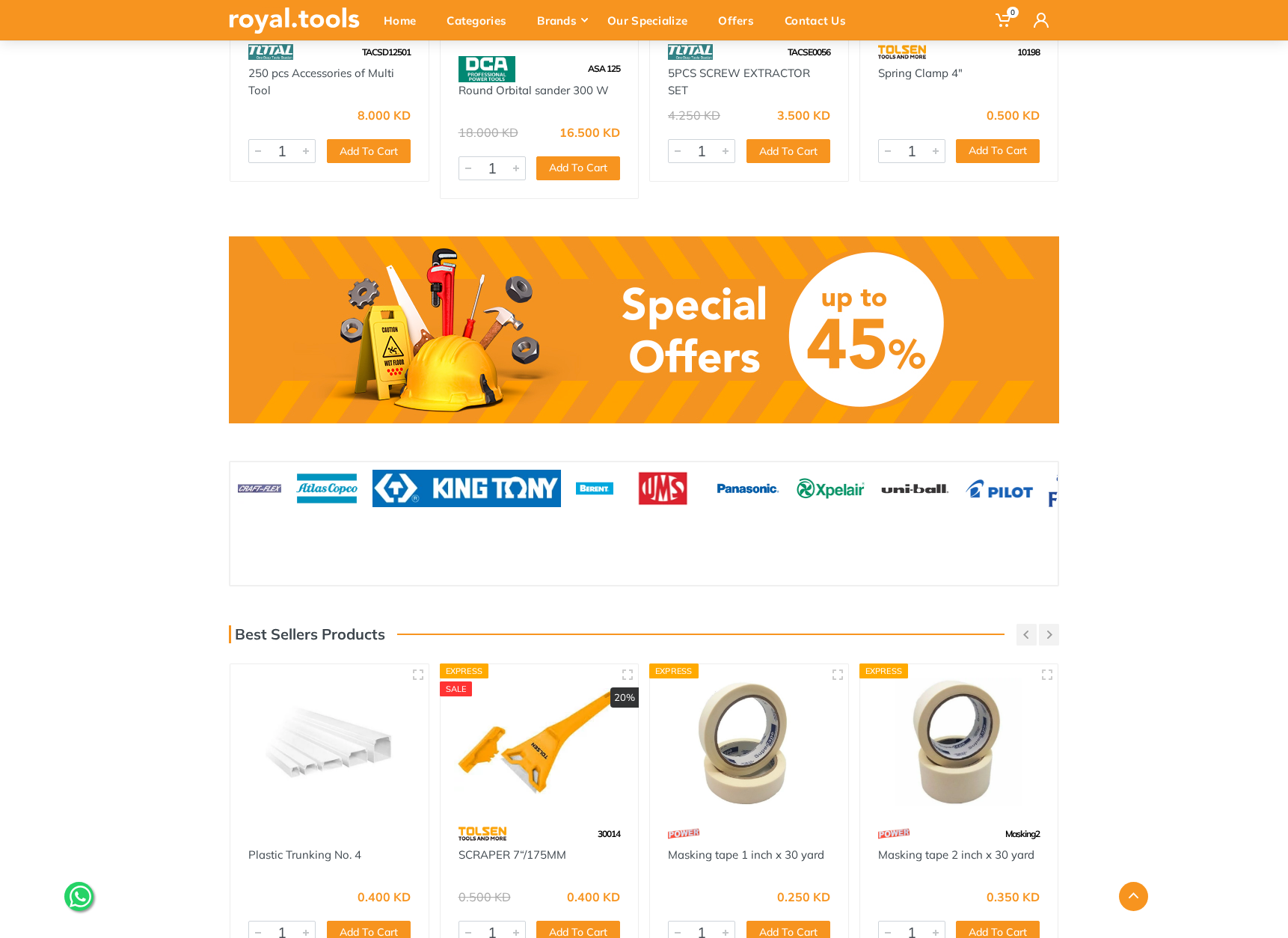
drag, startPoint x: 853, startPoint y: 477, endPoint x: 743, endPoint y: 476, distance: 110.0
click at [789, 476] on div at bounding box center [831, 489] width 84 height 53
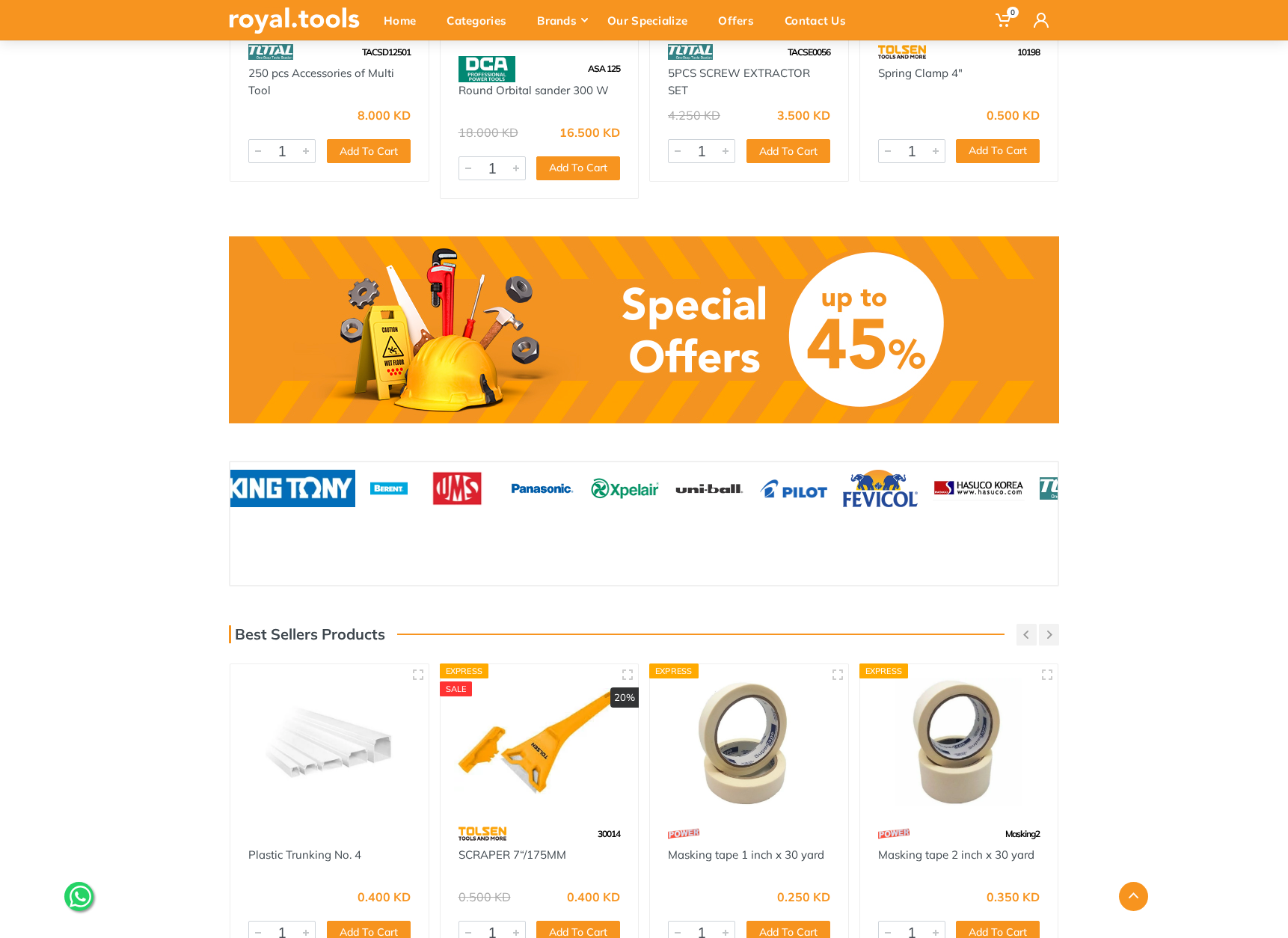
drag
click at [843, 473] on img at bounding box center [881, 489] width 75 height 38
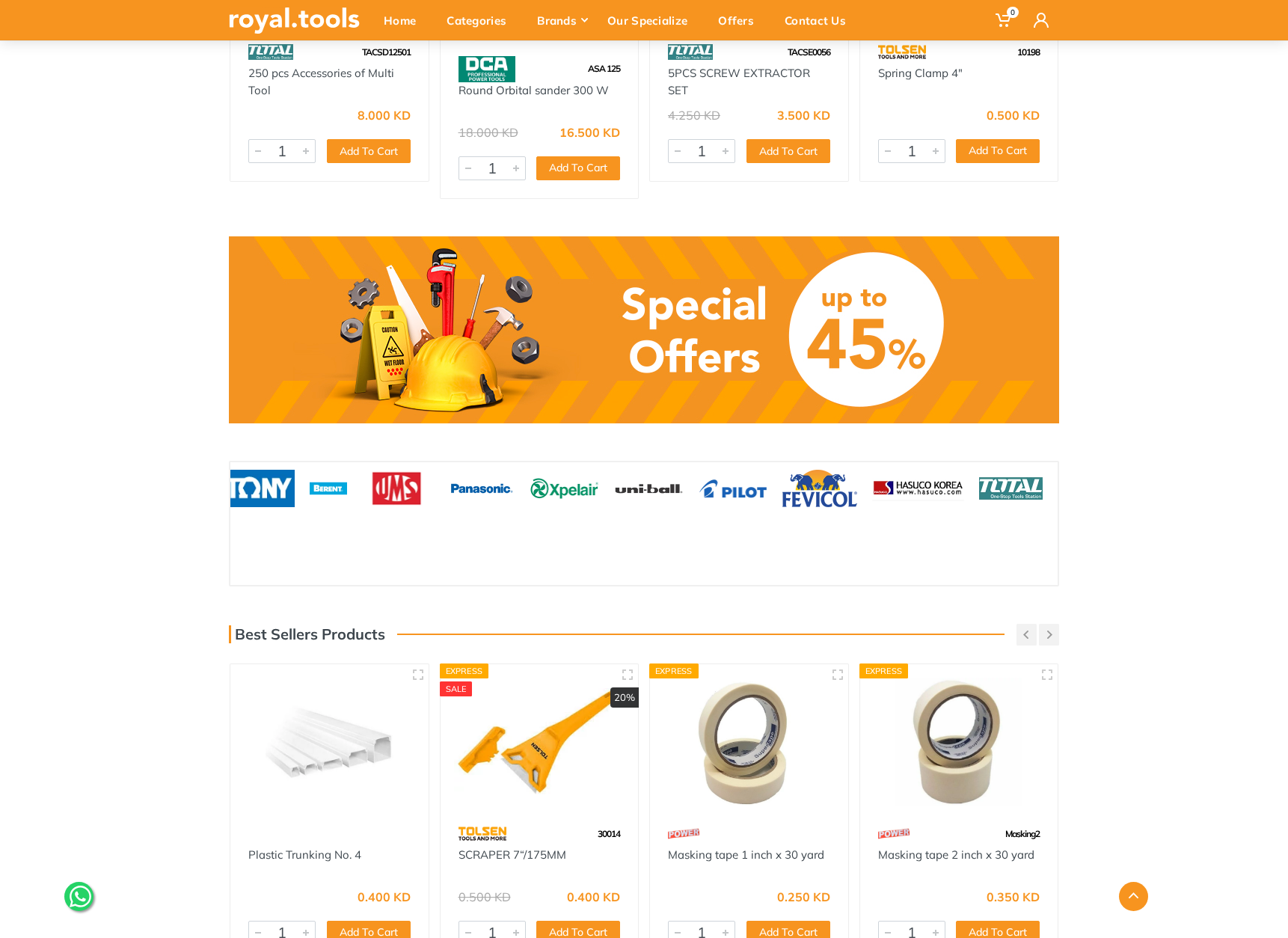
click at [865, 486] on div at bounding box center [918, 489] width 107 height 53
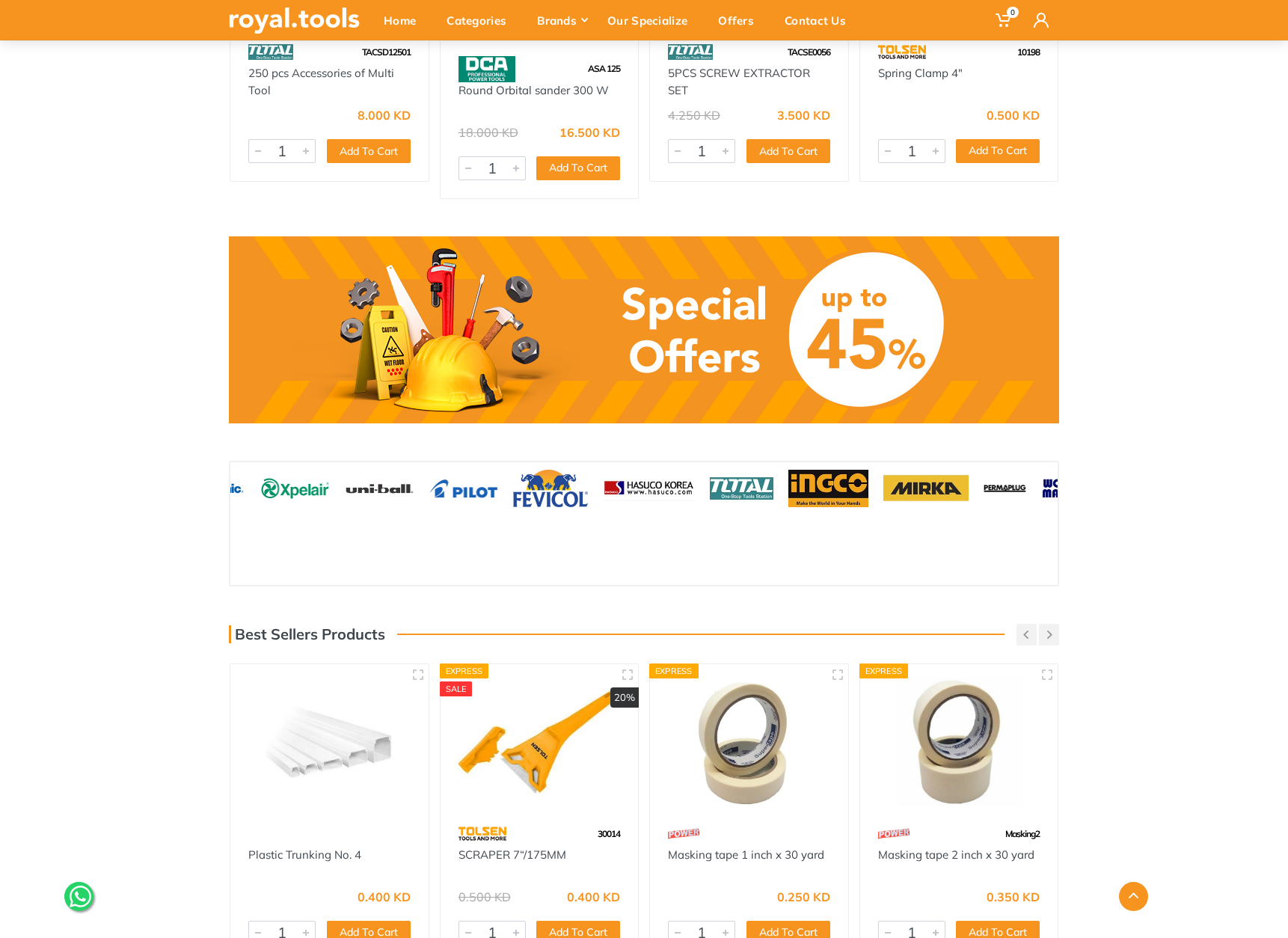
click at [876, 481] on div at bounding box center [926, 489] width 100 height 53
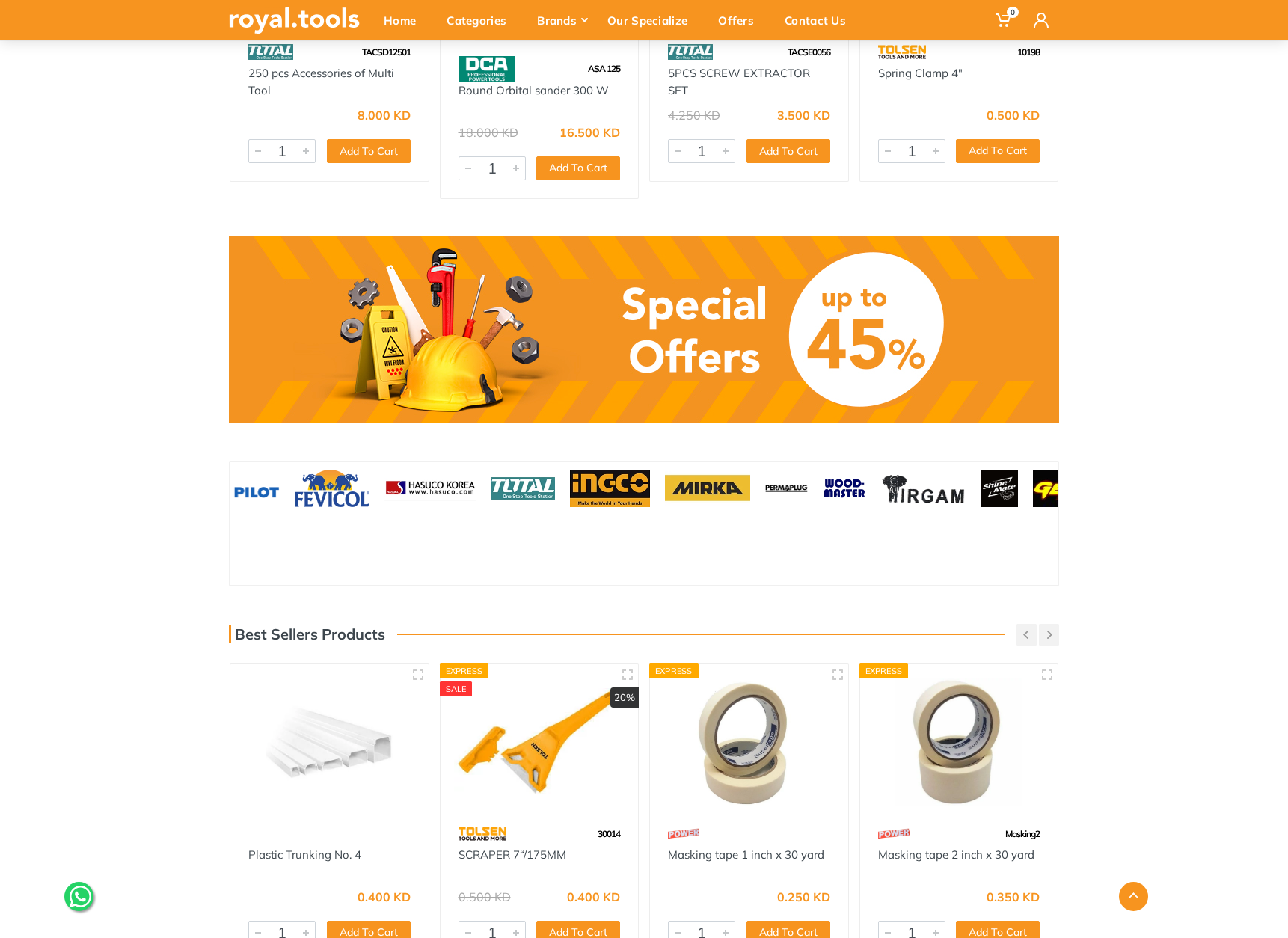
click at [881, 487] on img at bounding box center [924, 489] width 85 height 38
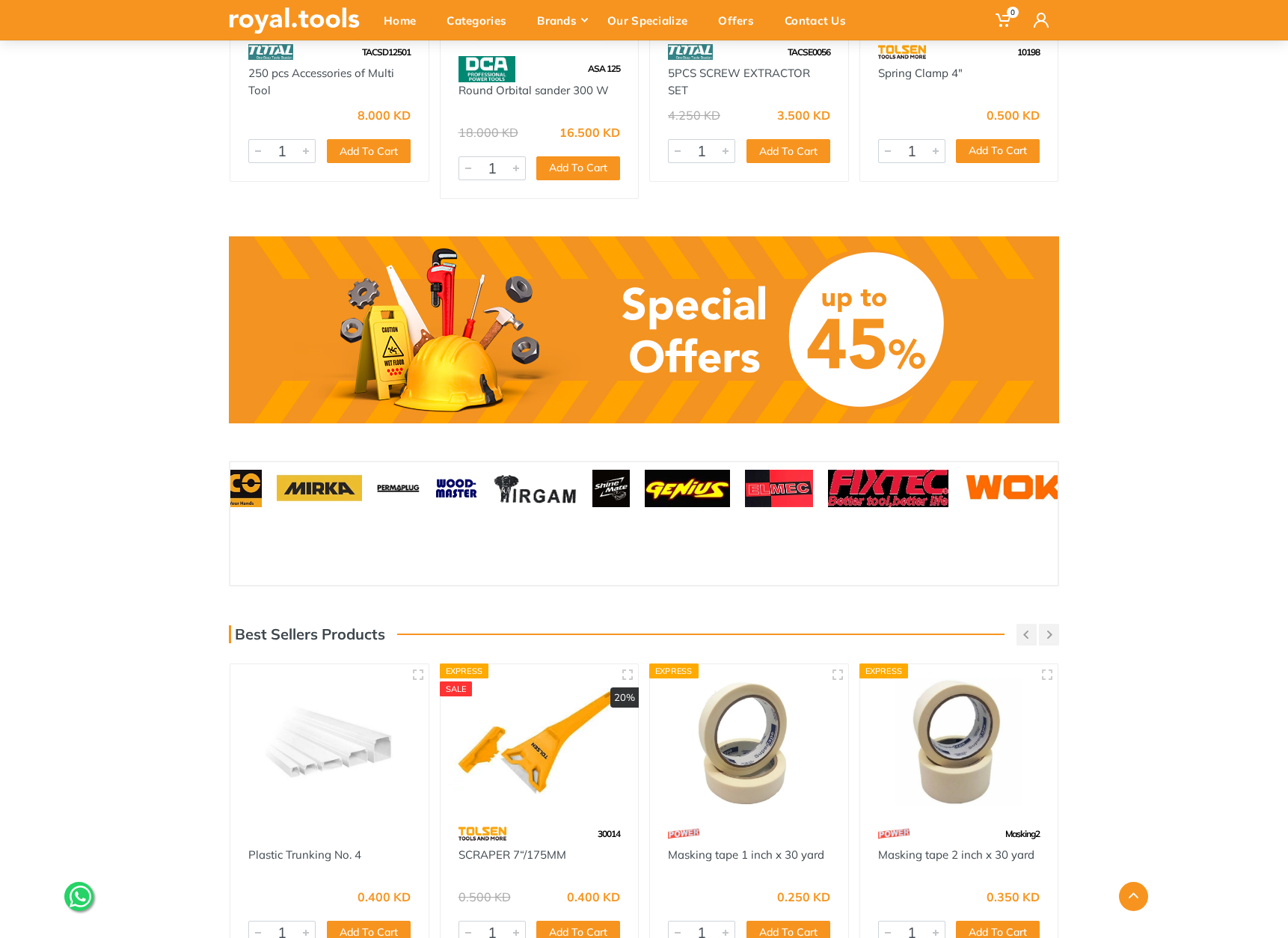
click at [737, 490] on div at bounding box center [779, 489] width 83 height 53
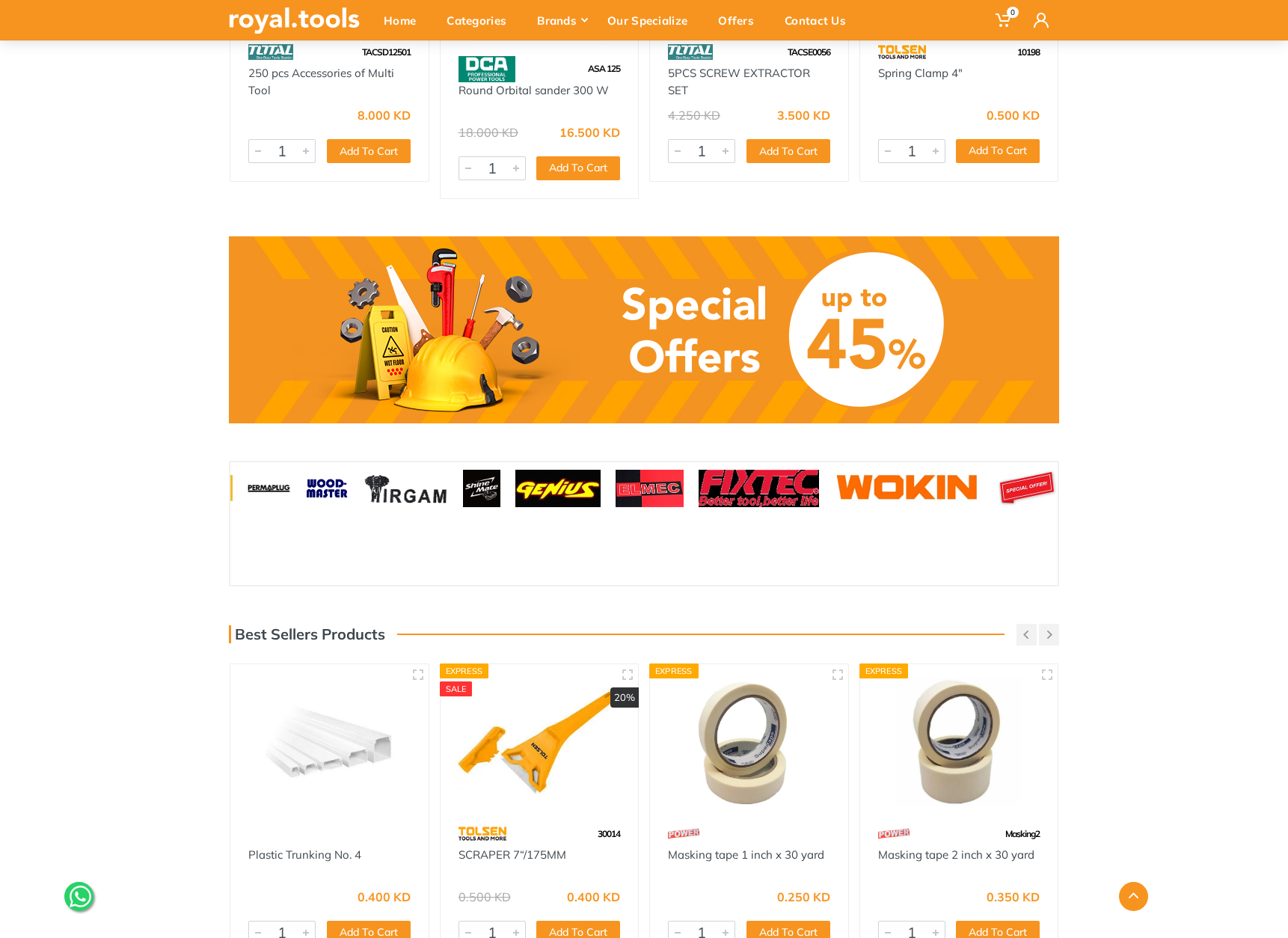
click at [834, 483] on img at bounding box center [909, 489] width 150 height 38
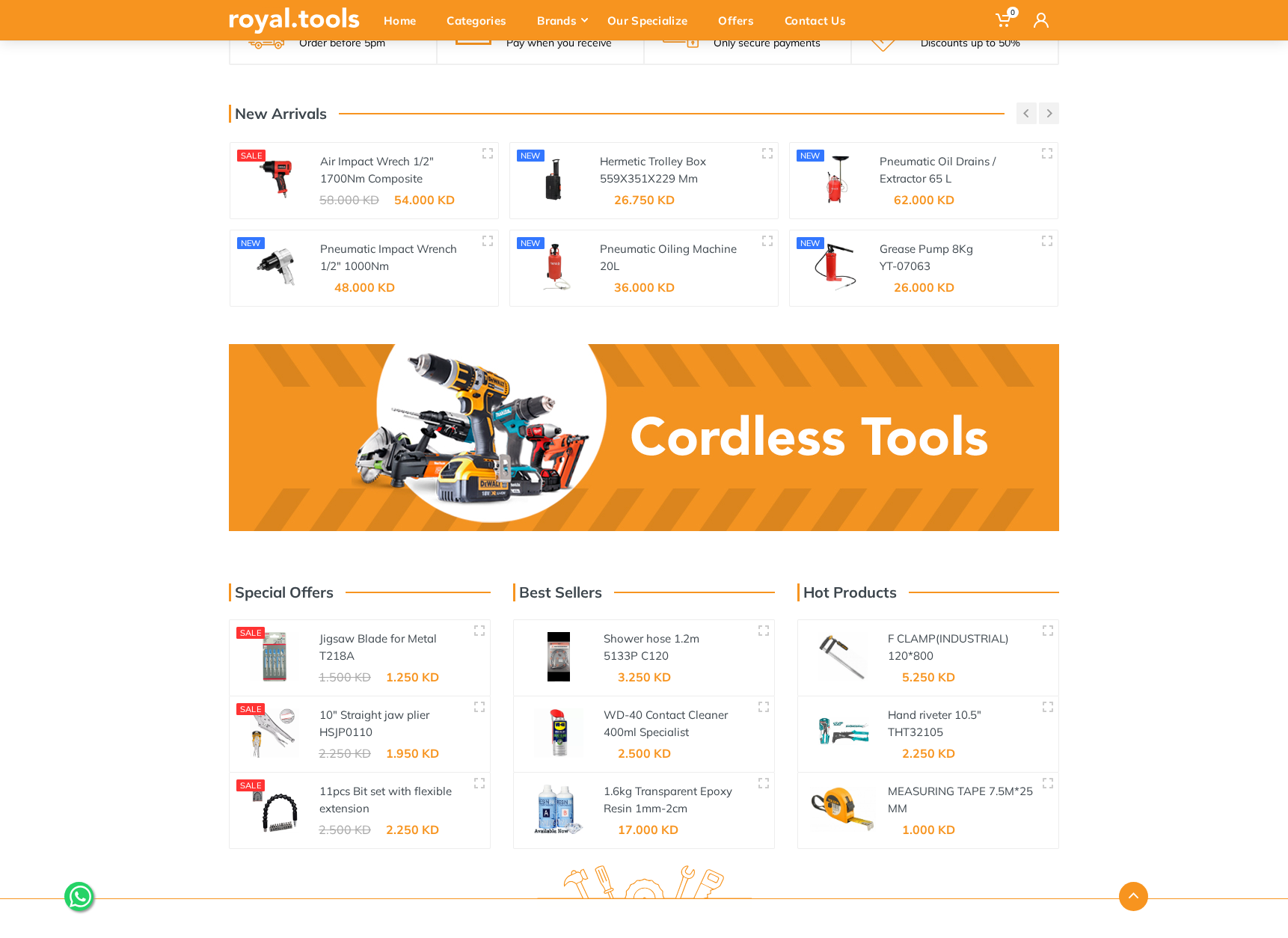
scroll to position [1890, 0]
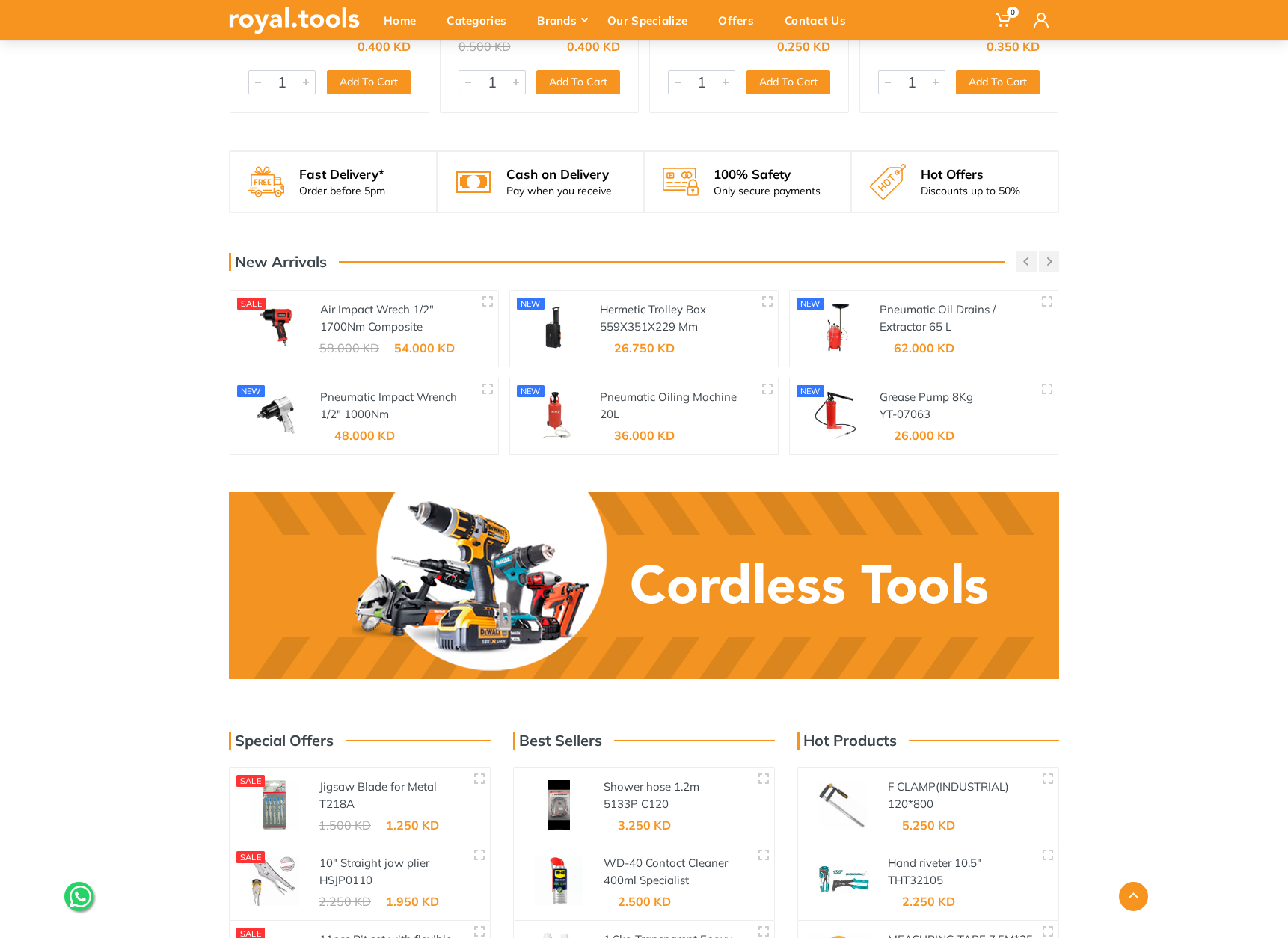
click at [286, 253] on h3 "New Arrivals" at bounding box center [278, 262] width 98 height 18
click at [1051, 257] on icon "button" at bounding box center [1050, 261] width 5 height 8
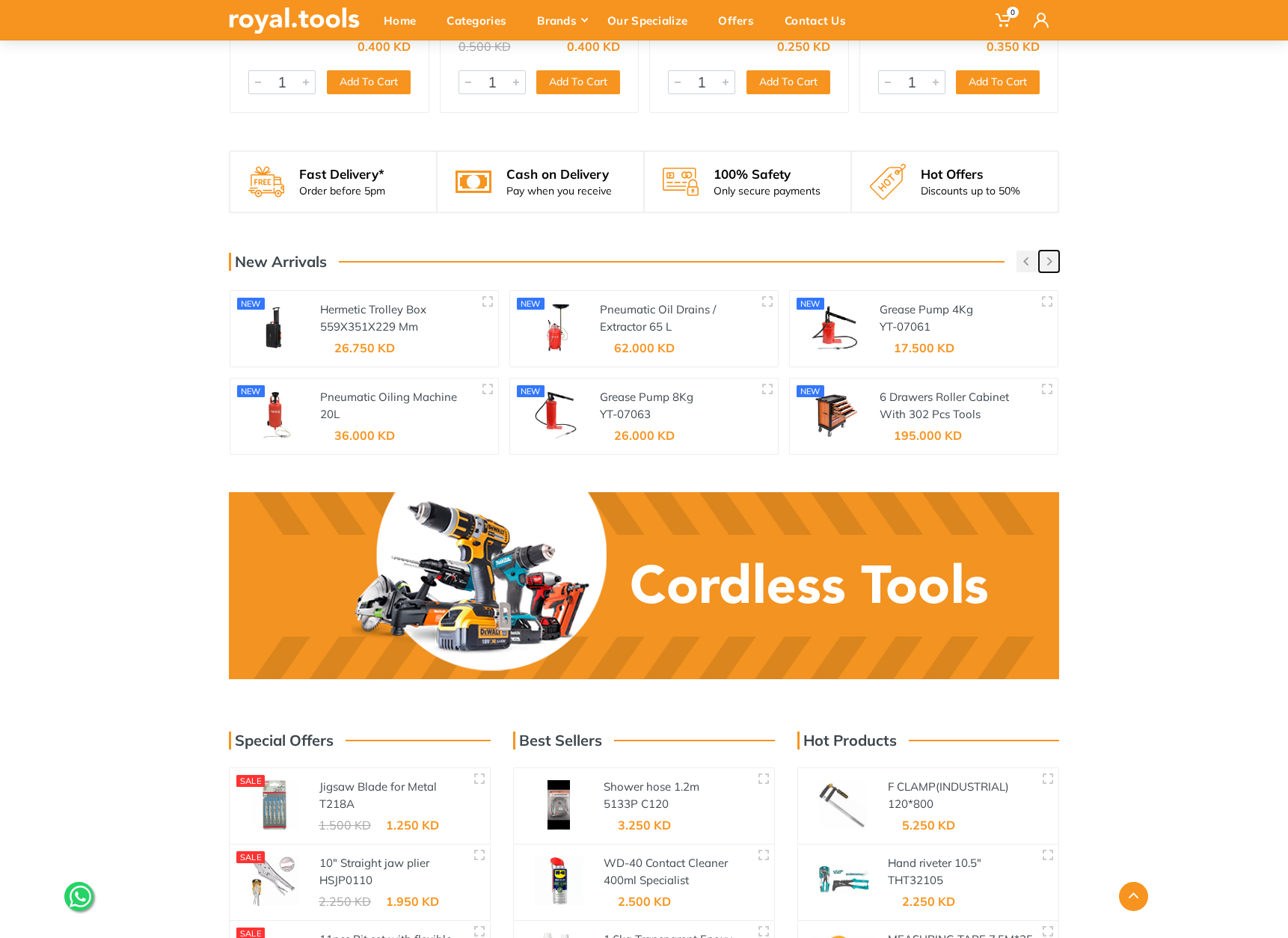
click at [1045, 250] on button "button" at bounding box center [1049, 261] width 20 height 22
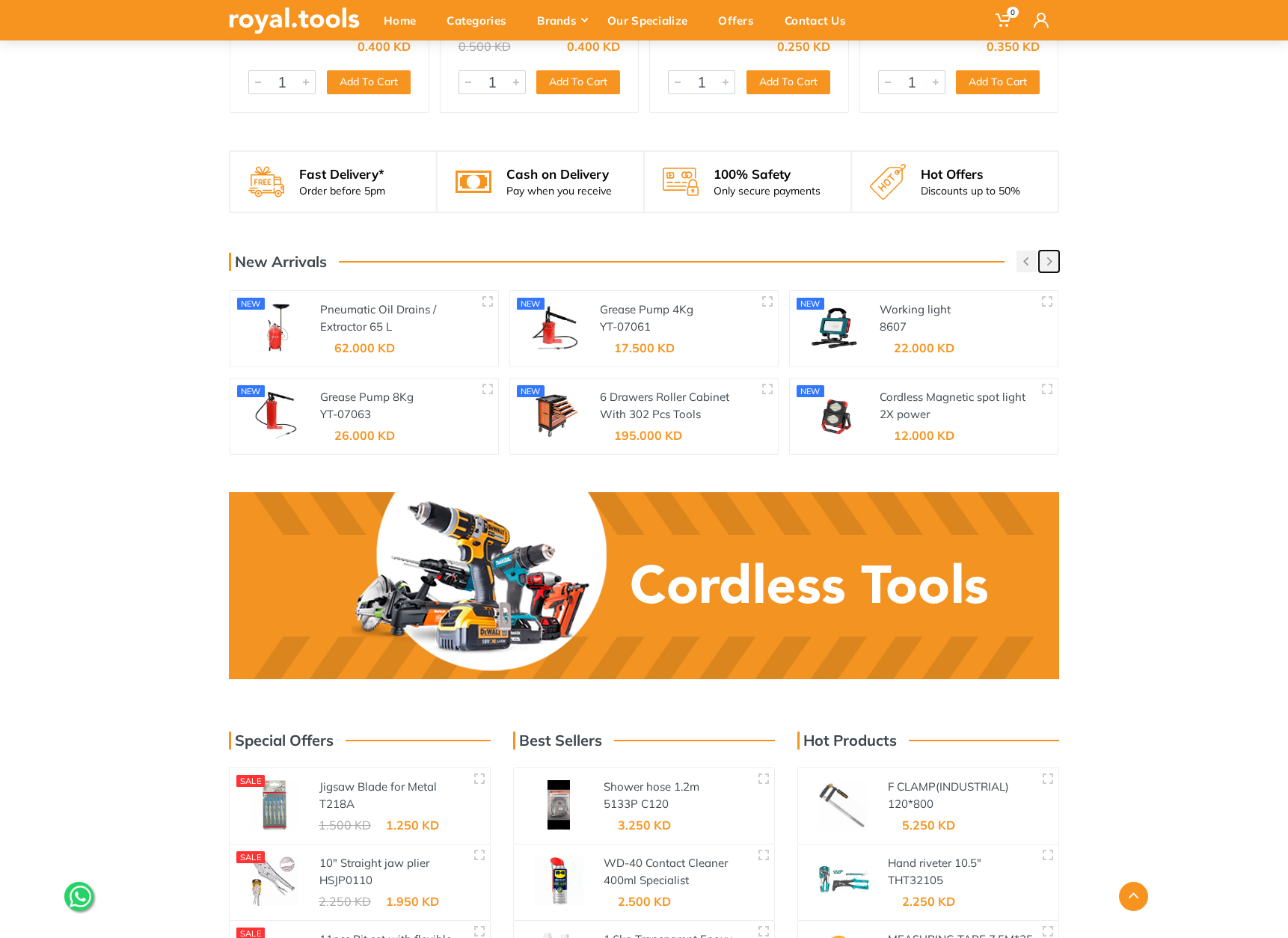
click at [1045, 250] on button "button" at bounding box center [1049, 261] width 20 height 22
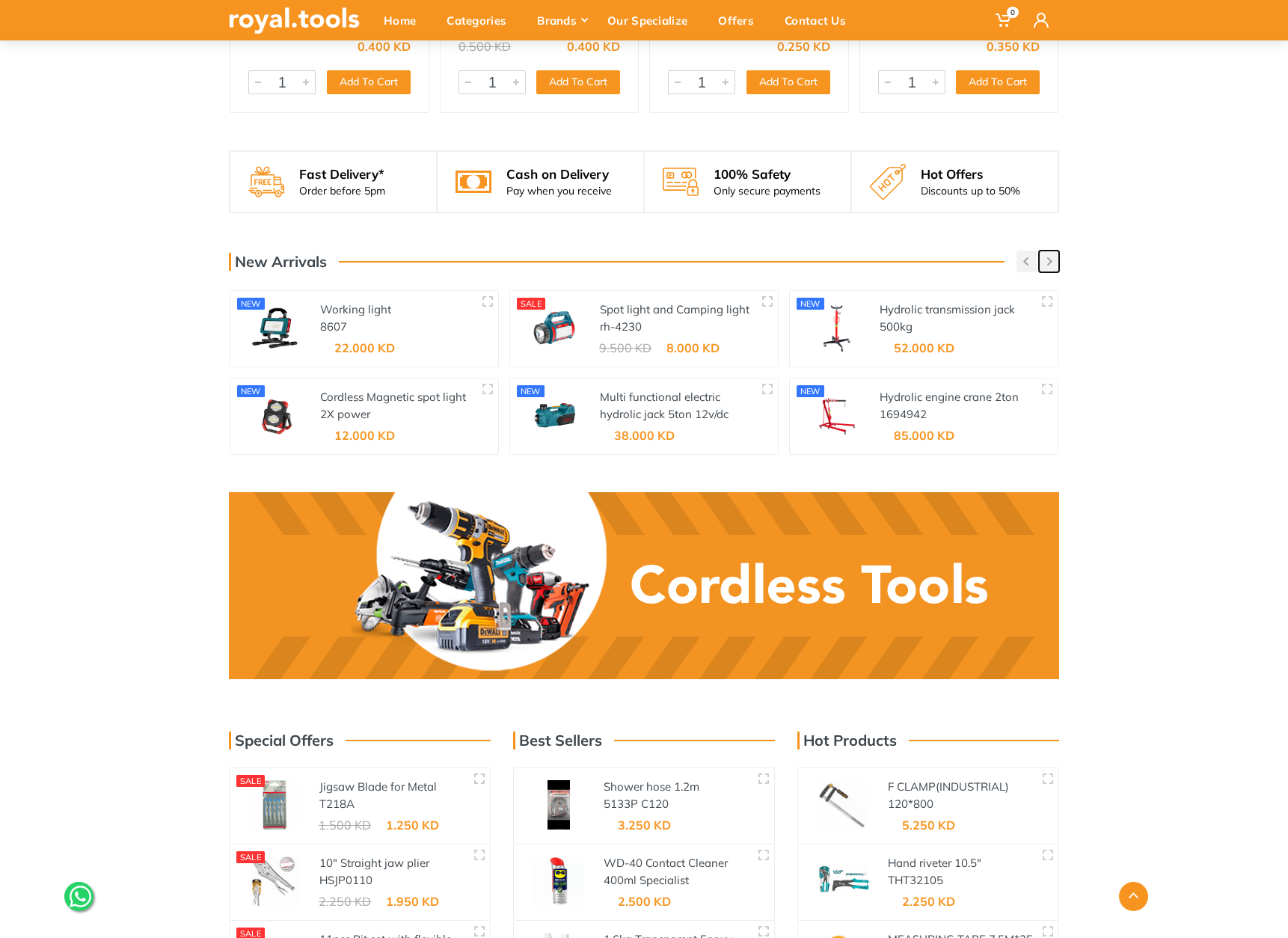
click at [1045, 250] on button "button" at bounding box center [1049, 261] width 20 height 22
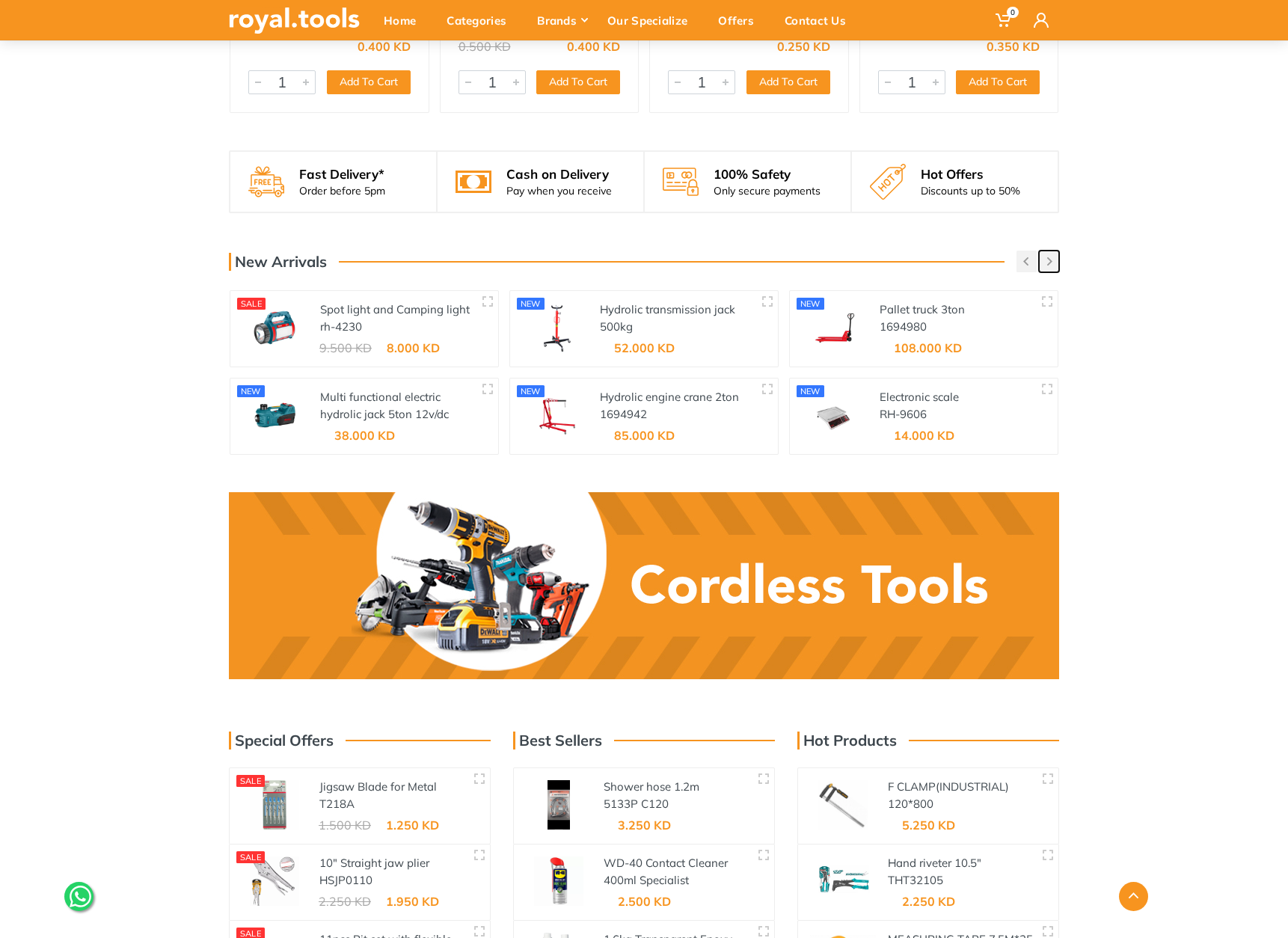
click at [1045, 250] on button "button" at bounding box center [1049, 261] width 20 height 22
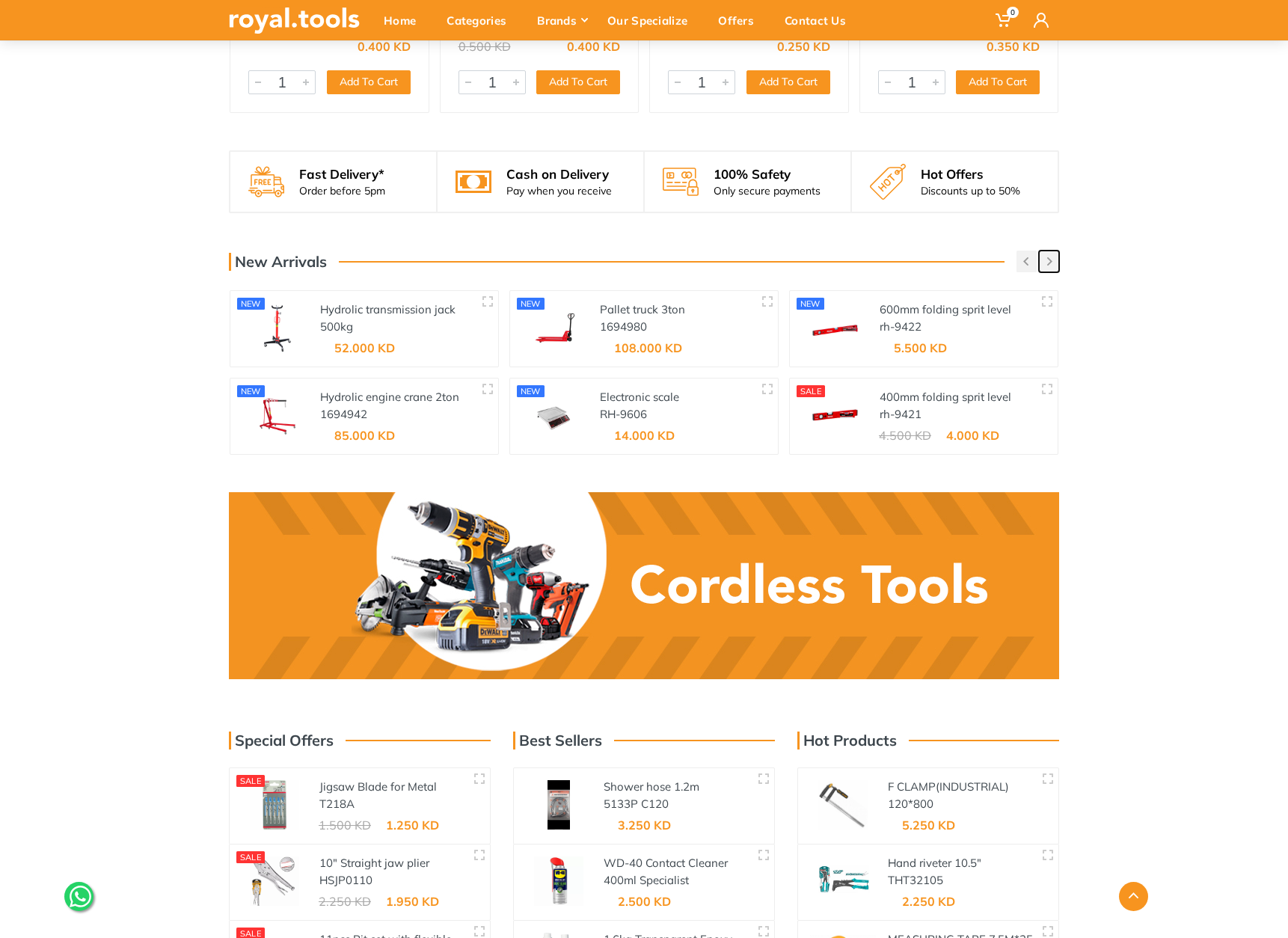
click at [1045, 250] on button "button" at bounding box center [1049, 261] width 20 height 22
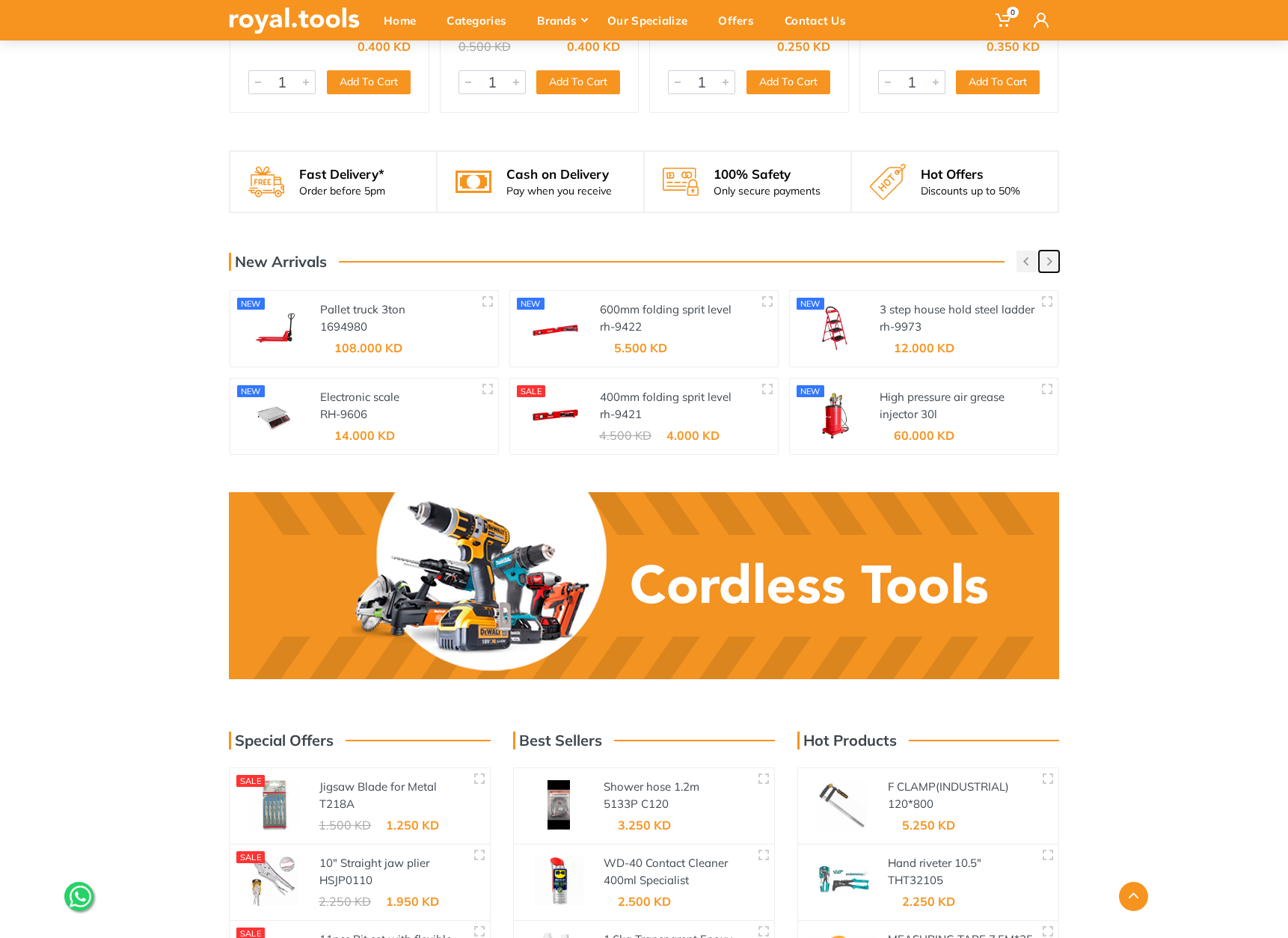
click at [1045, 250] on button "button" at bounding box center [1049, 261] width 20 height 22
click at [1007, 250] on div "New Arrivals" at bounding box center [644, 261] width 830 height 22
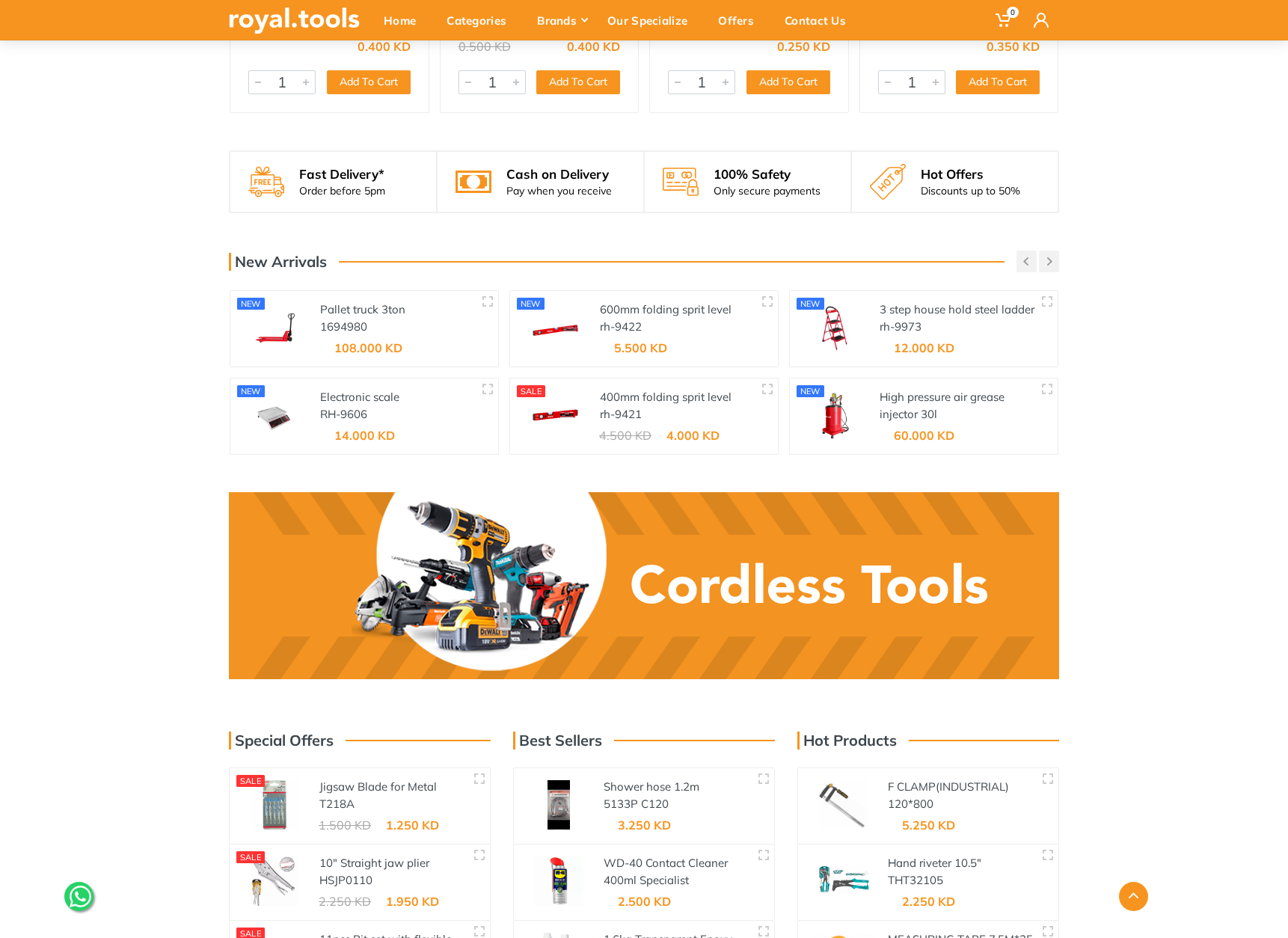
click at [258, 253] on h3 "New Arrivals" at bounding box center [278, 262] width 98 height 18
click at [315, 253] on h3 "New Arrivals" at bounding box center [278, 262] width 98 height 18
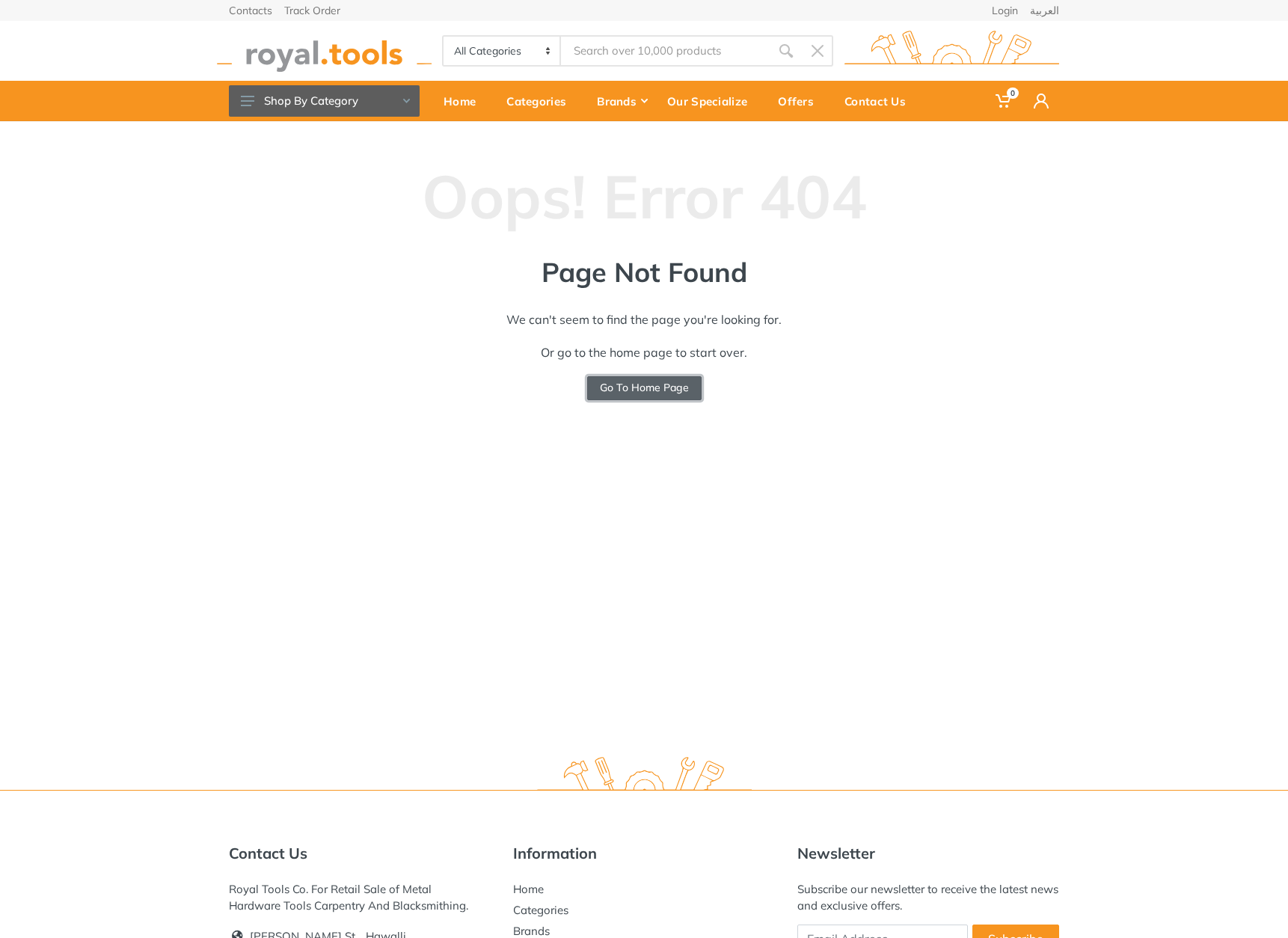
click at [639, 392] on link "Go To Home Page" at bounding box center [644, 389] width 114 height 24
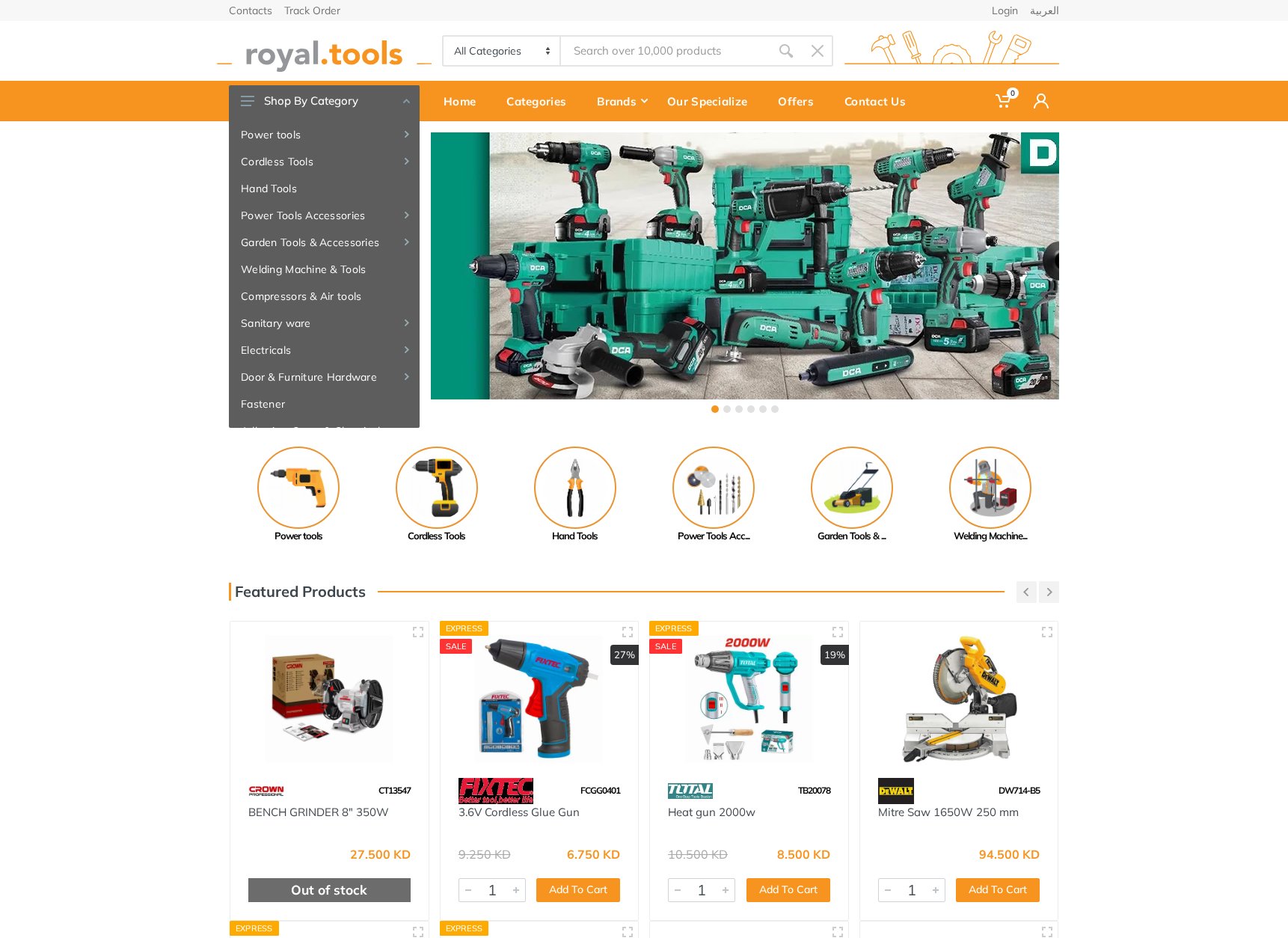
click at [1090, 533] on div "Previous Adhesive, Spray... Paint Tools" at bounding box center [644, 495] width 1288 height 97
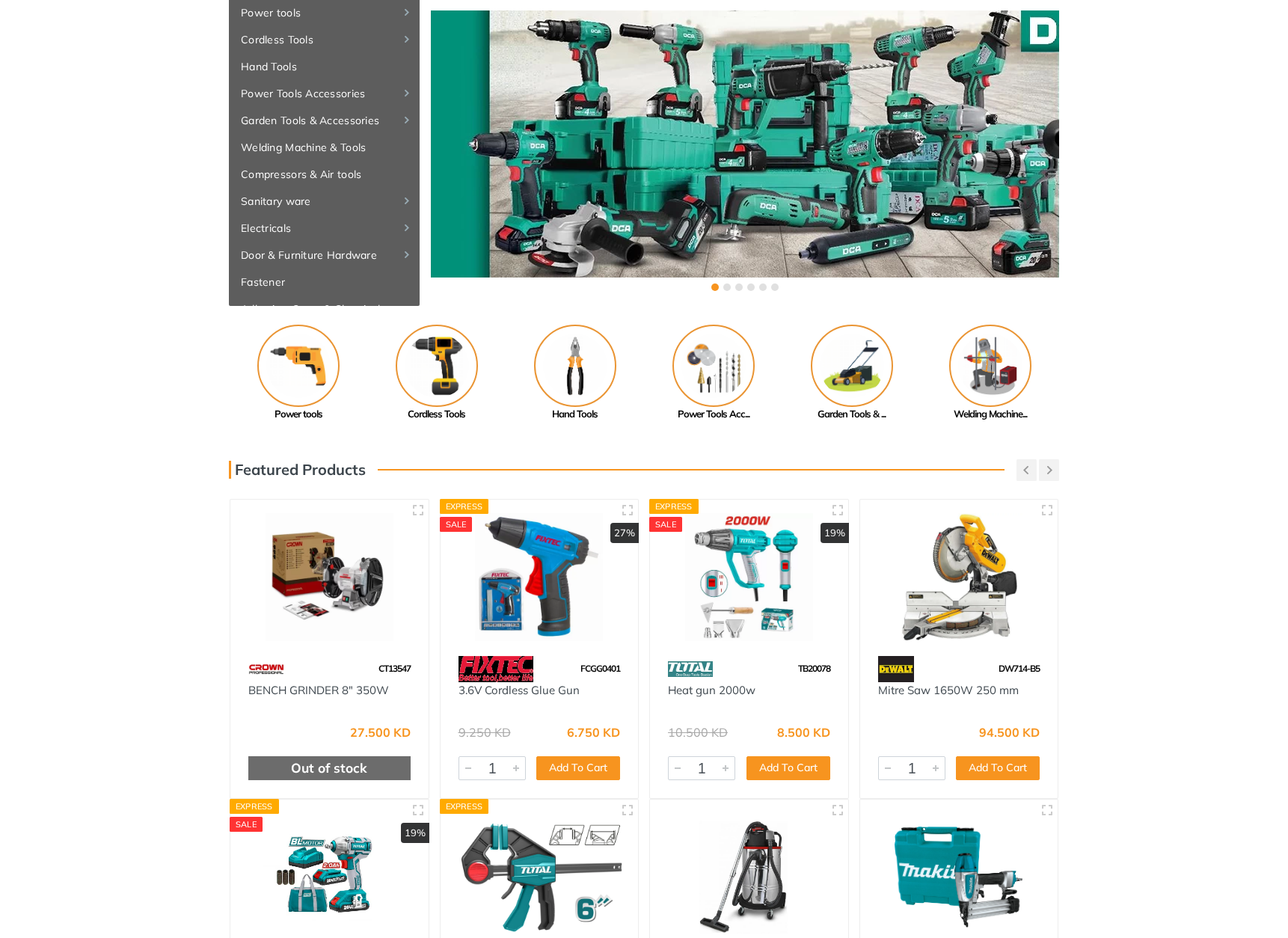
click at [1188, 371] on div "Previous Adhesive, Spray... Paint Tools" at bounding box center [644, 373] width 1288 height 97
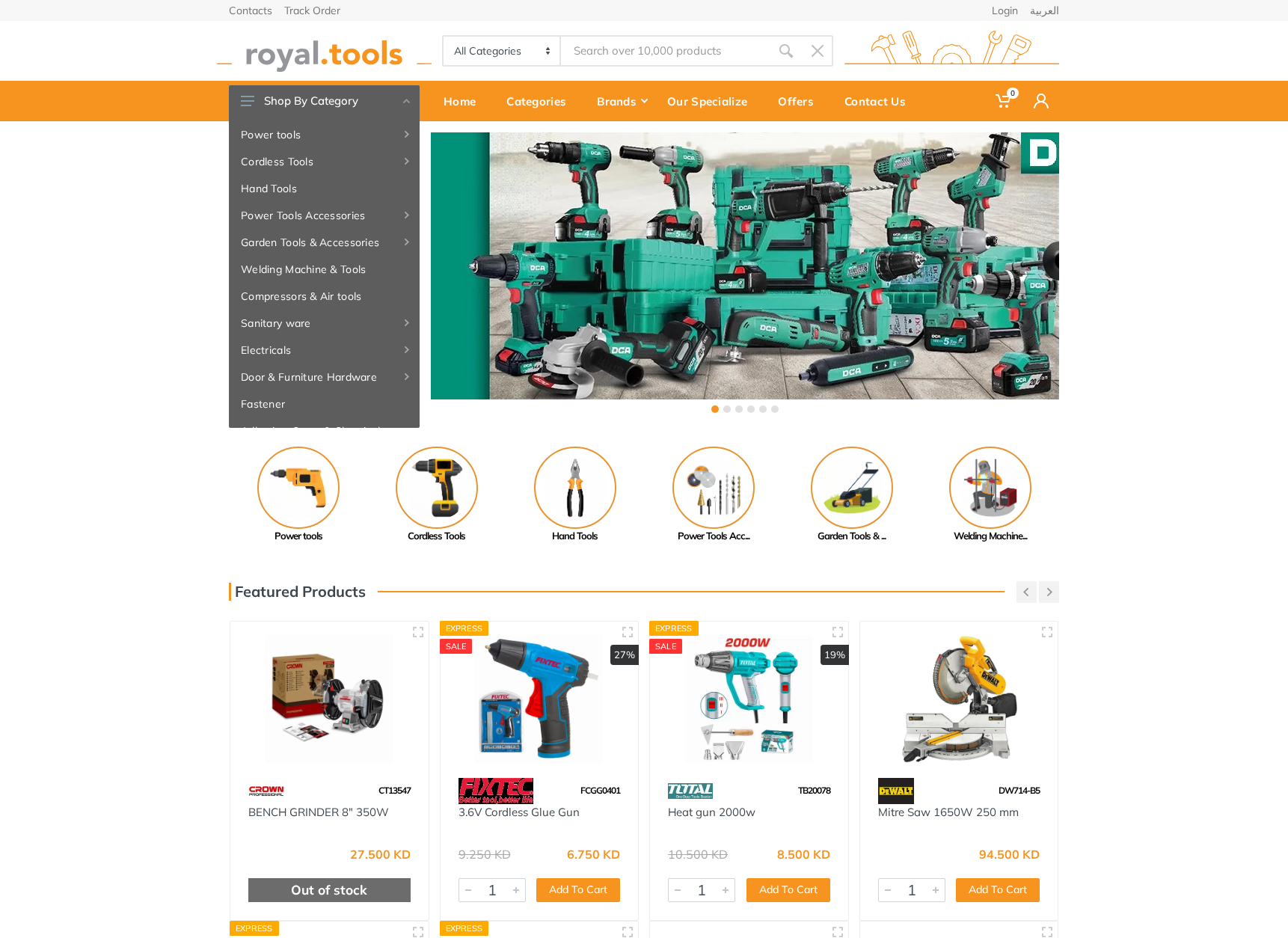
click at [509, 51] on select "All Categories Power tools Cordless Tools Hand Tools Power Tools Accessories Ga…" at bounding box center [502, 51] width 117 height 29
click at [486, 99] on div "Home" at bounding box center [464, 101] width 63 height 32
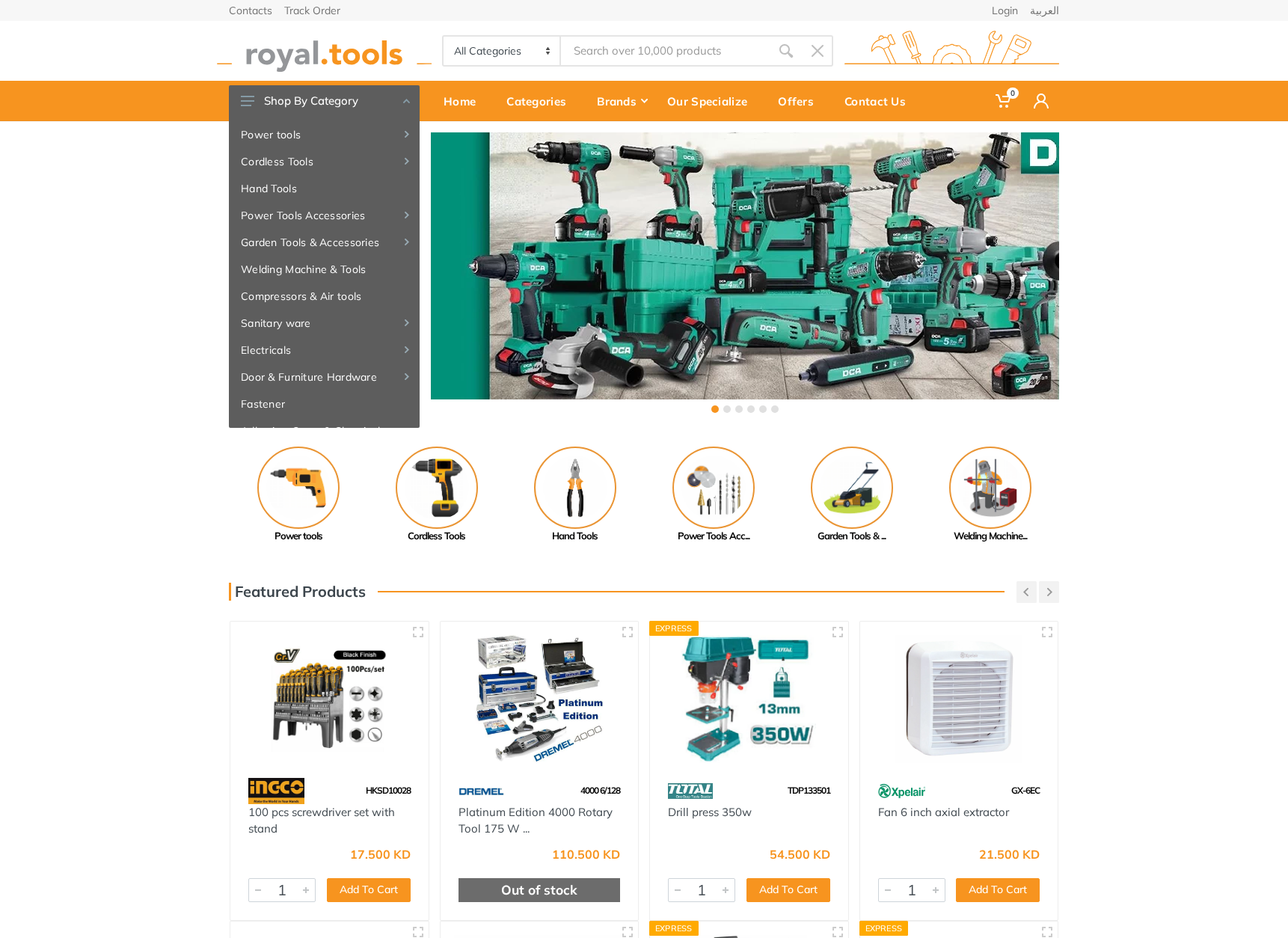
click at [1150, 280] on div "‹ ›" at bounding box center [644, 274] width 1288 height 307
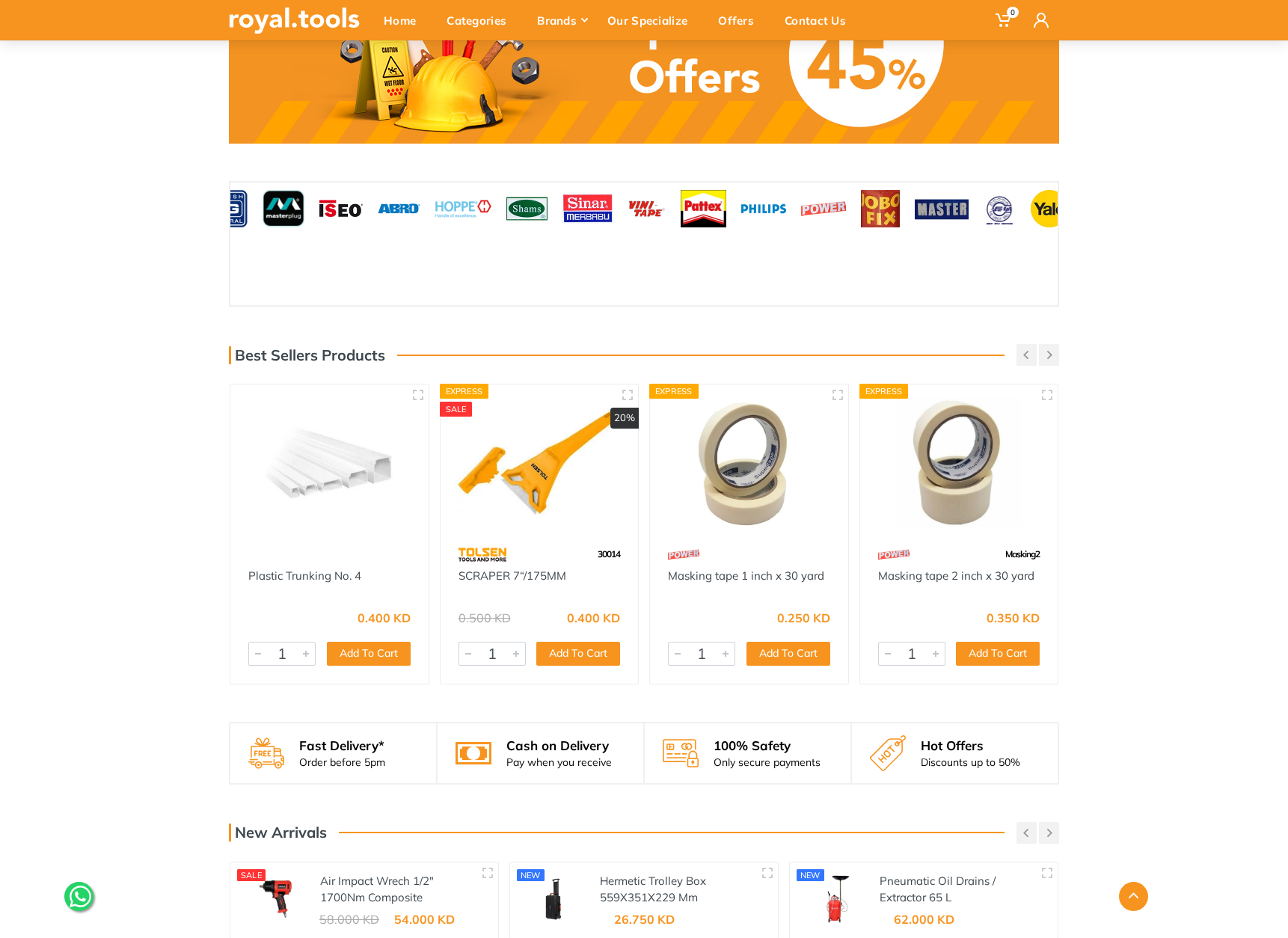
scroll to position [1774, 0]
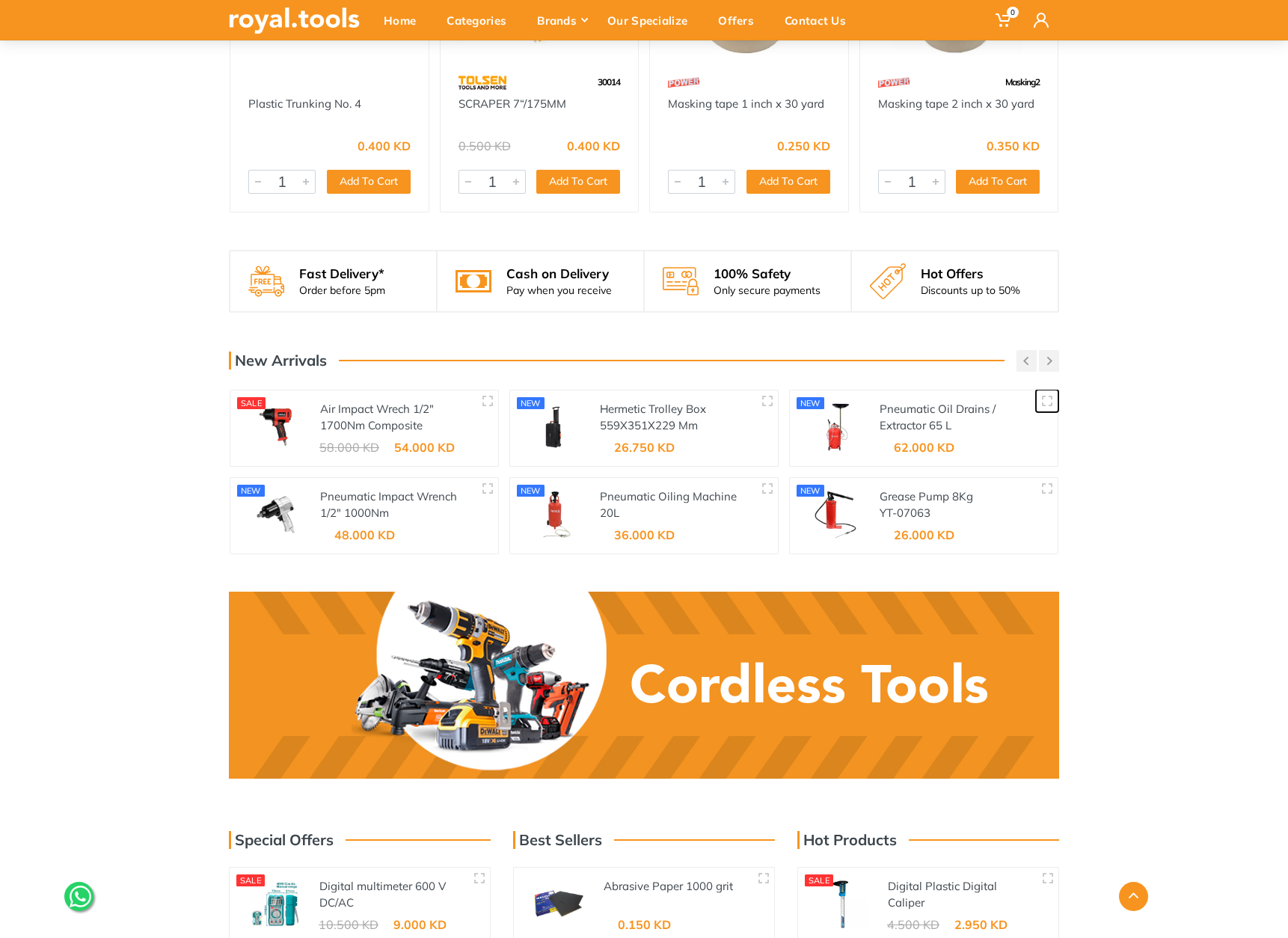
click at [1048, 395] on icon "button" at bounding box center [1048, 401] width 12 height 12
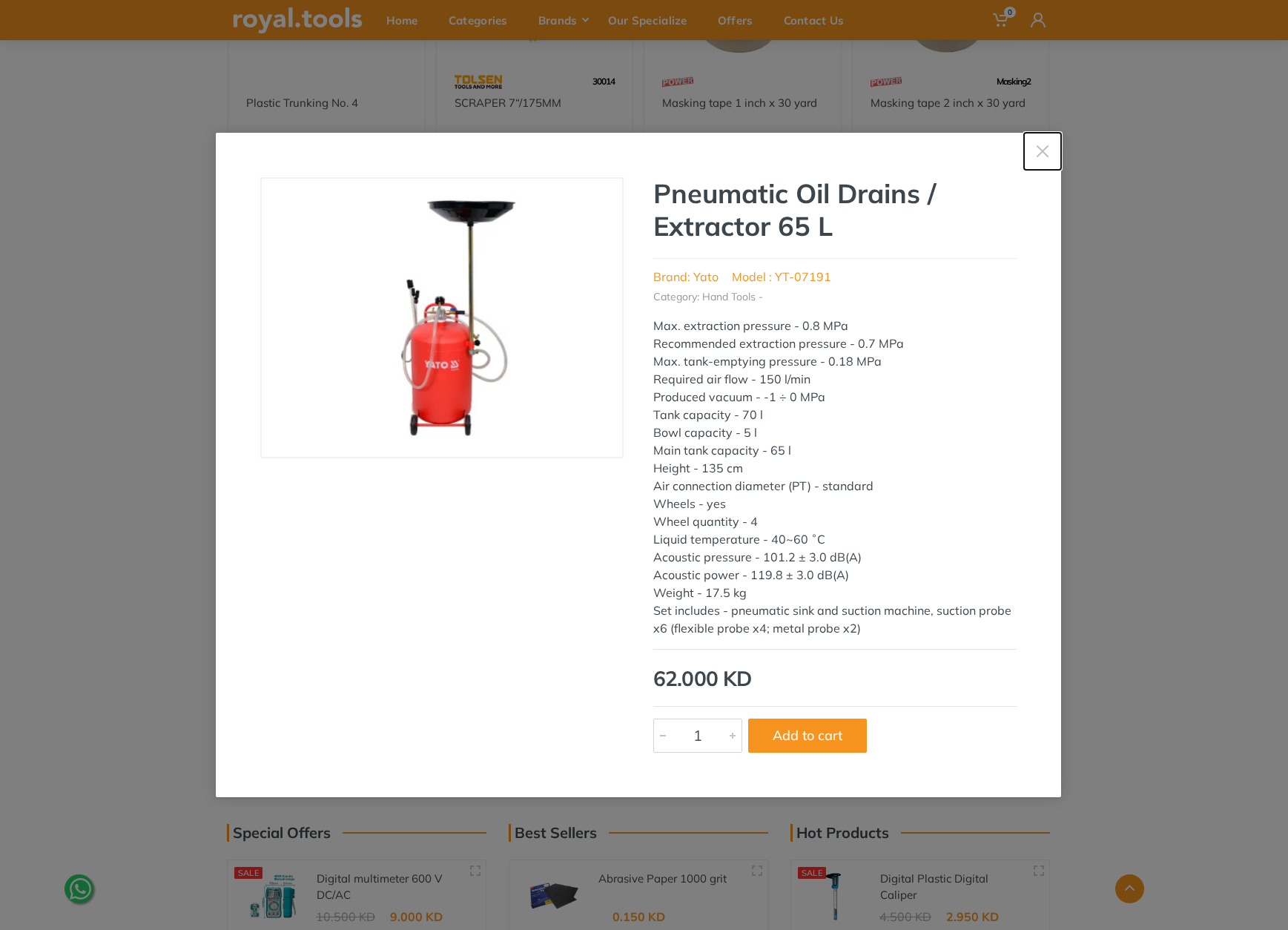
click at [1035, 153] on icon "button" at bounding box center [1043, 151] width 15 height 15
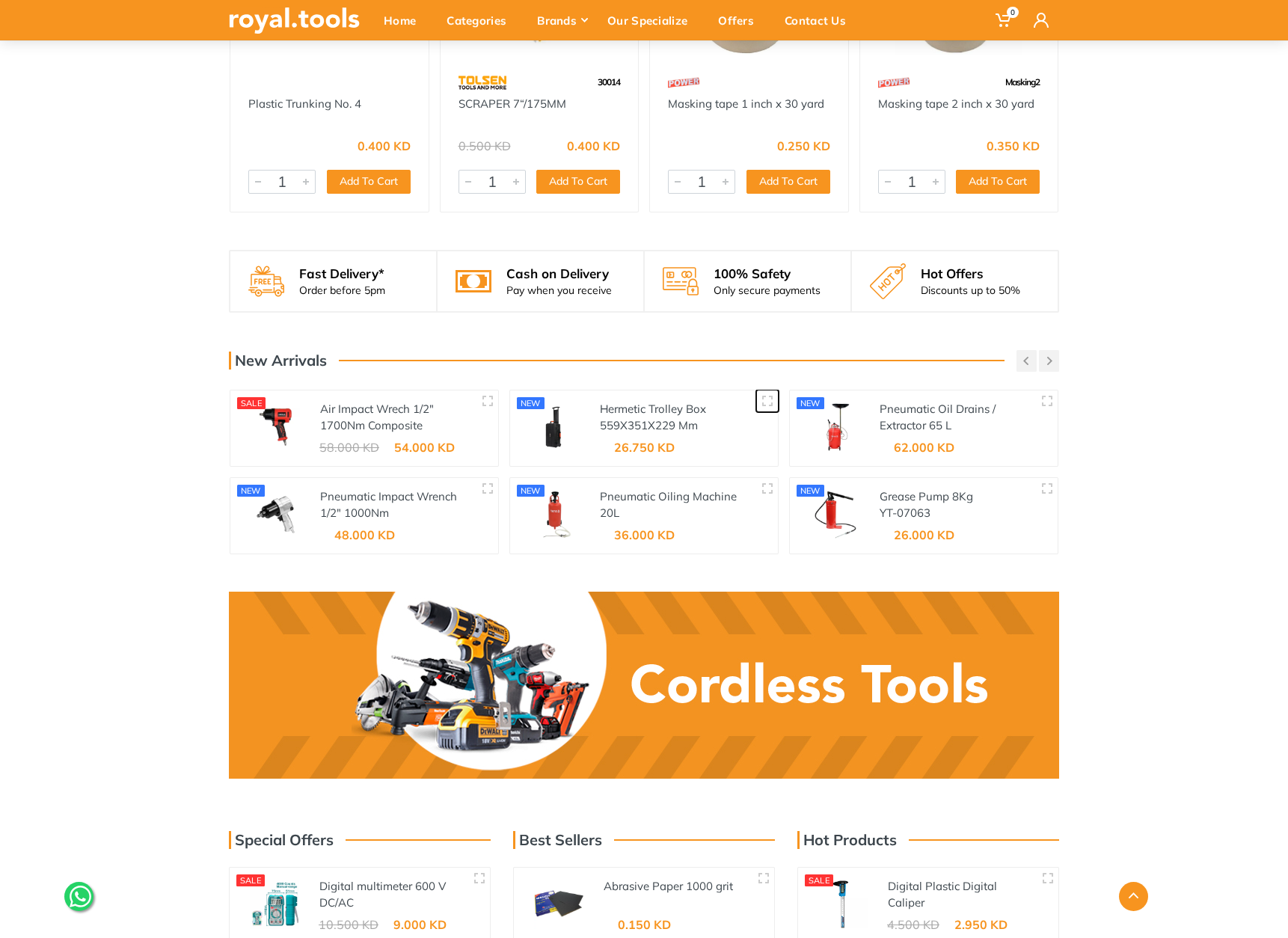
click at [761, 395] on icon "button" at bounding box center [767, 401] width 12 height 12
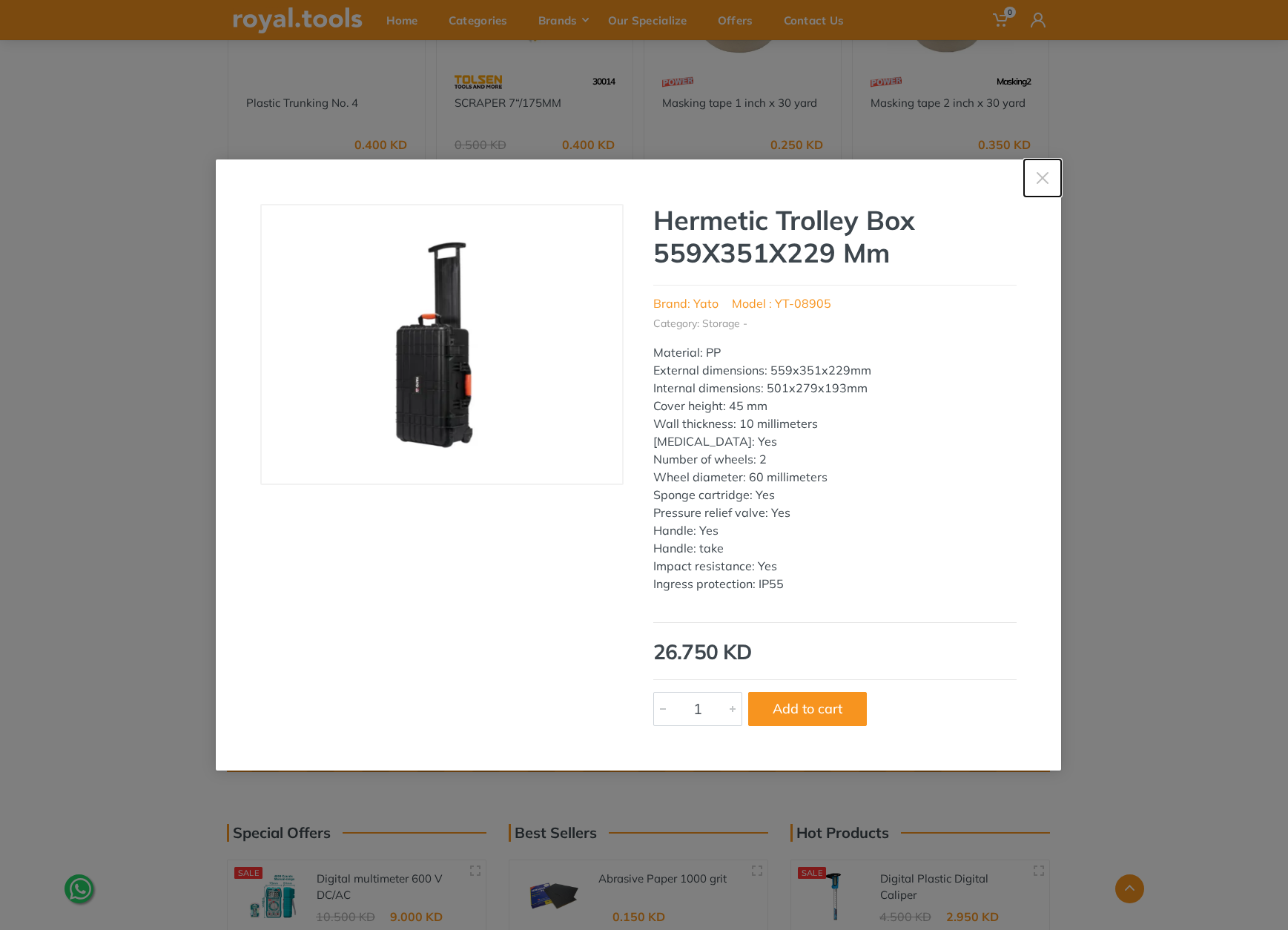
click at [1035, 181] on icon "button" at bounding box center [1043, 178] width 15 height 15
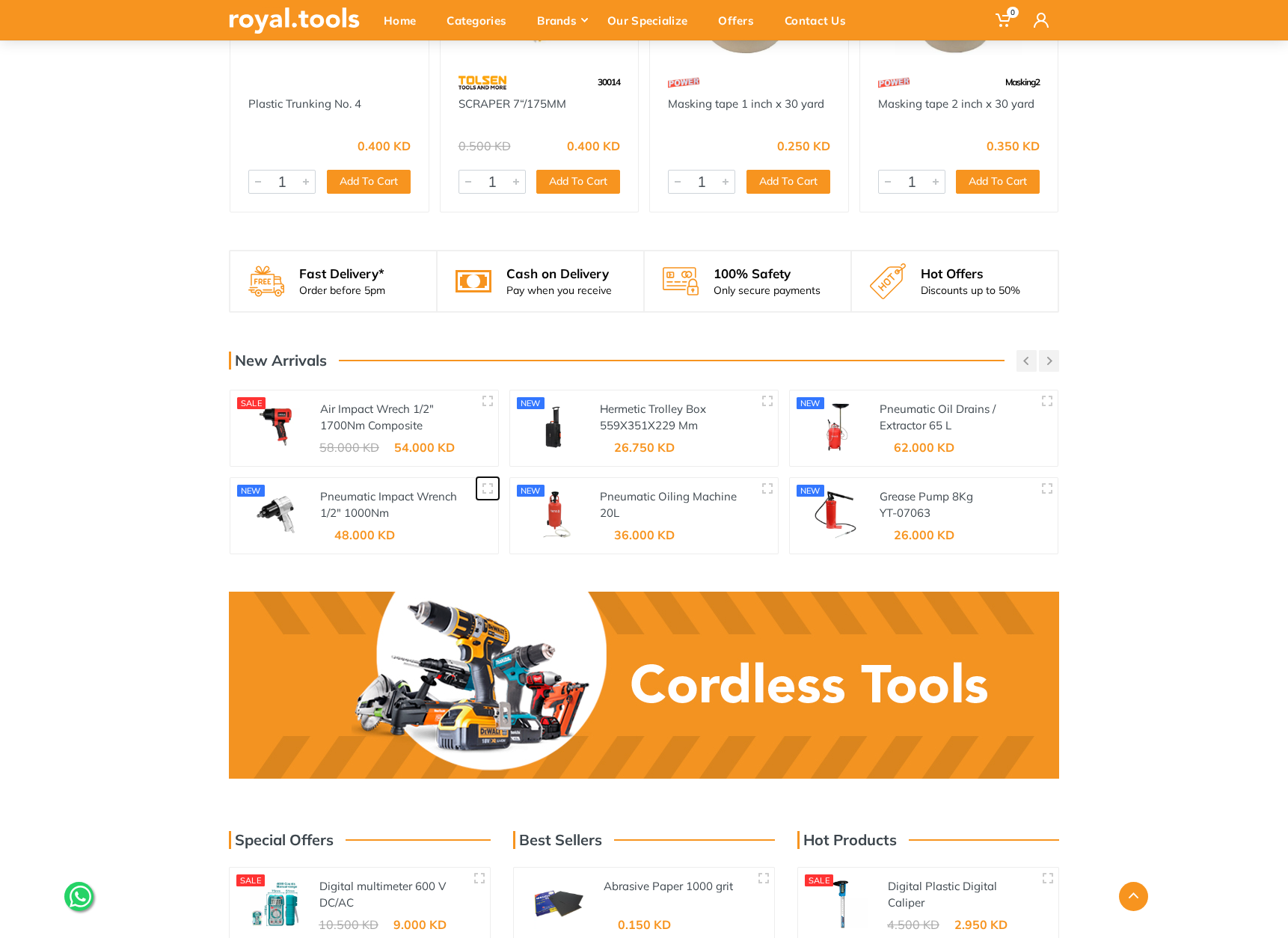
click at [477, 477] on button "button" at bounding box center [488, 489] width 23 height 23
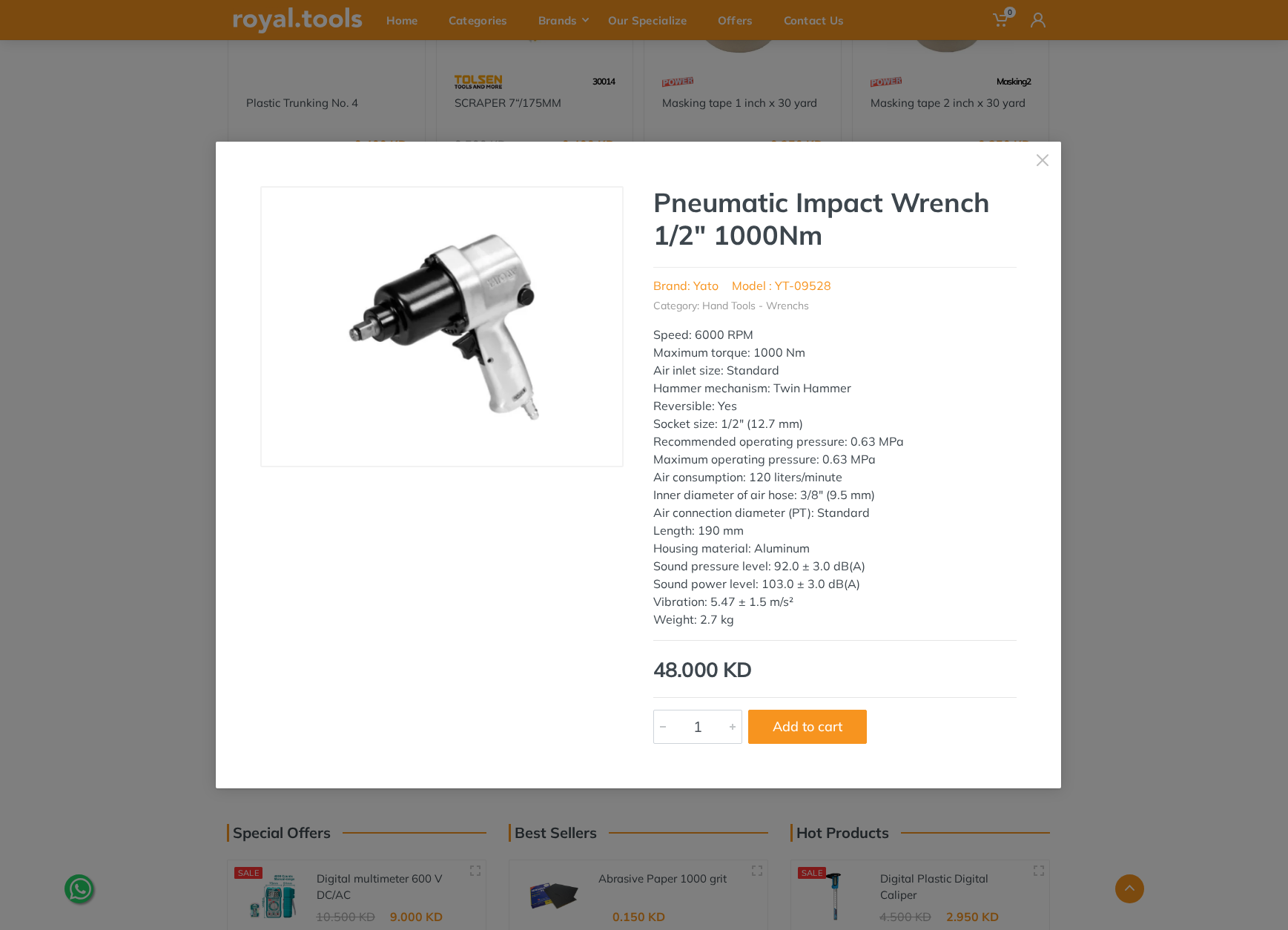
click at [564, 335] on img at bounding box center [442, 326] width 248 height 248
click at [1048, 167] on button "button" at bounding box center [1043, 160] width 37 height 37
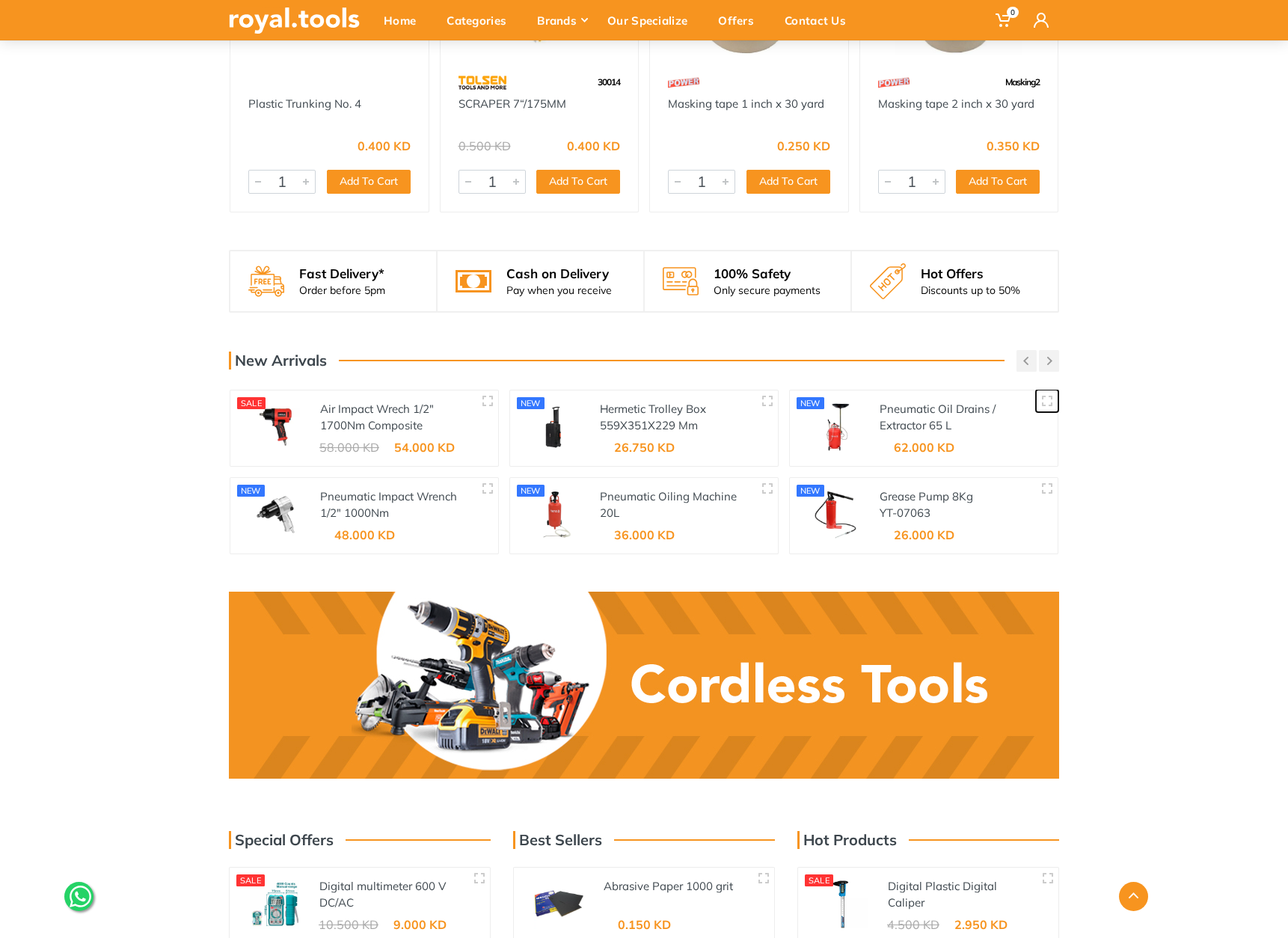
click at [1040, 390] on button "button" at bounding box center [1048, 401] width 23 height 23
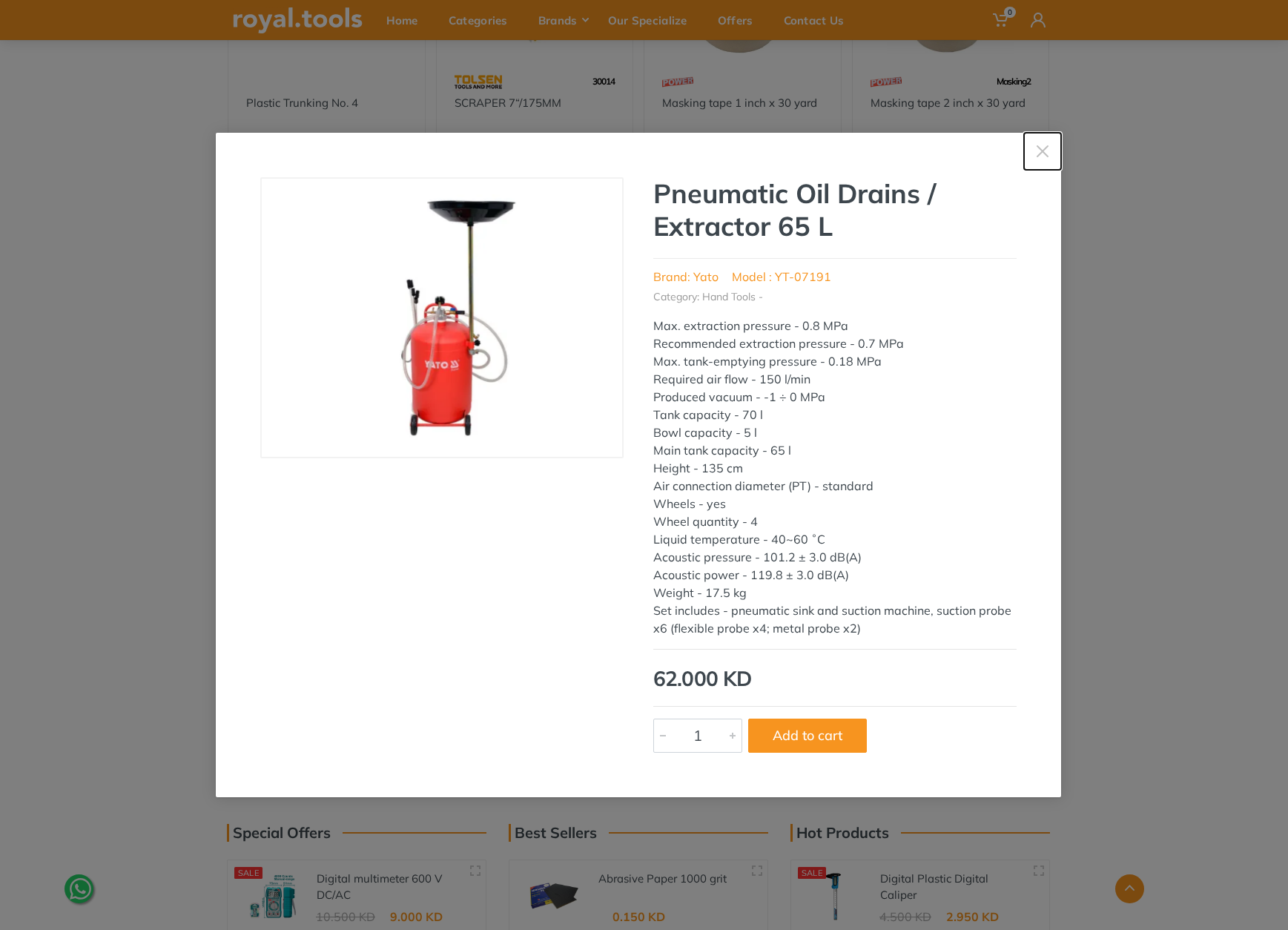
click at [1038, 157] on icon "button" at bounding box center [1043, 151] width 15 height 15
